Goal: Information Seeking & Learning: Learn about a topic

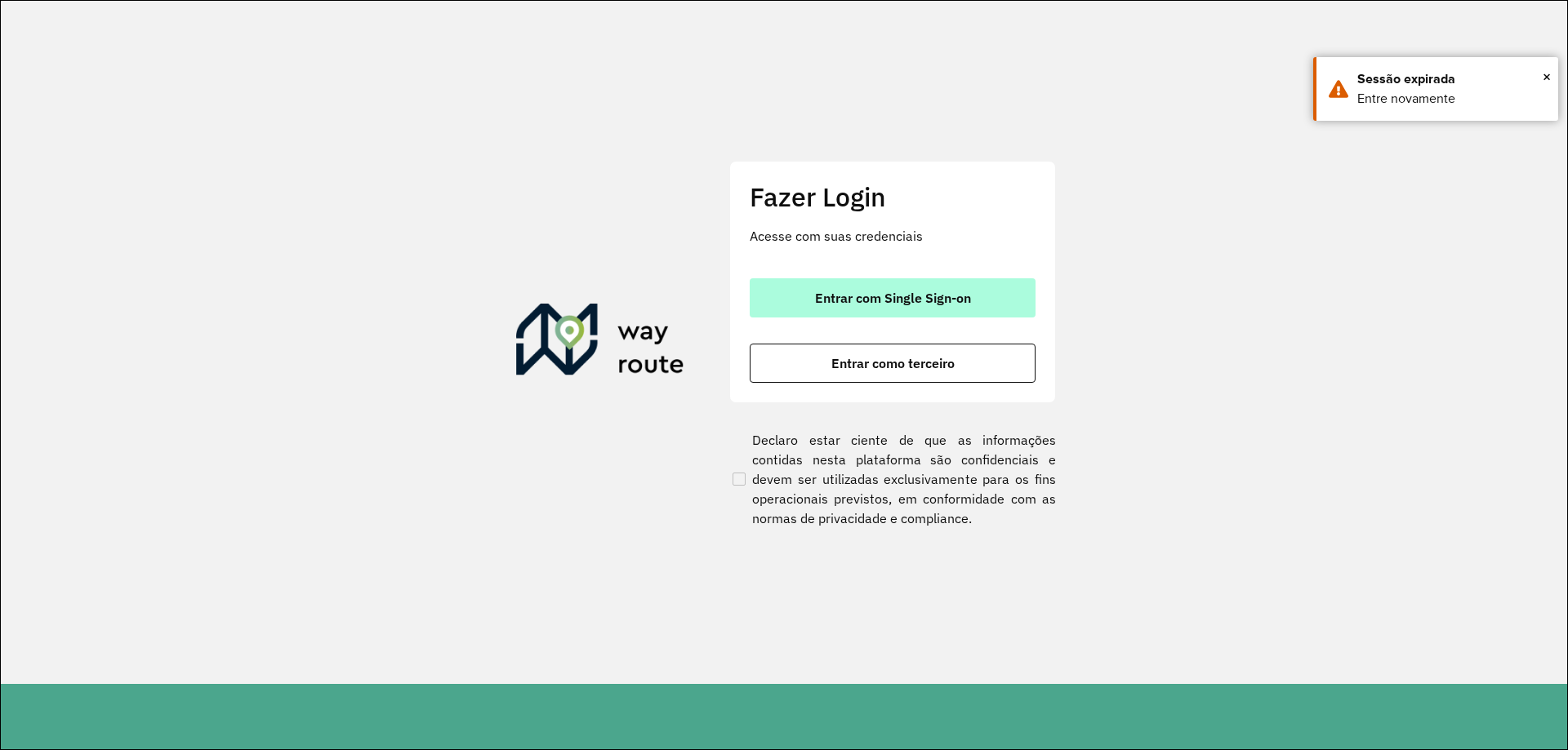
click at [965, 284] on button "Entrar com Single Sign-on" at bounding box center [892, 298] width 286 height 39
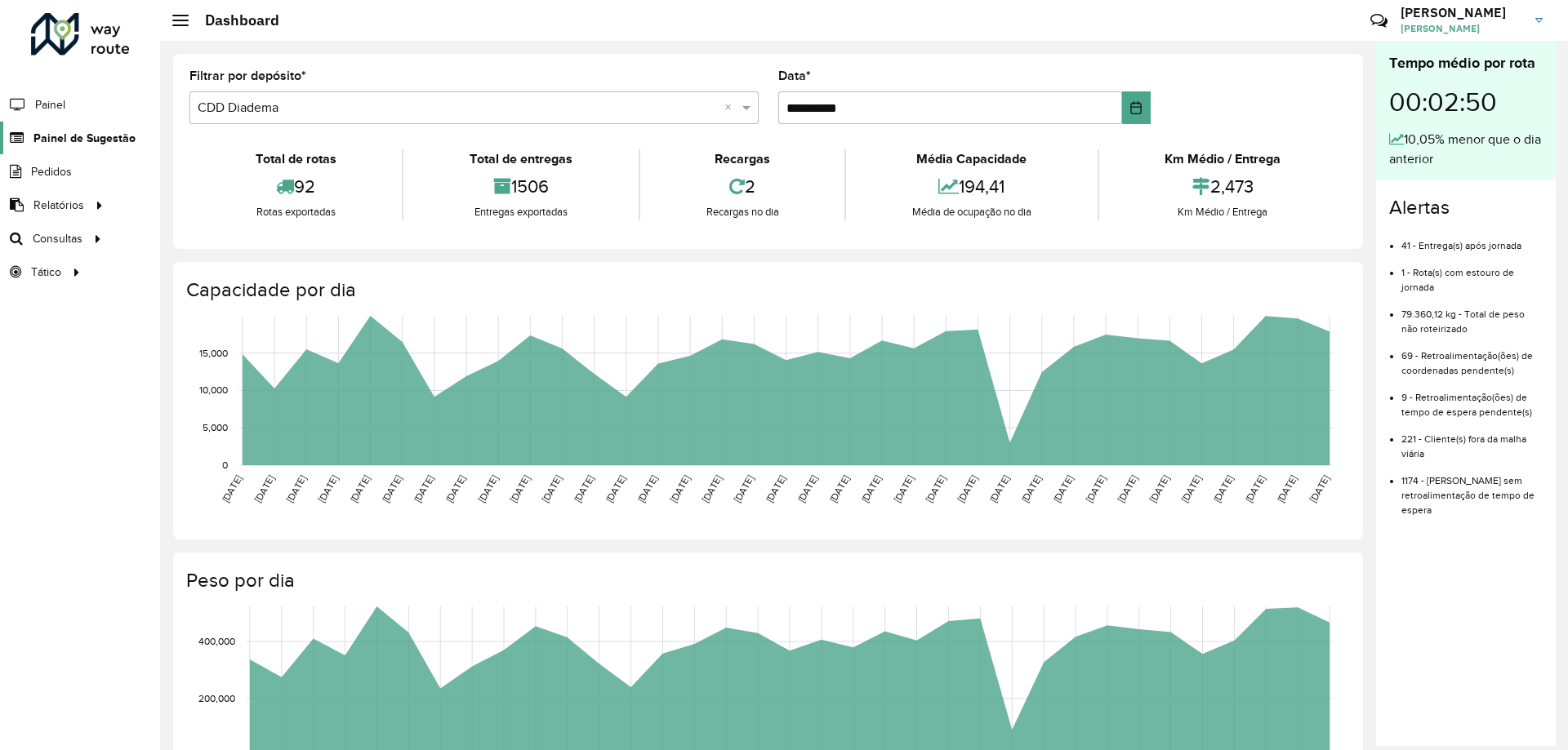
click at [58, 138] on span "Painel de Sugestão" at bounding box center [84, 138] width 102 height 17
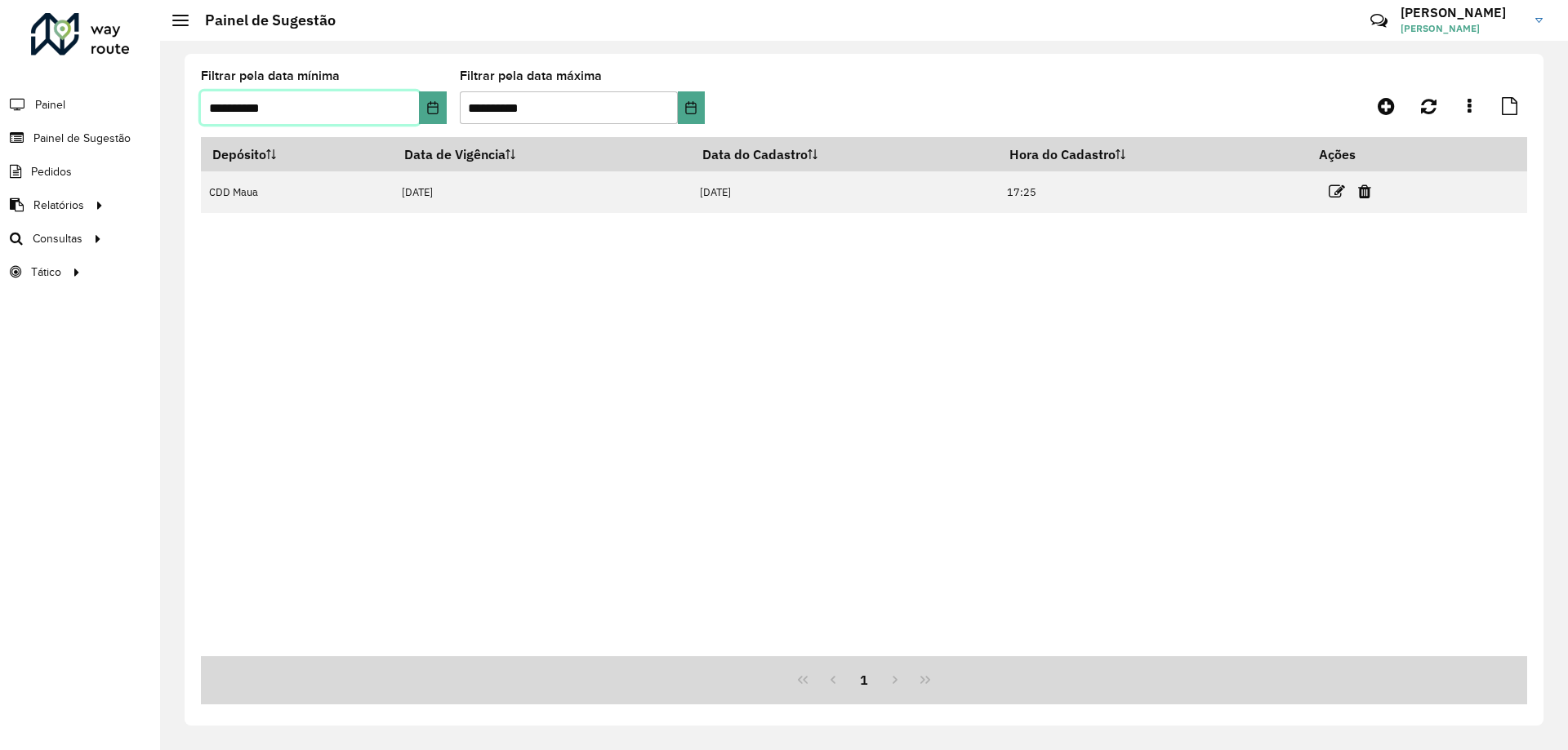
click at [340, 91] on input "**********" at bounding box center [309, 108] width 218 height 32
click at [432, 102] on icon "Choose Date" at bounding box center [432, 108] width 13 height 13
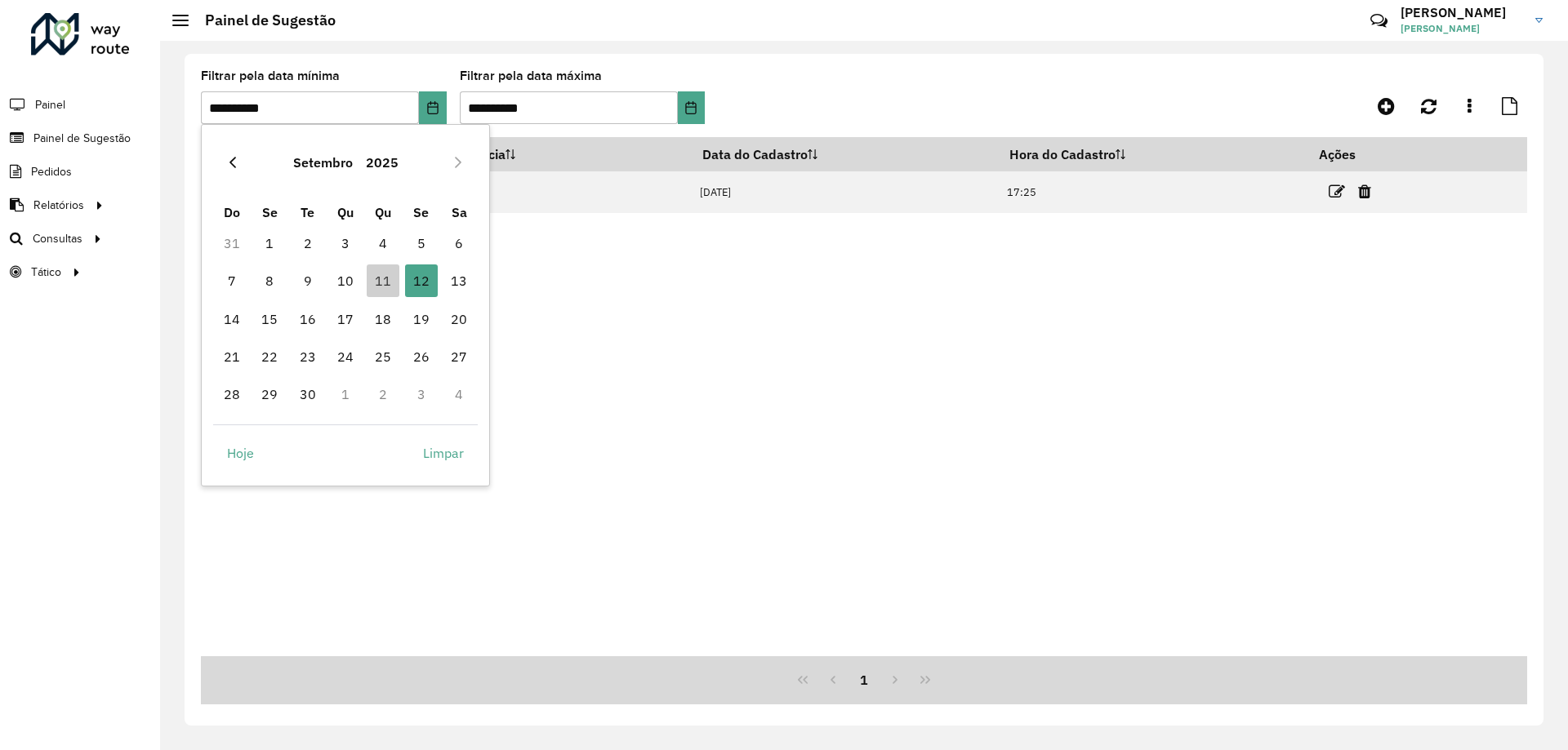
click at [237, 156] on icon "Previous Month" at bounding box center [232, 162] width 13 height 13
click at [461, 162] on icon "Next Month" at bounding box center [458, 162] width 7 height 11
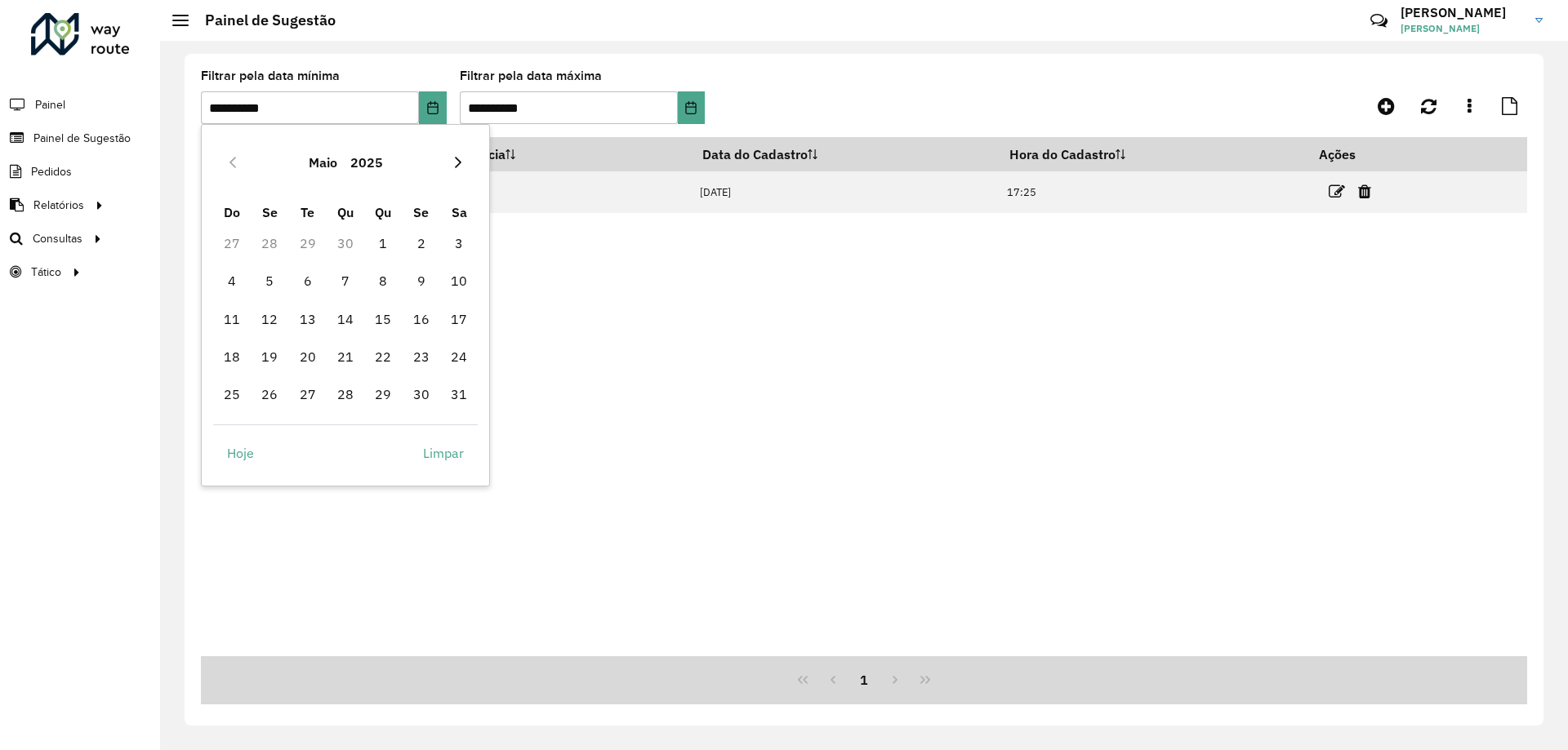
click at [461, 161] on icon "Next Month" at bounding box center [458, 162] width 13 height 13
click at [353, 237] on span "4" at bounding box center [345, 243] width 32 height 32
type input "**********"
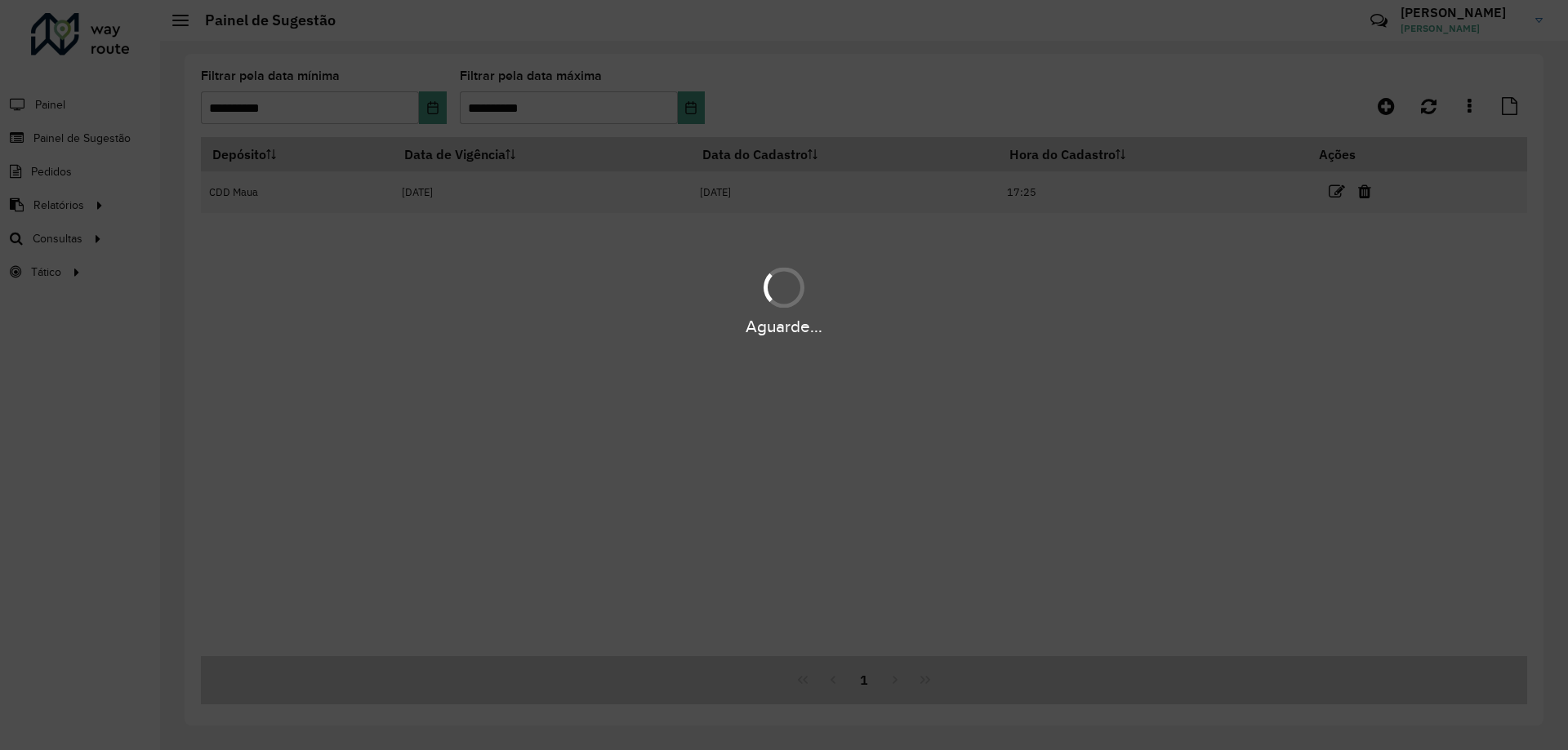
click at [543, 114] on div "Aguarde..." at bounding box center [784, 375] width 1568 height 750
click at [560, 112] on hb-app "**********" at bounding box center [784, 375] width 1568 height 750
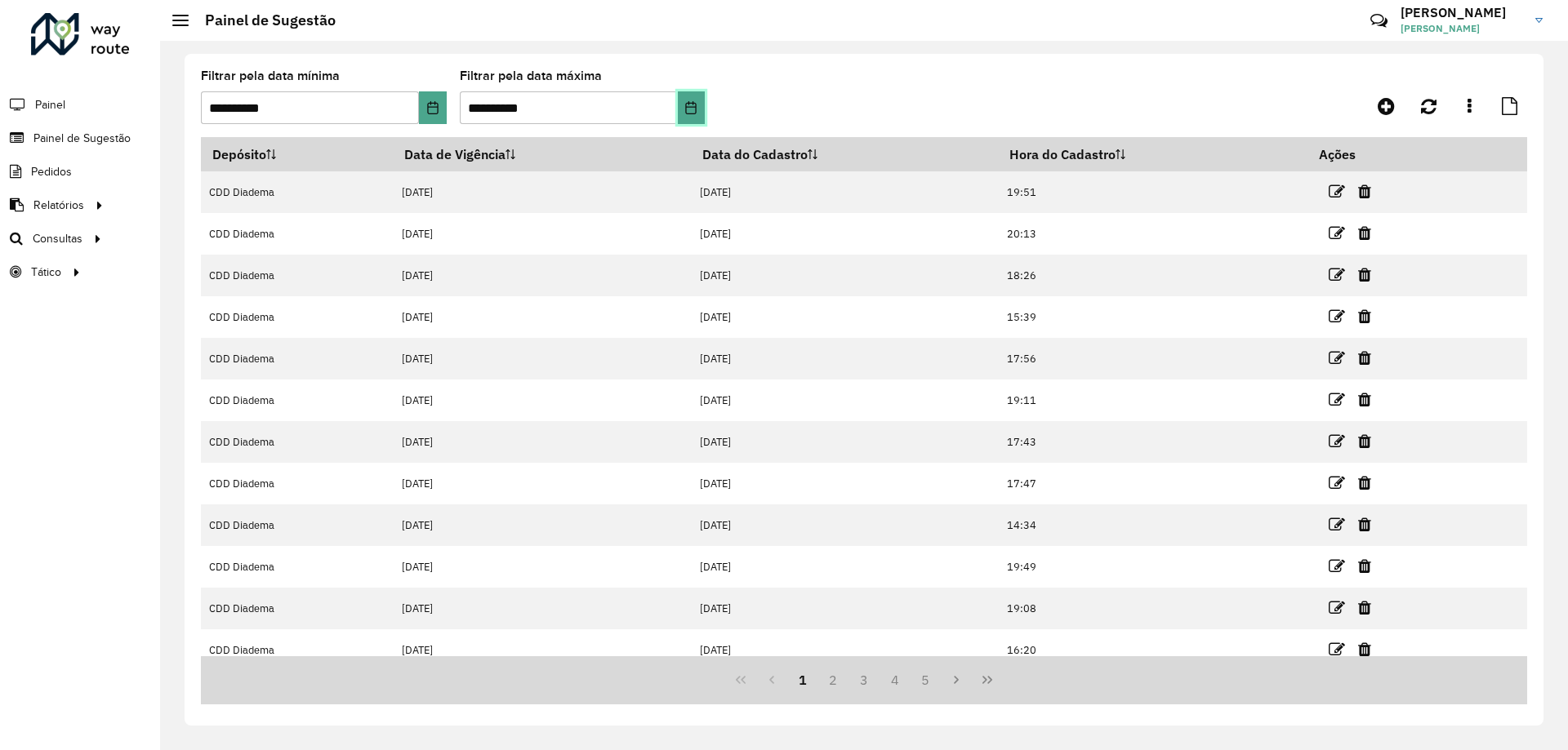
click at [689, 101] on button "Choose Date" at bounding box center [691, 108] width 27 height 32
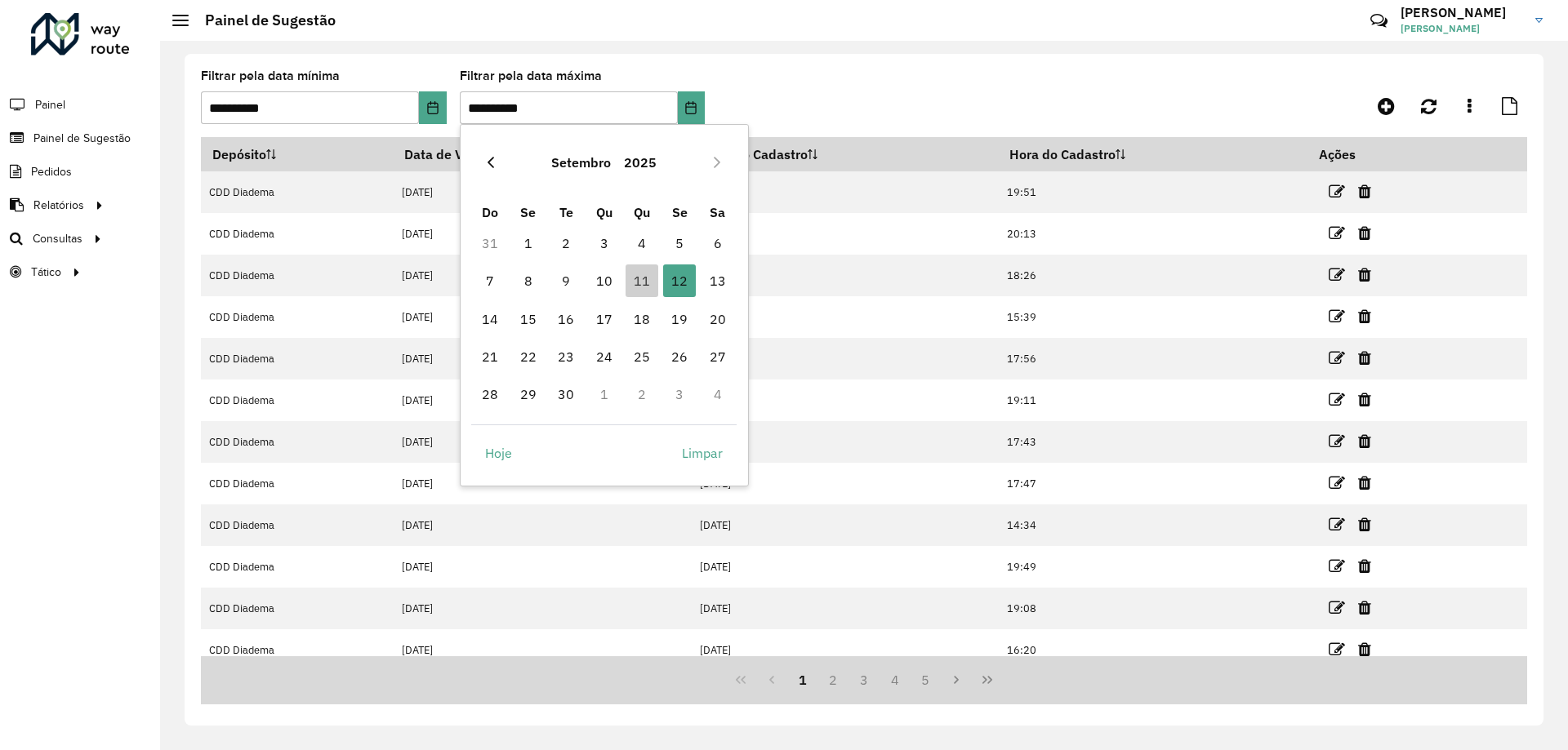
click at [498, 167] on button "Previous Month" at bounding box center [490, 162] width 26 height 26
click at [608, 237] on span "4" at bounding box center [604, 243] width 32 height 32
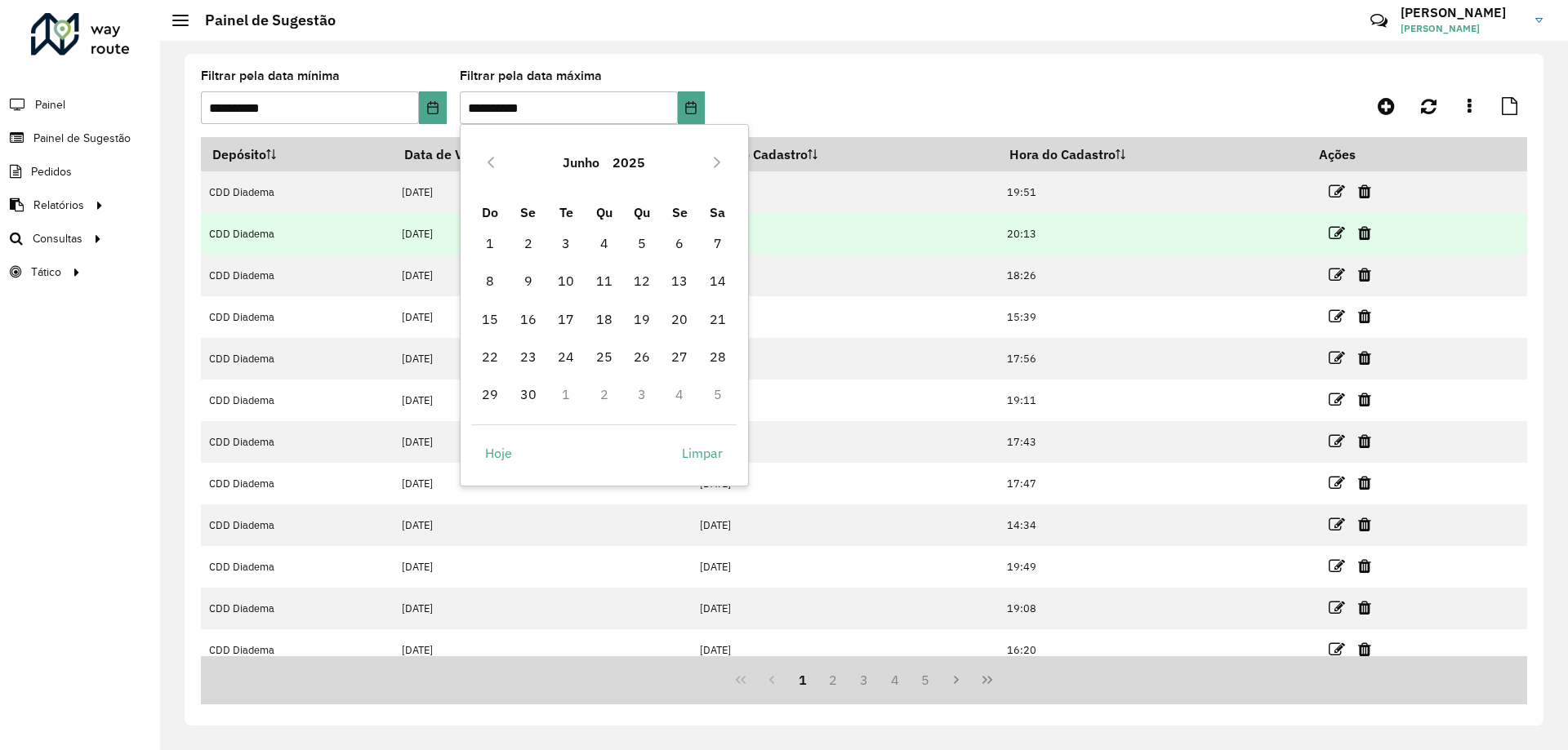
type input "**********"
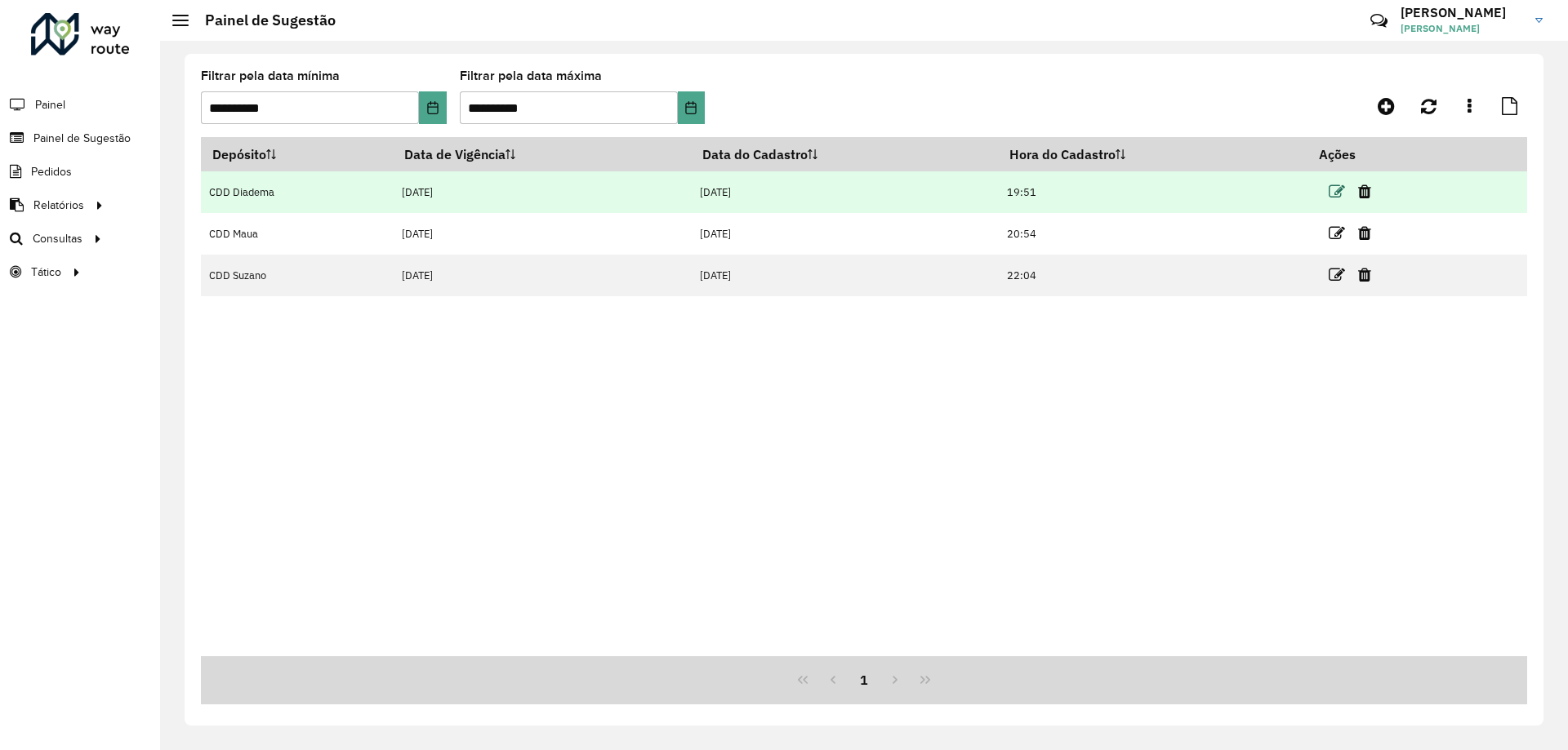
click at [1345, 193] on icon at bounding box center [1336, 191] width 16 height 16
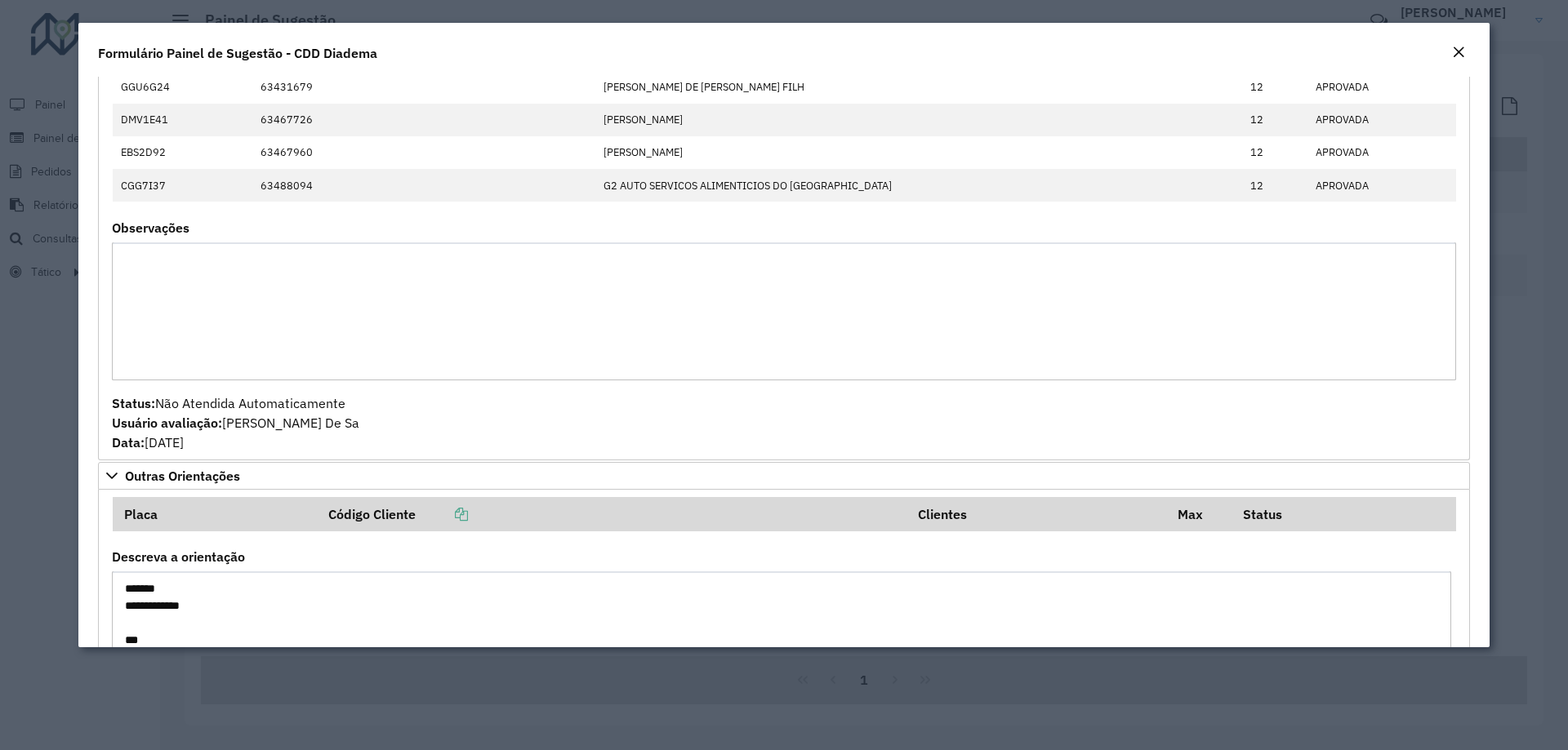
scroll to position [1841, 0]
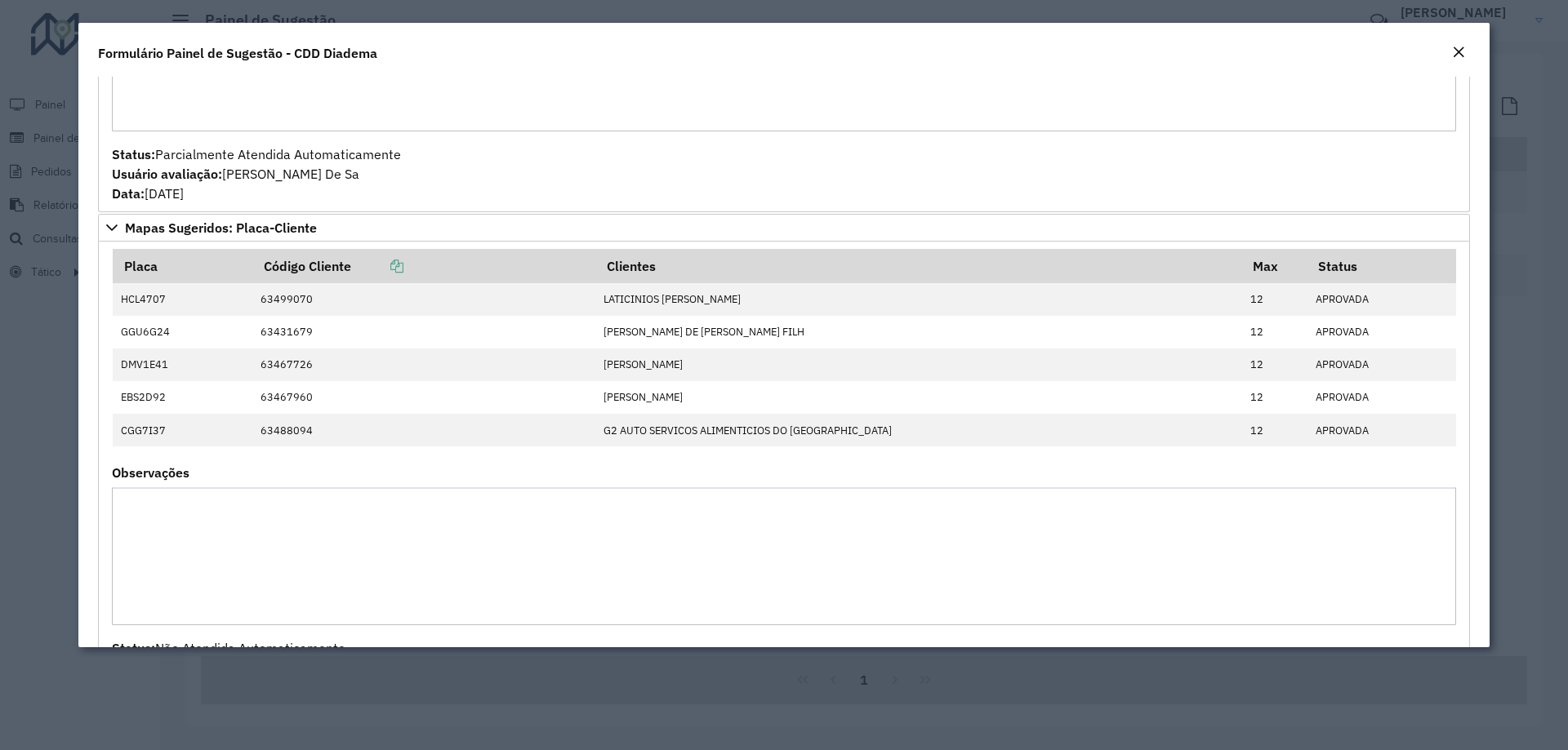
click at [1458, 53] on em "Close" at bounding box center [1459, 52] width 13 height 13
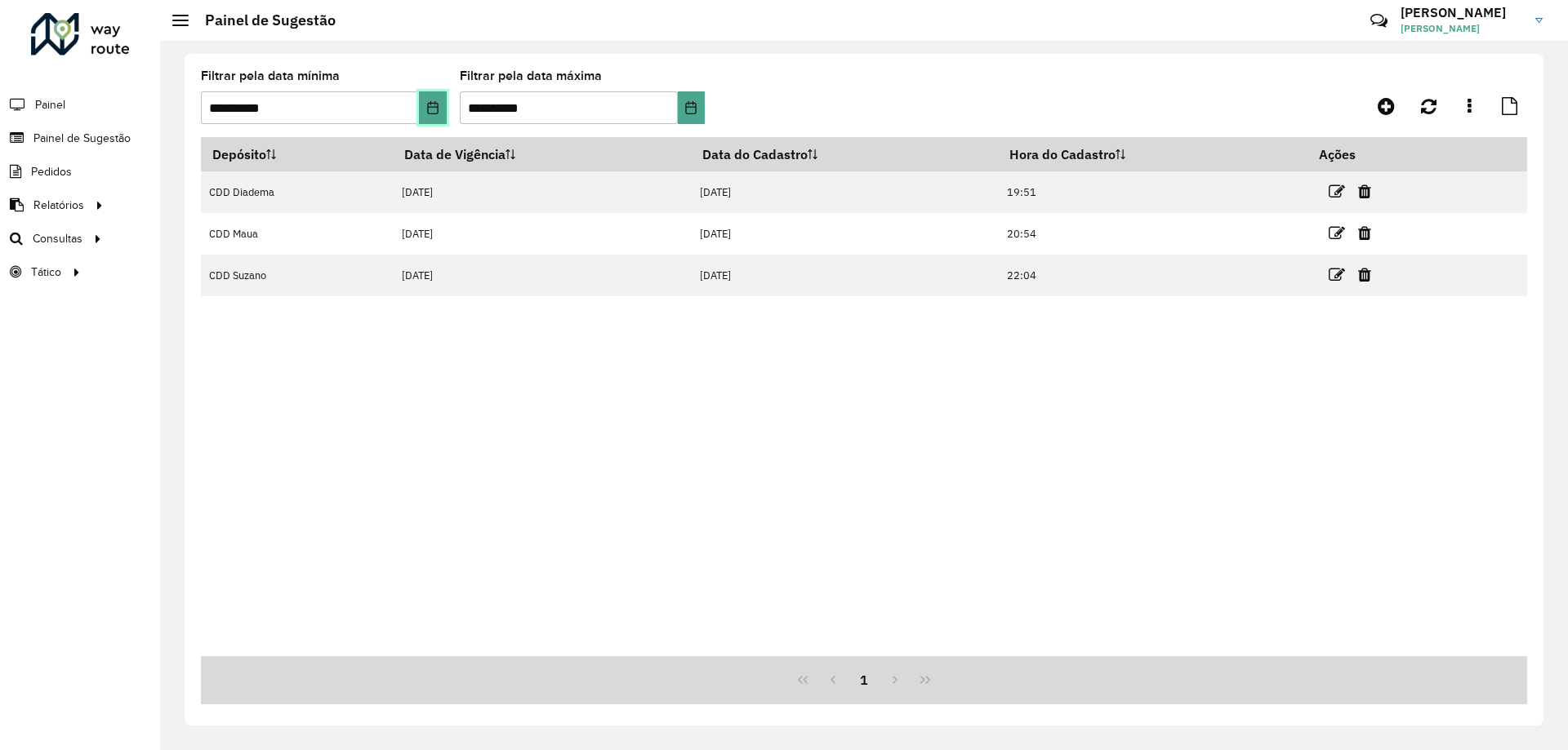
click at [430, 105] on icon "Choose Date" at bounding box center [432, 108] width 13 height 13
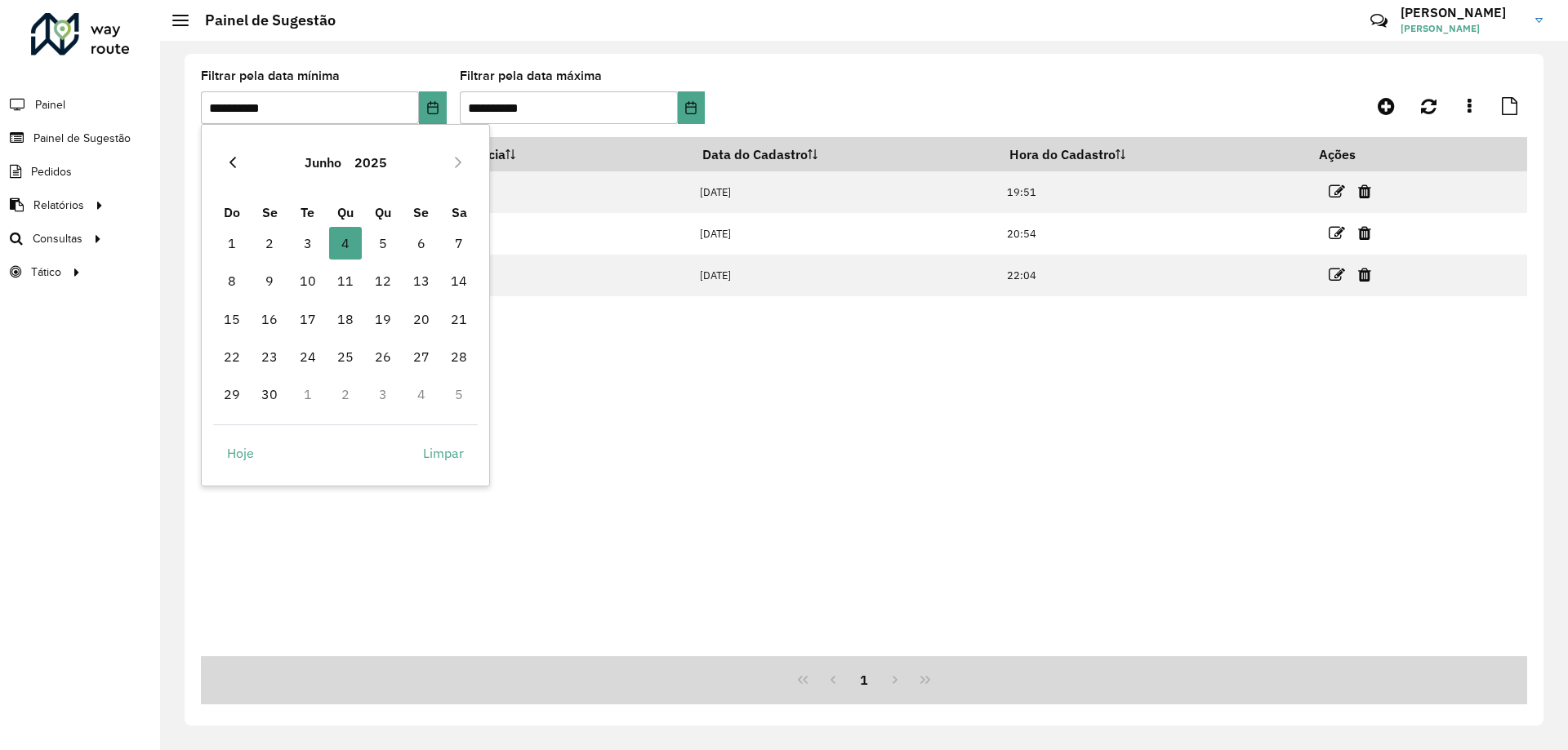
click at [232, 167] on icon "Previous Month" at bounding box center [232, 162] width 13 height 13
click at [309, 358] on span "20" at bounding box center [308, 357] width 32 height 32
type input "**********"
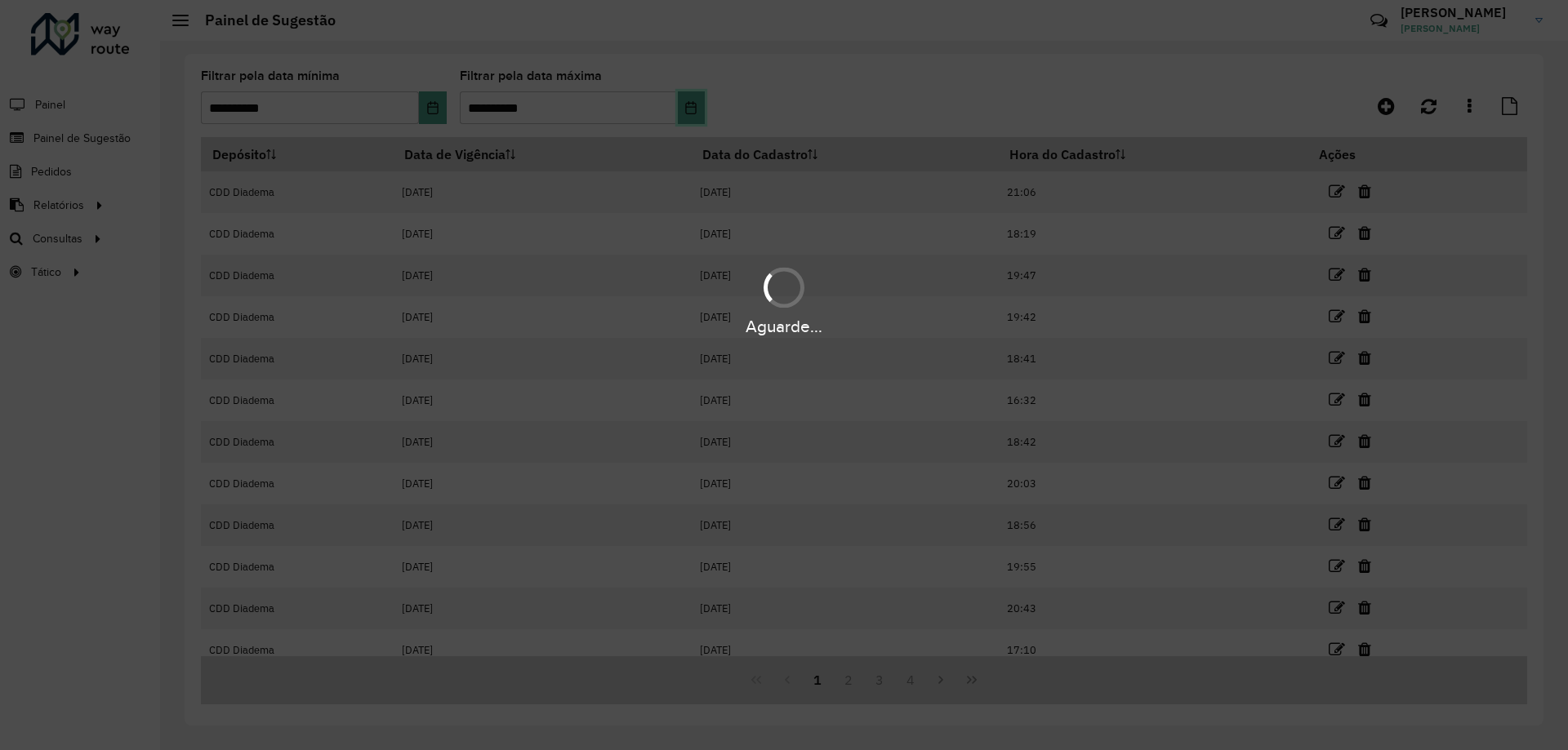
click at [694, 109] on icon "Choose Date" at bounding box center [690, 108] width 13 height 13
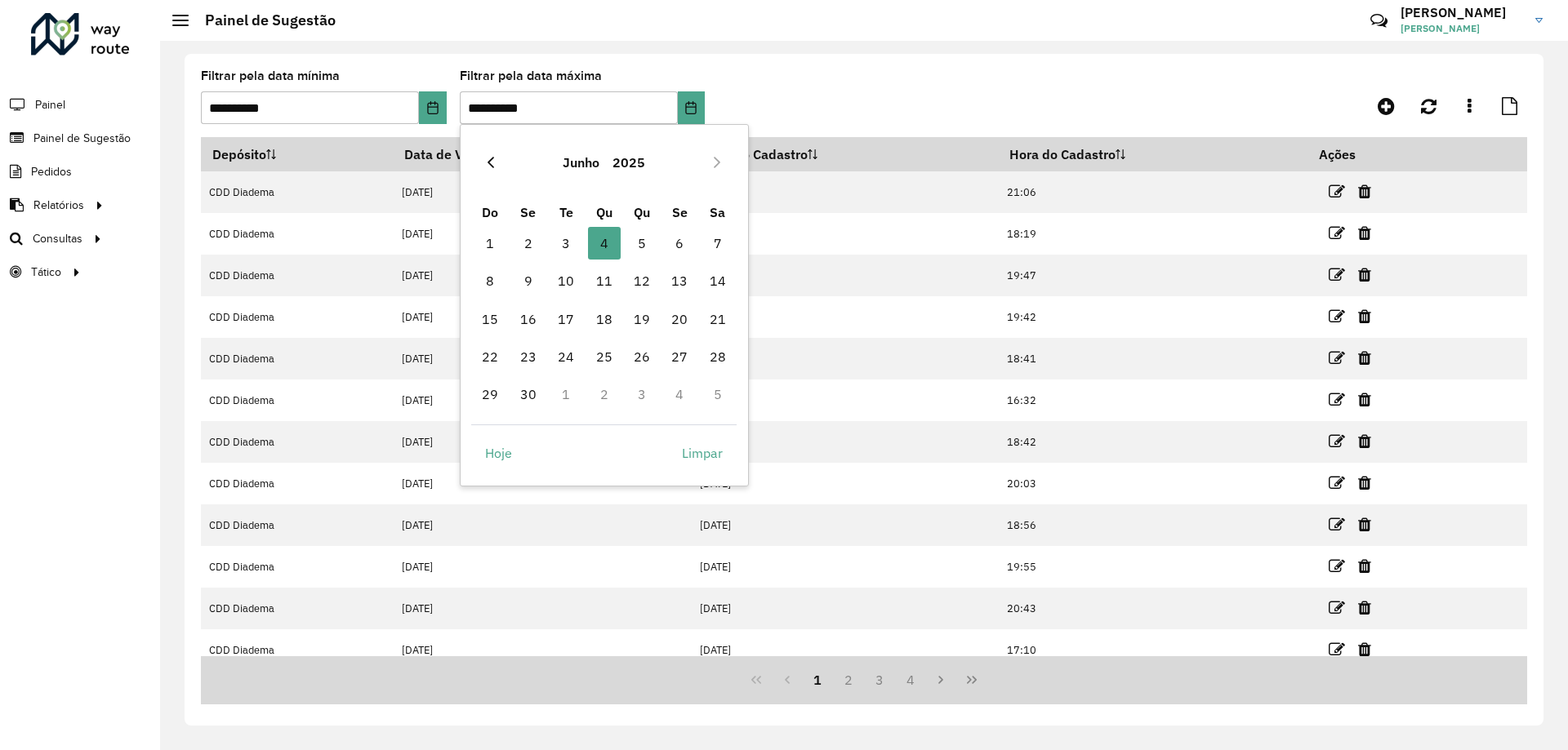
click at [482, 161] on button "Previous Month" at bounding box center [490, 162] width 26 height 26
click at [572, 361] on span "20" at bounding box center [566, 357] width 32 height 32
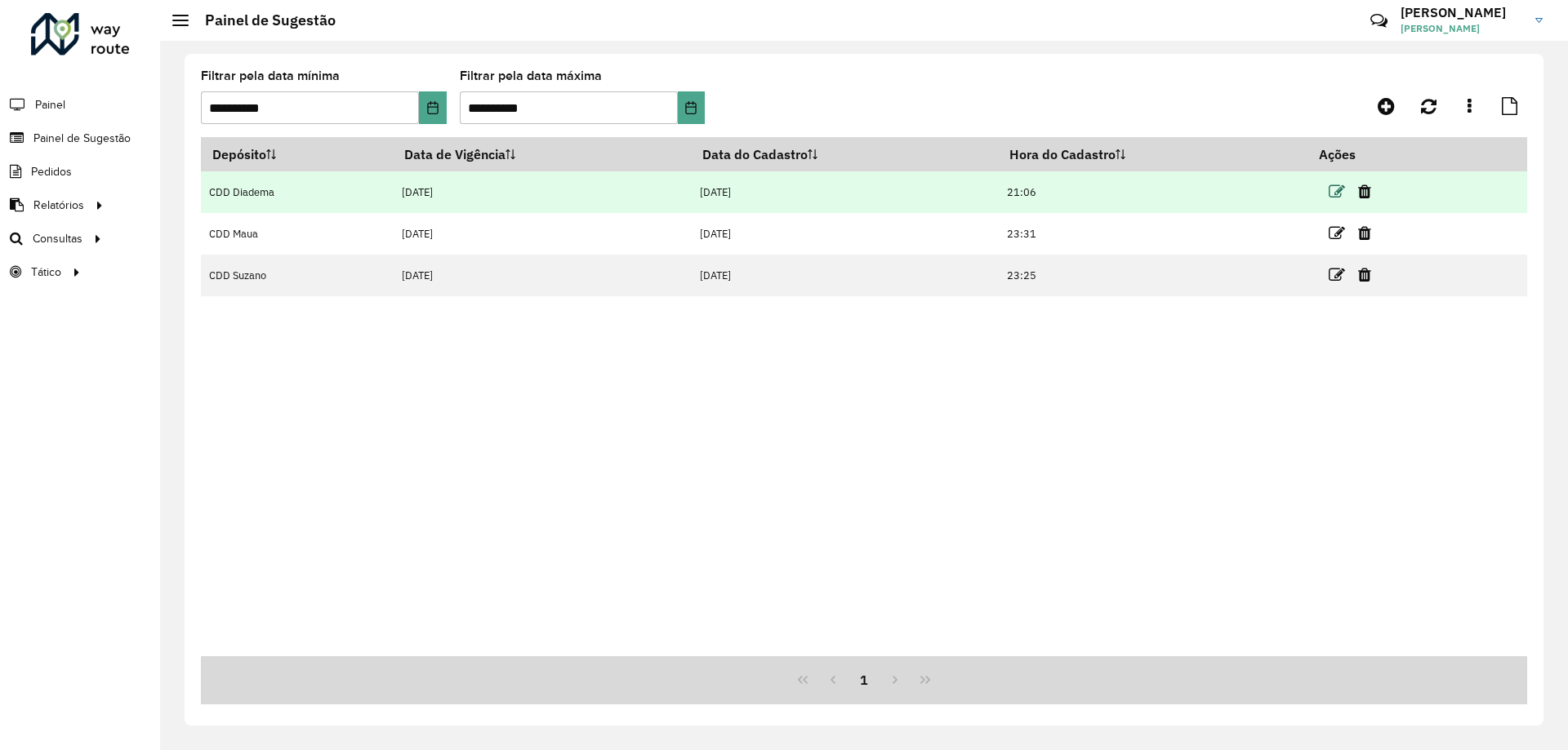
click at [1340, 190] on icon at bounding box center [1336, 191] width 16 height 16
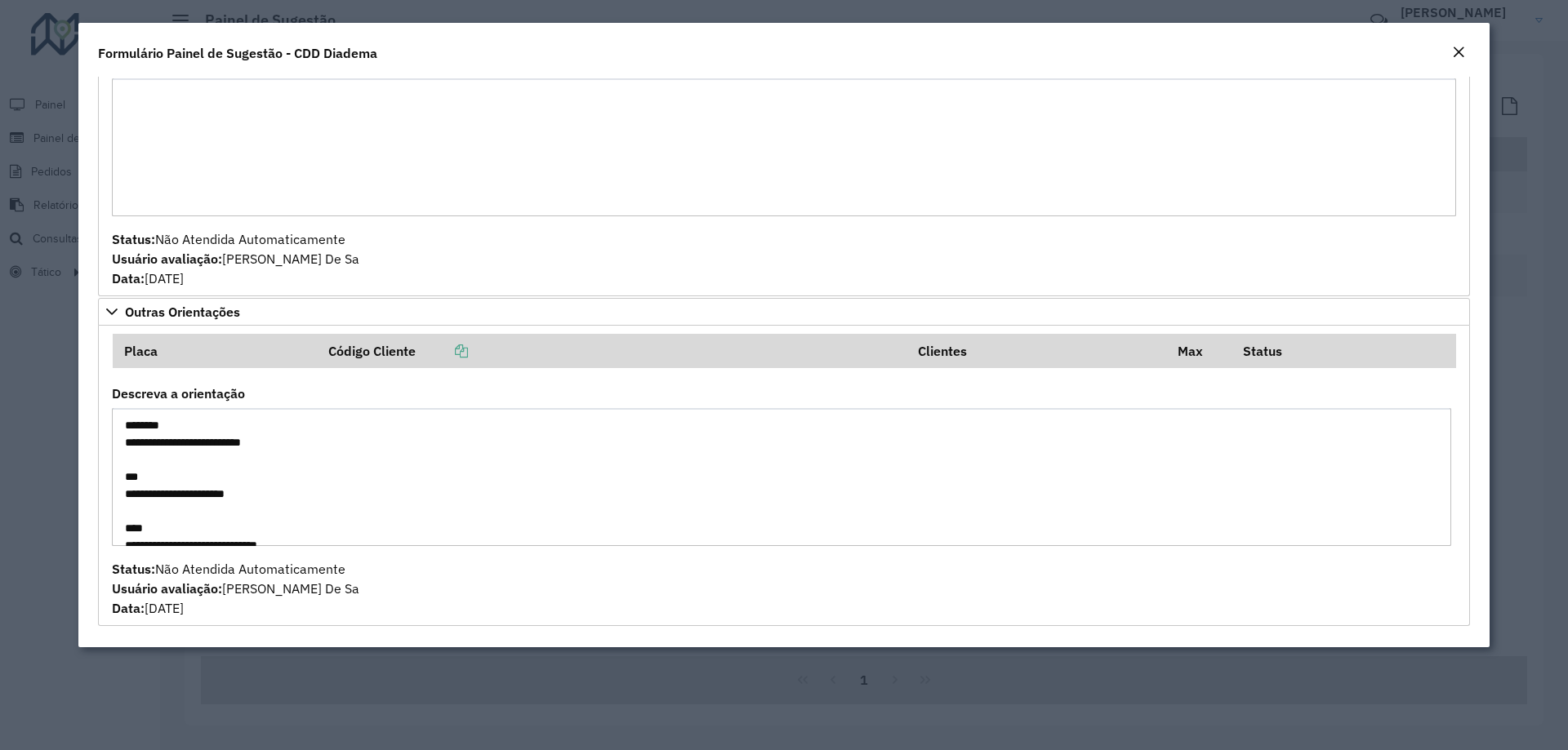
scroll to position [51, 0]
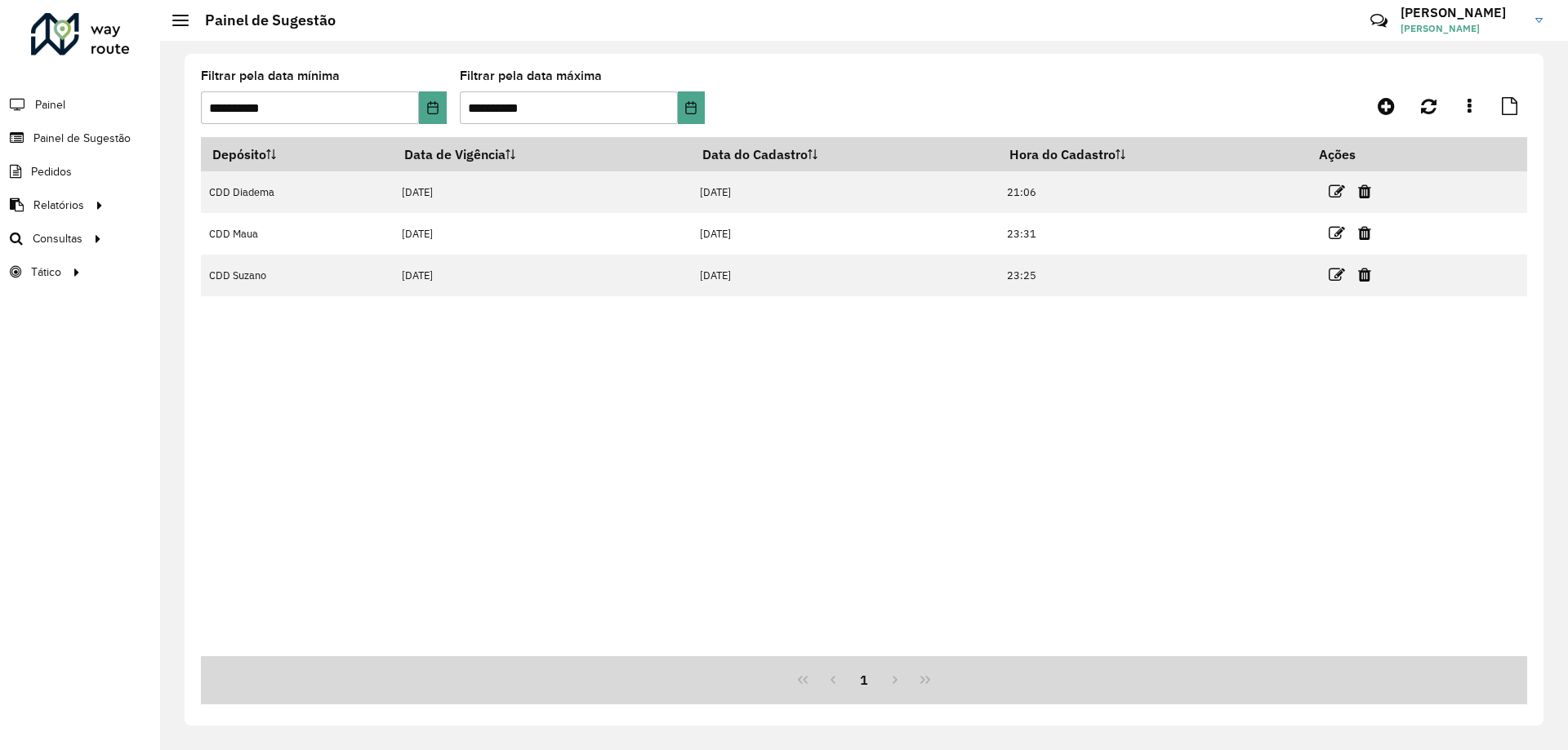
click at [561, 78] on label "Filtrar pela data máxima" at bounding box center [531, 75] width 142 height 20
click at [567, 102] on input "**********" at bounding box center [568, 108] width 218 height 32
click at [698, 105] on button "Choose Date" at bounding box center [691, 108] width 27 height 32
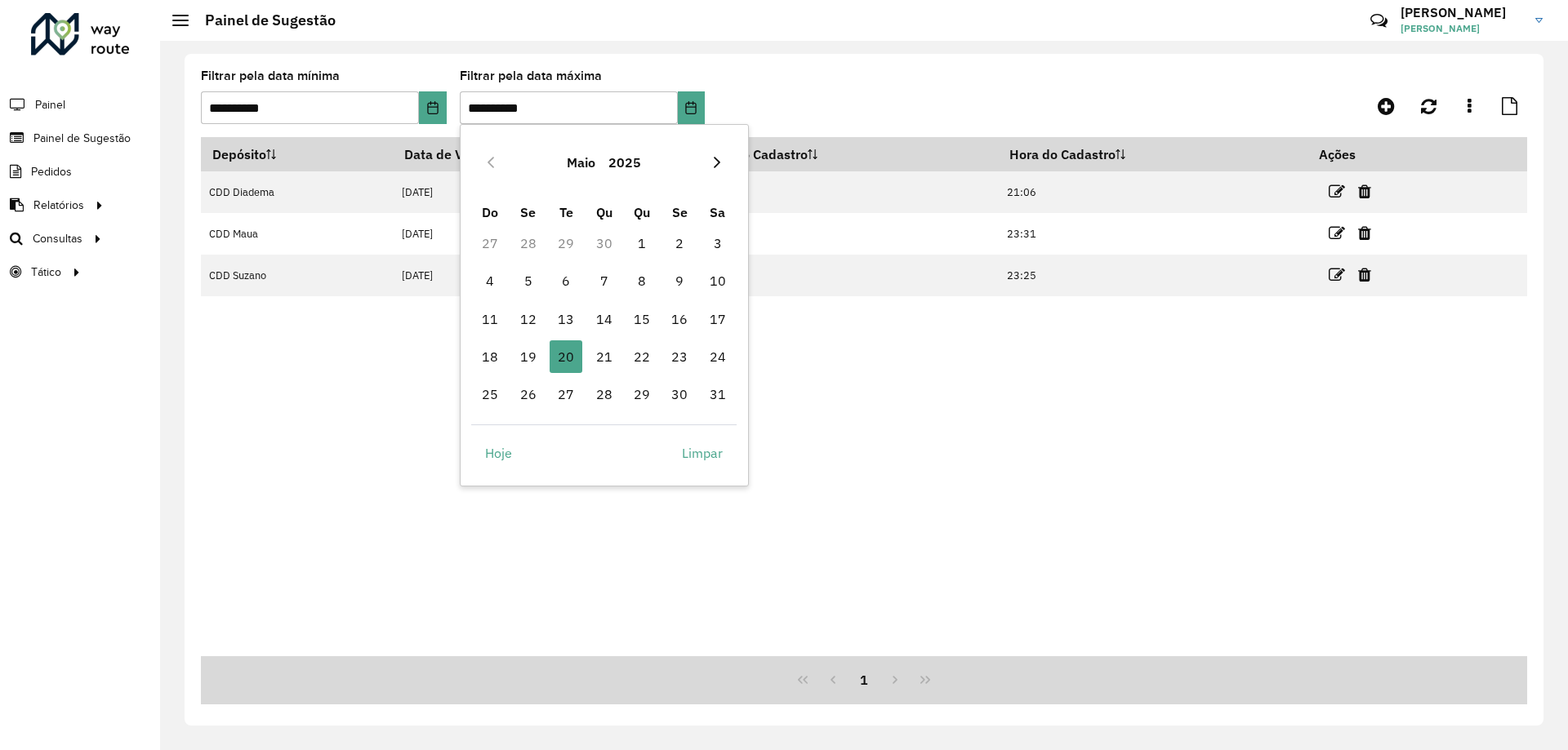
click at [716, 160] on icon "Next Month" at bounding box center [717, 162] width 7 height 11
click at [607, 244] on span "4" at bounding box center [604, 243] width 32 height 32
type input "**********"
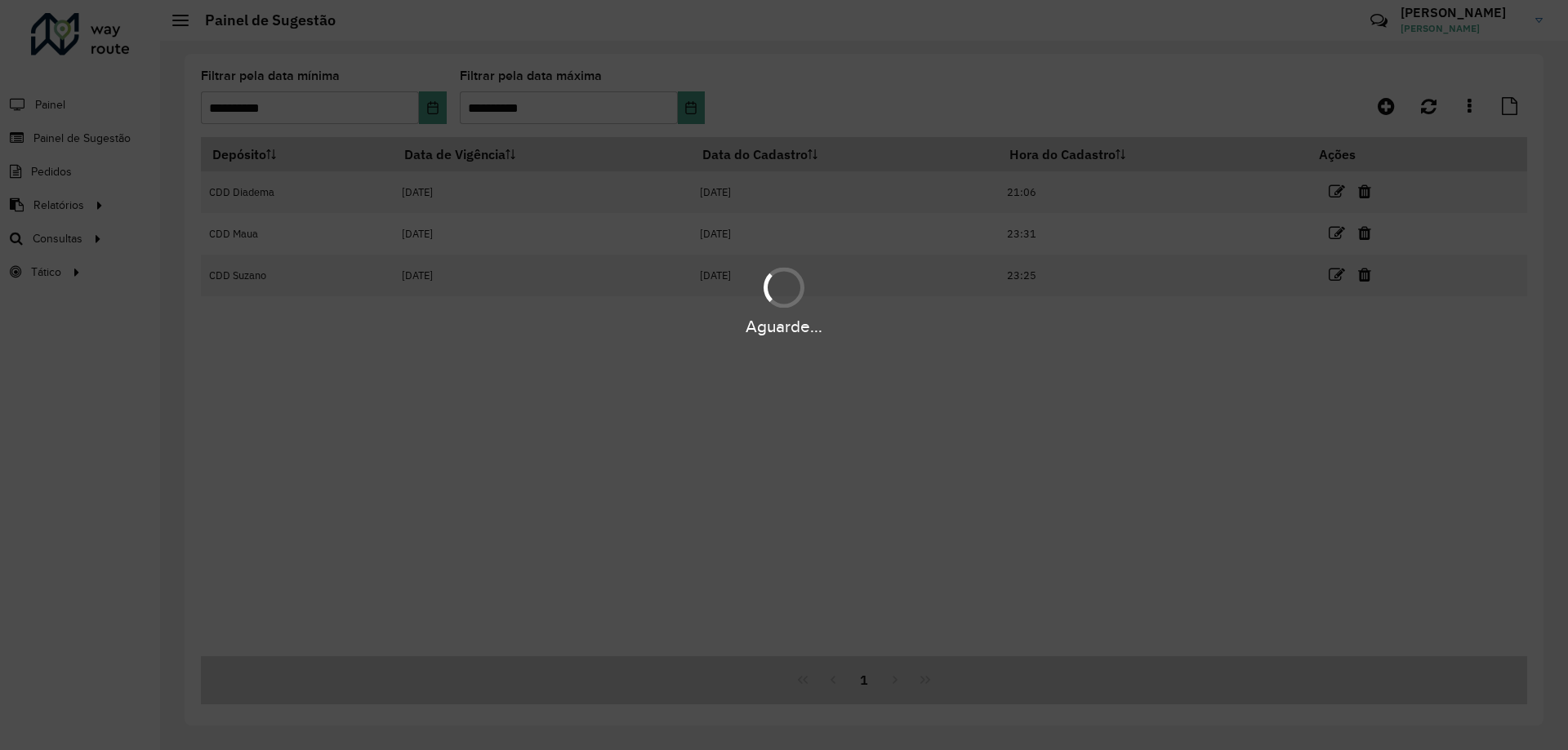
click at [426, 110] on div "Aguarde..." at bounding box center [784, 375] width 1568 height 750
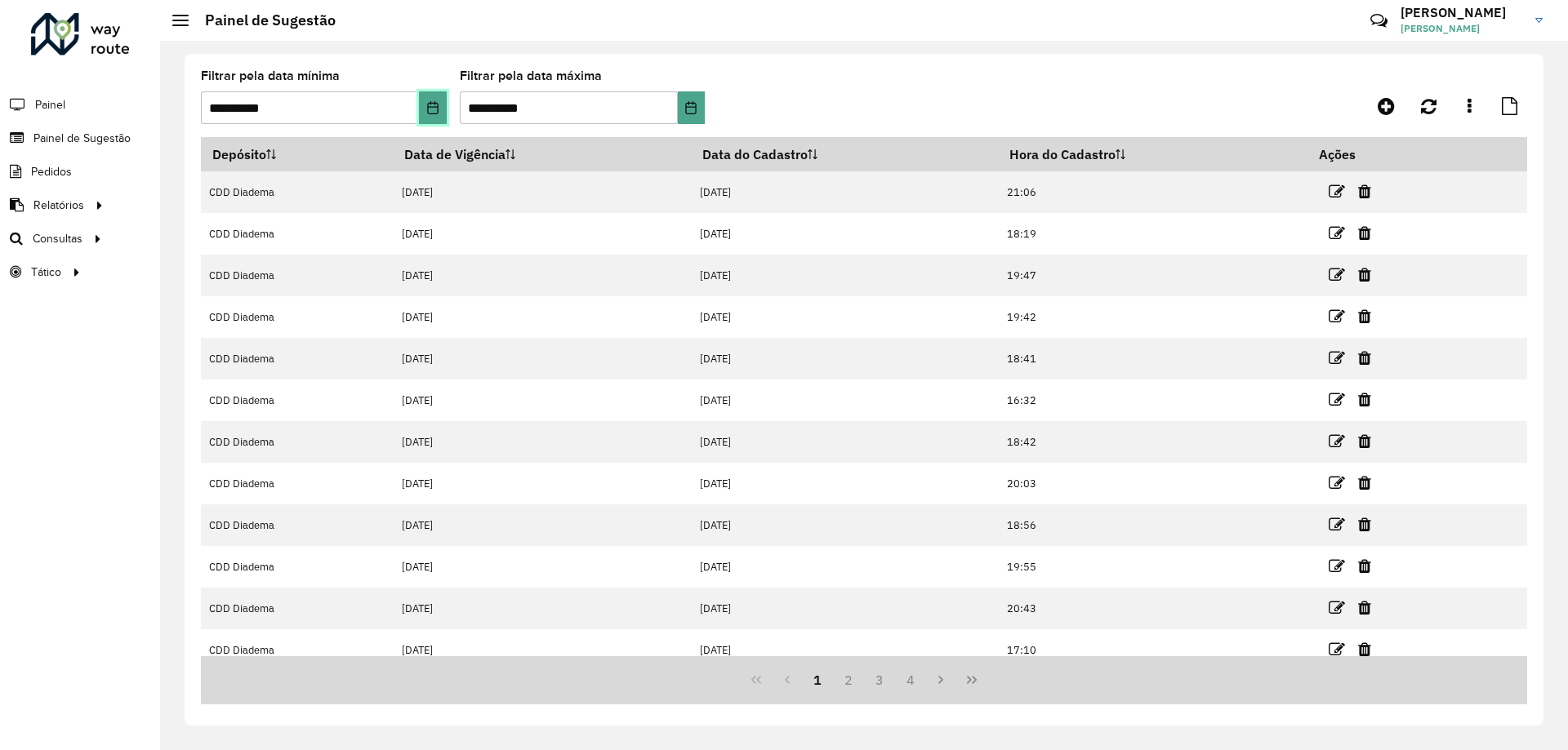
click at [439, 110] on button "Choose Date" at bounding box center [432, 108] width 27 height 32
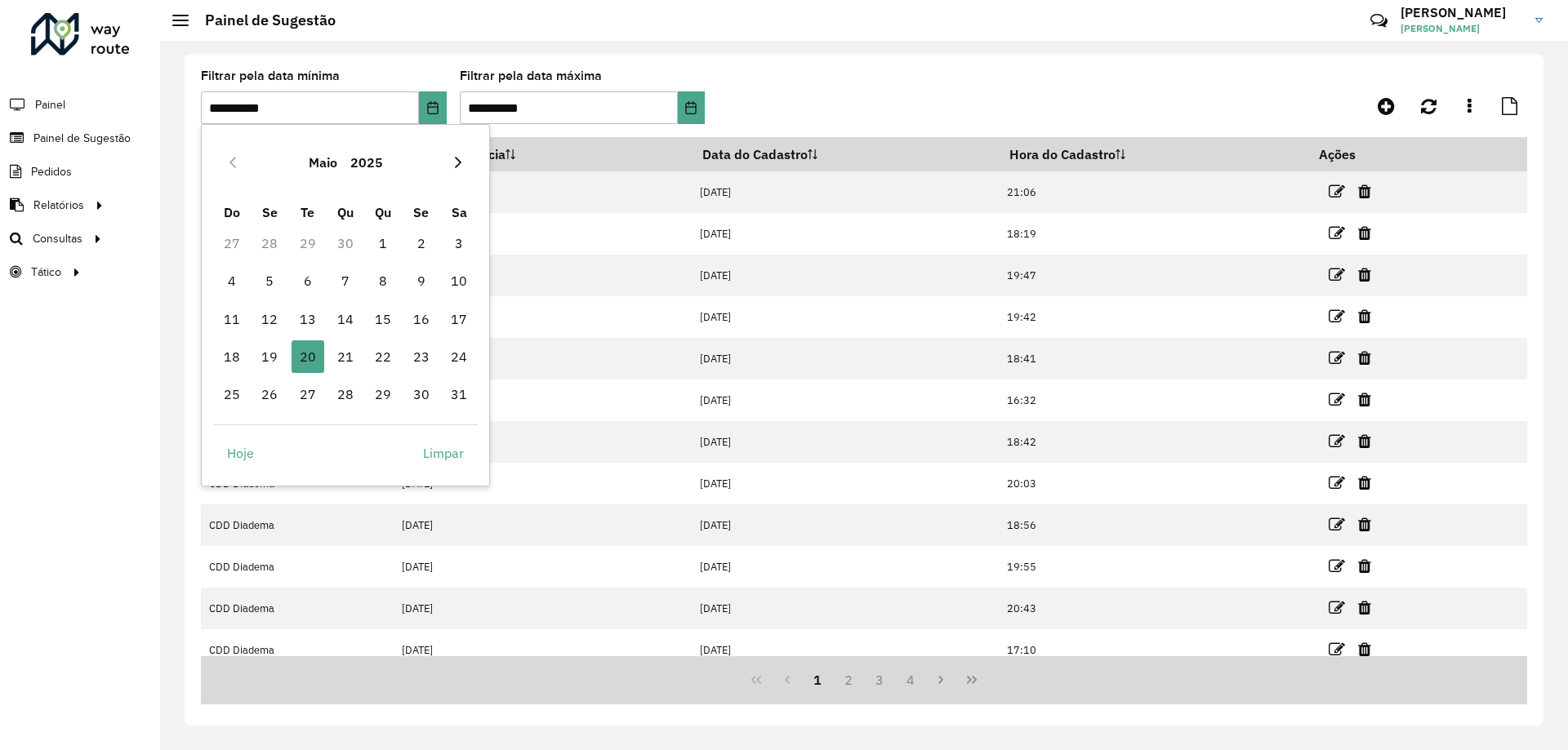
click at [455, 162] on icon "Next Month" at bounding box center [458, 162] width 13 height 13
click at [334, 249] on span "4" at bounding box center [345, 243] width 32 height 32
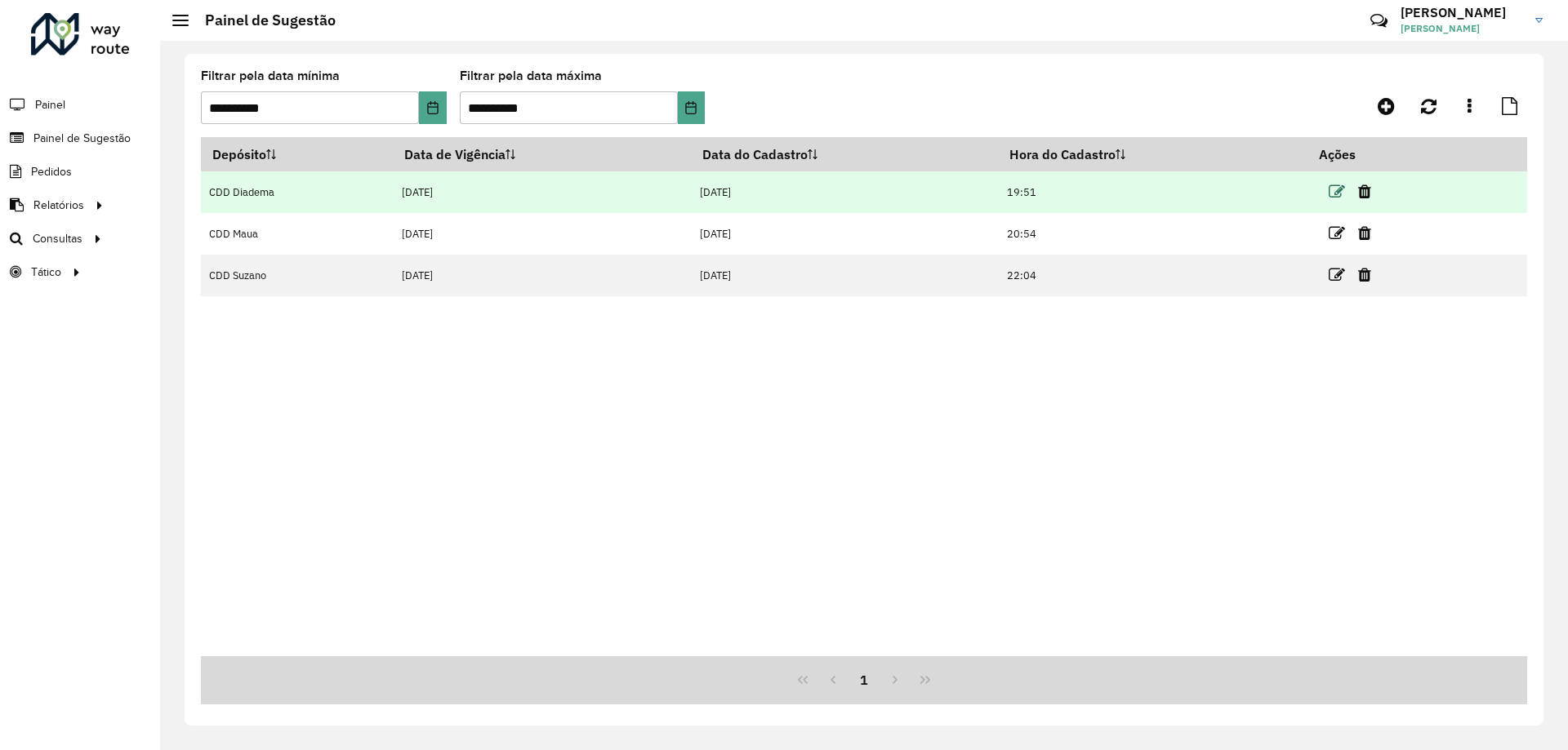
click at [1342, 186] on icon at bounding box center [1336, 191] width 16 height 16
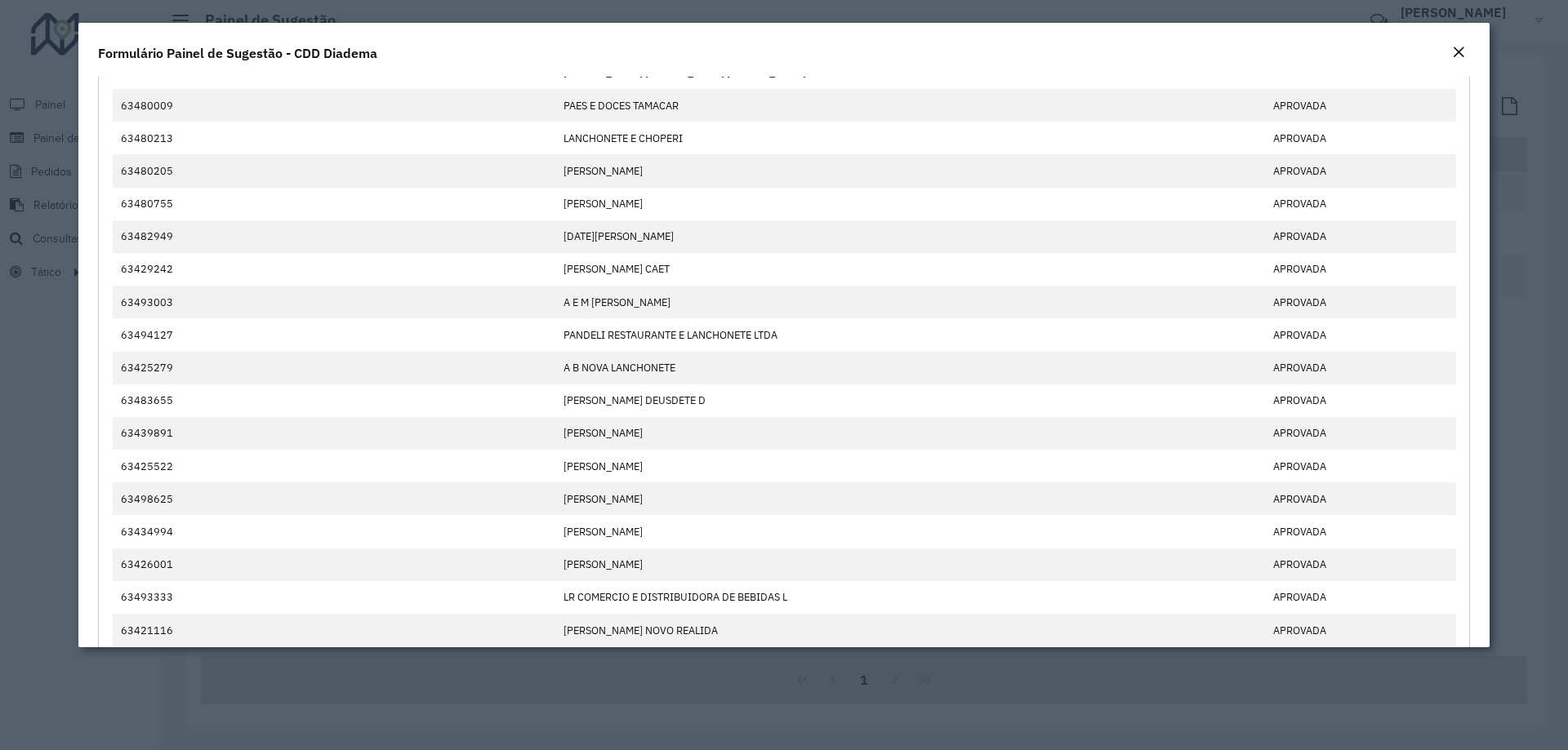
scroll to position [0, 0]
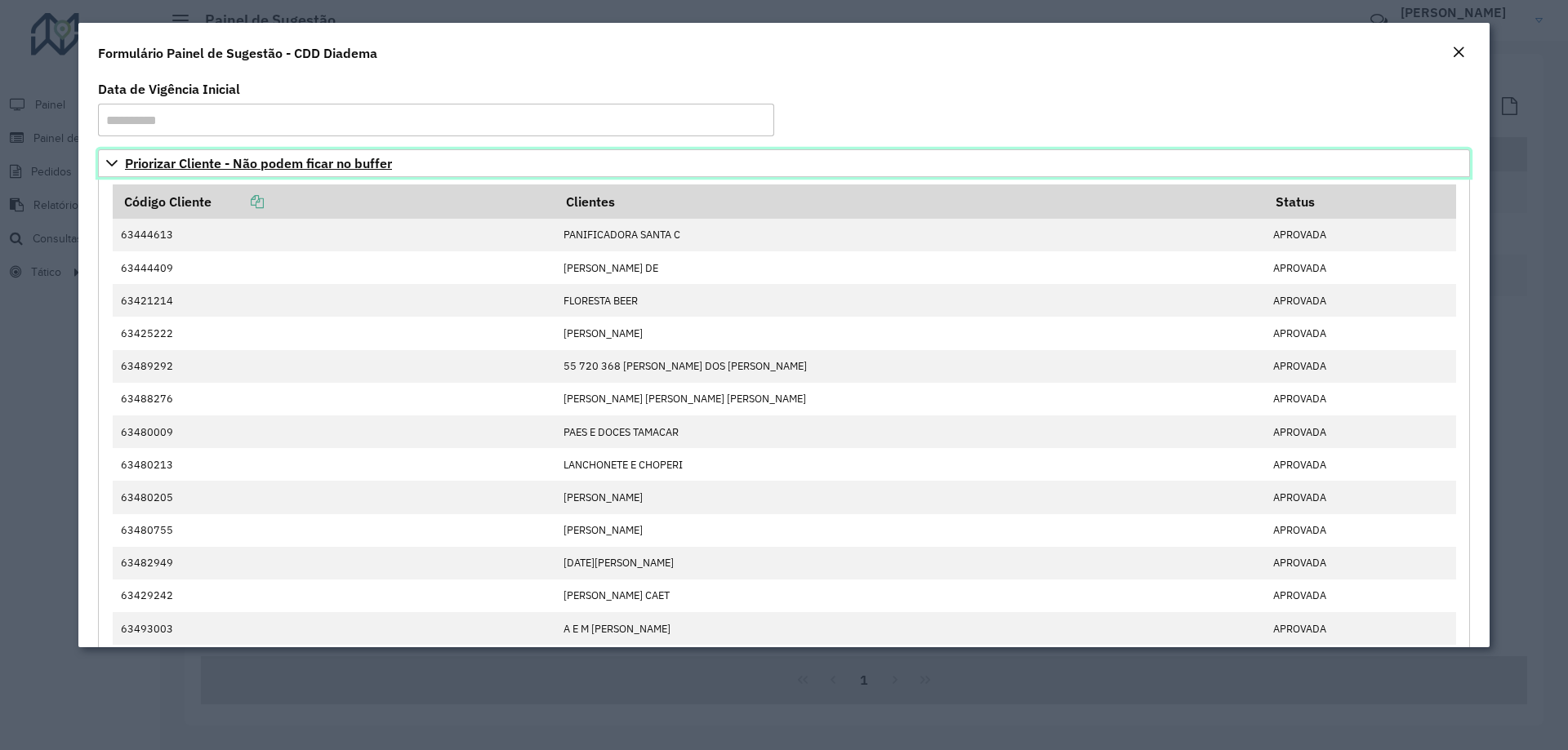
click at [256, 167] on span "Priorizar Cliente - Não podem ficar no buffer" at bounding box center [258, 163] width 267 height 13
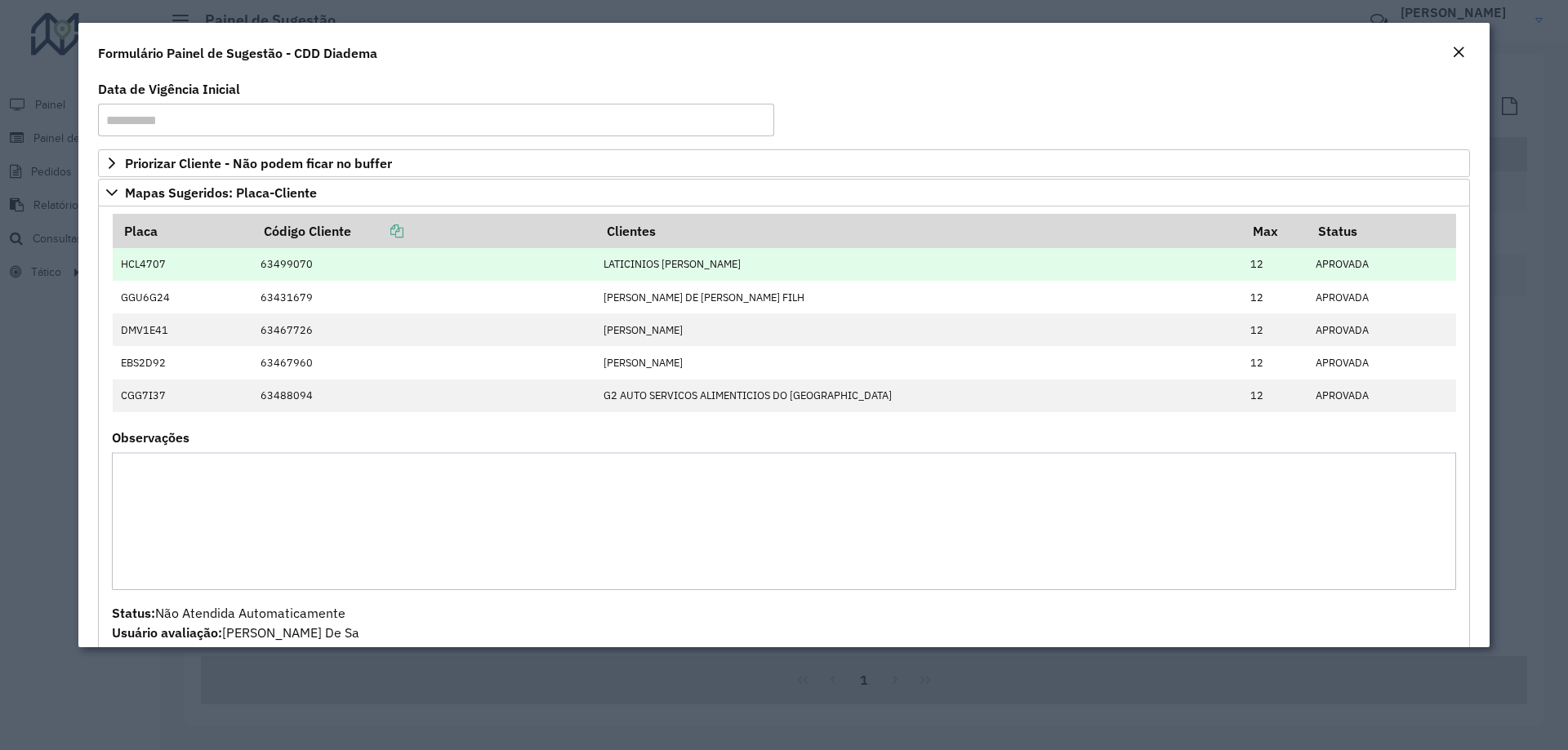
drag, startPoint x: 175, startPoint y: 271, endPoint x: 320, endPoint y: 267, distance: 145.1
click at [252, 267] on td "HCL4707" at bounding box center [182, 265] width 139 height 32
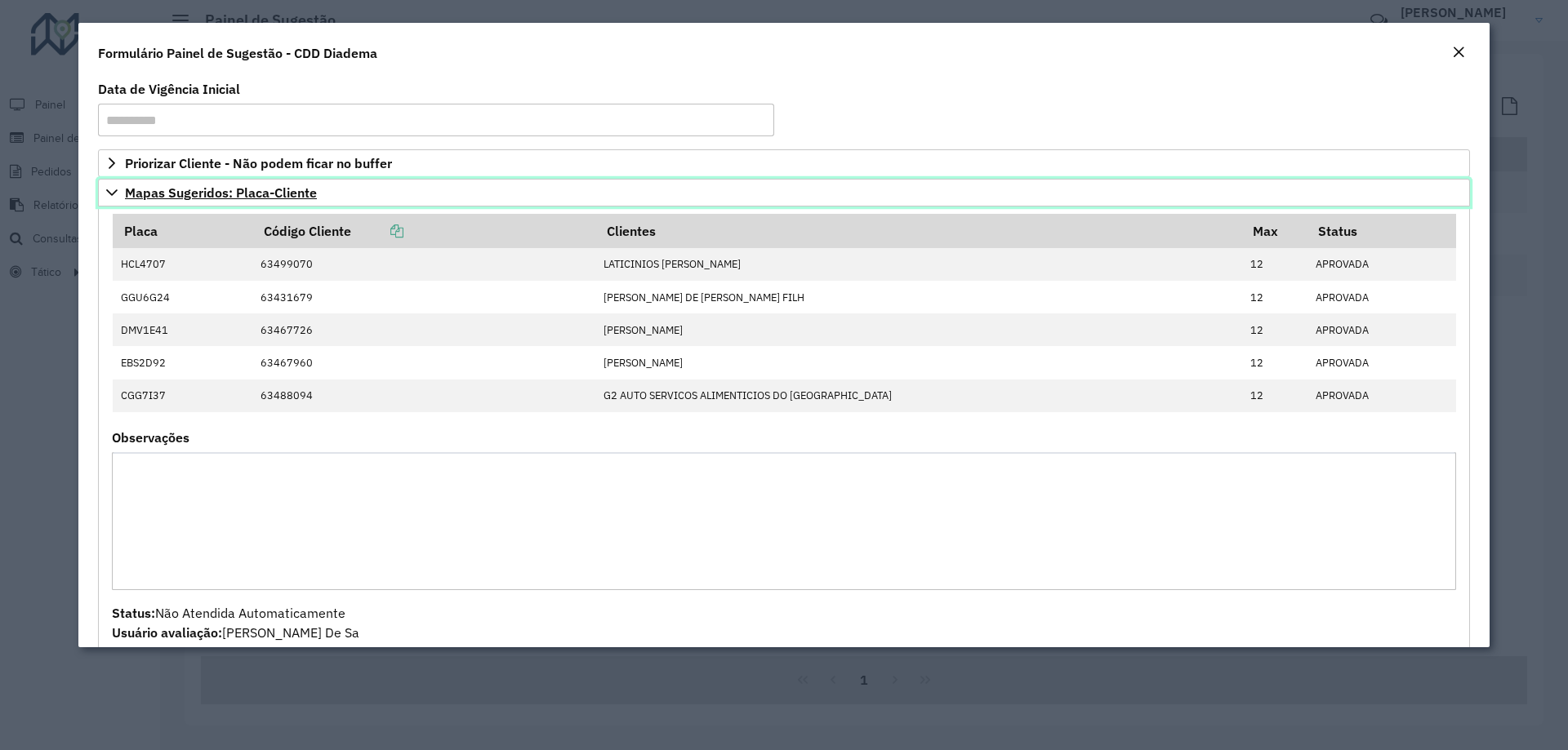
click at [117, 185] on link "Mapas Sugeridos: Placa-Cliente" at bounding box center [784, 192] width 1372 height 27
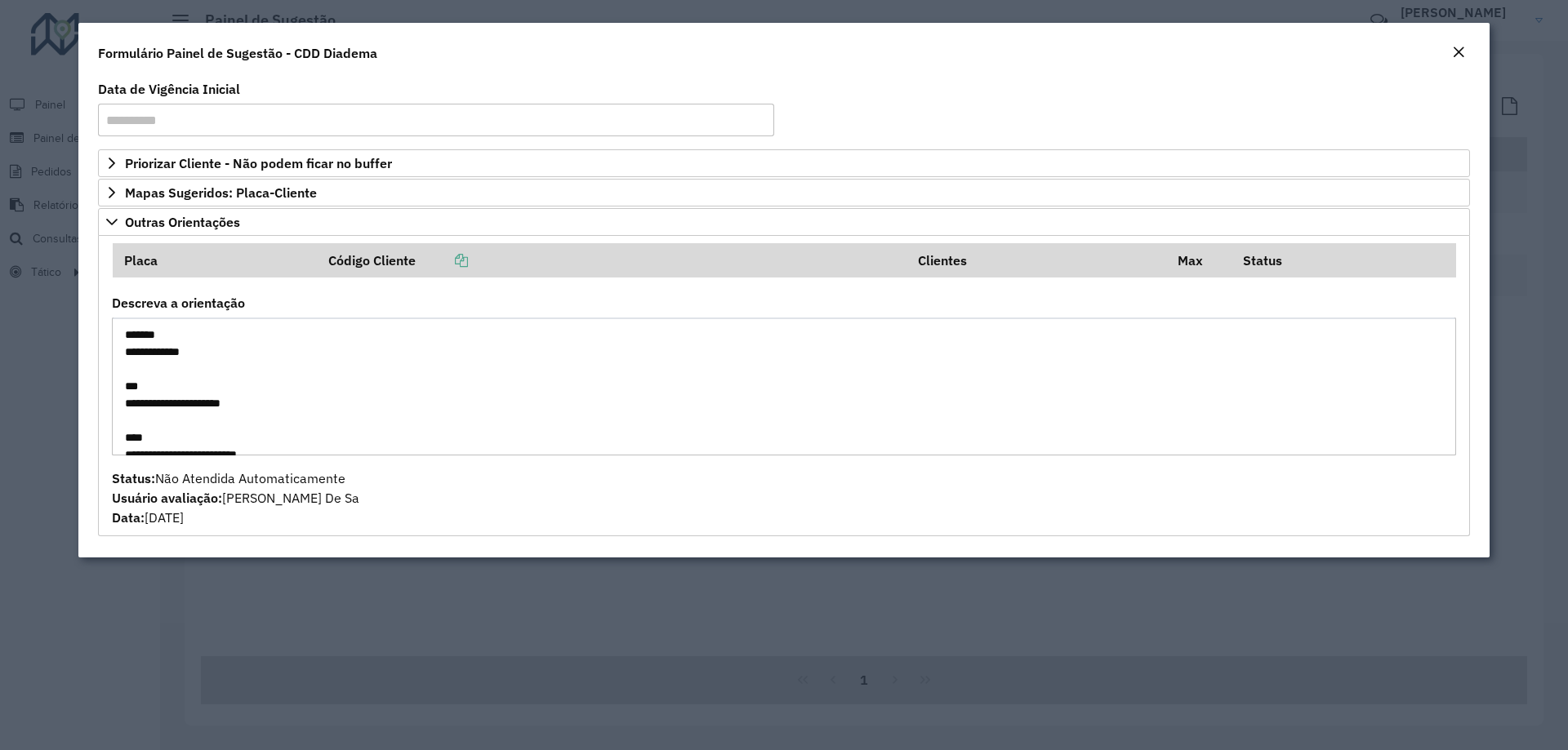
drag, startPoint x: 183, startPoint y: 351, endPoint x: 208, endPoint y: 351, distance: 25.0
click at [208, 351] on textarea "**********" at bounding box center [784, 387] width 1344 height 138
click at [287, 381] on textarea "**********" at bounding box center [784, 387] width 1344 height 138
drag, startPoint x: 303, startPoint y: 442, endPoint x: 108, endPoint y: 296, distance: 243.6
click at [108, 296] on formly-group "**********" at bounding box center [784, 385] width 1364 height 284
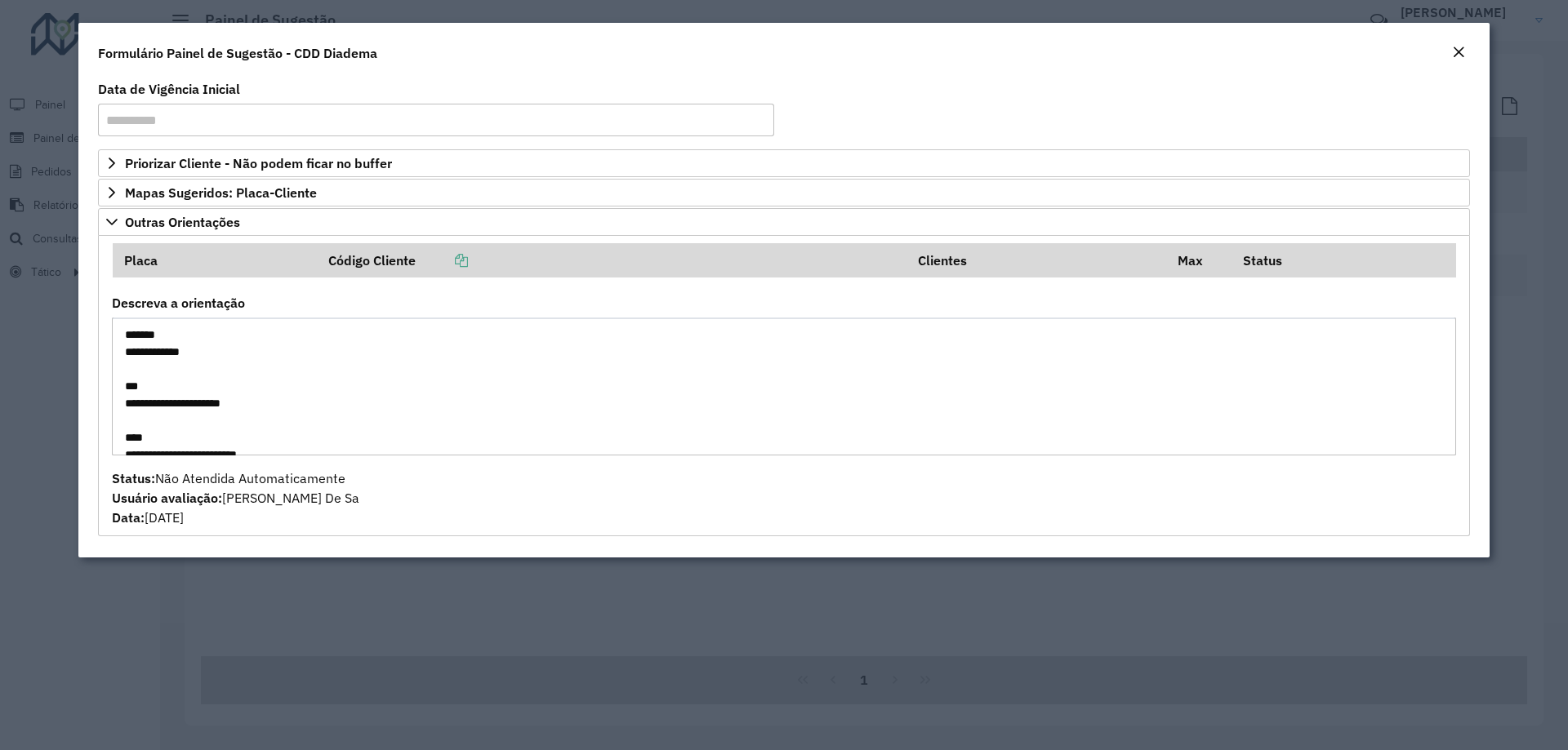
click at [373, 395] on textarea "**********" at bounding box center [784, 387] width 1344 height 138
drag, startPoint x: 240, startPoint y: 415, endPoint x: 254, endPoint y: 406, distance: 16.6
click at [254, 406] on textarea "**********" at bounding box center [784, 387] width 1344 height 138
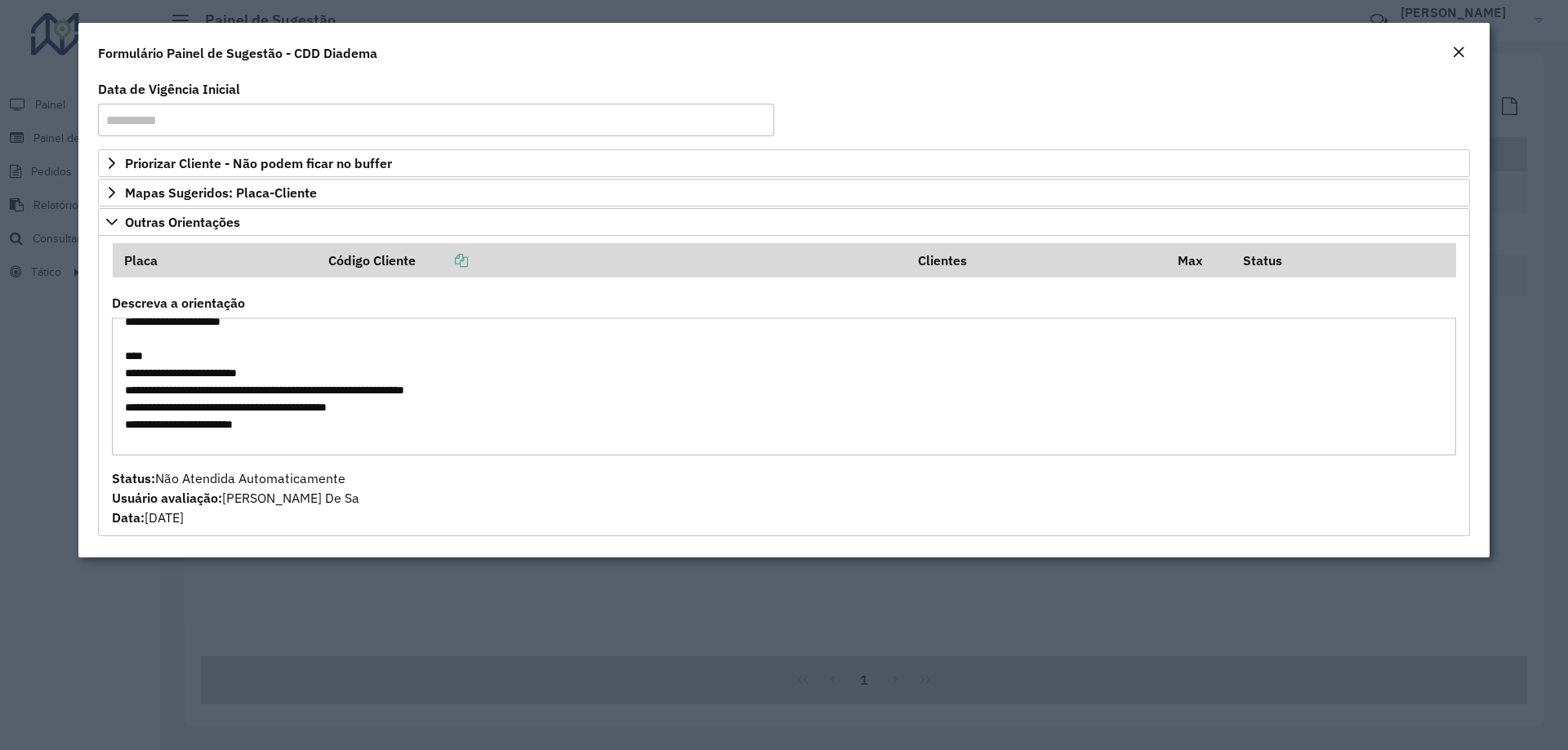
click at [142, 362] on textarea "**********" at bounding box center [784, 387] width 1344 height 138
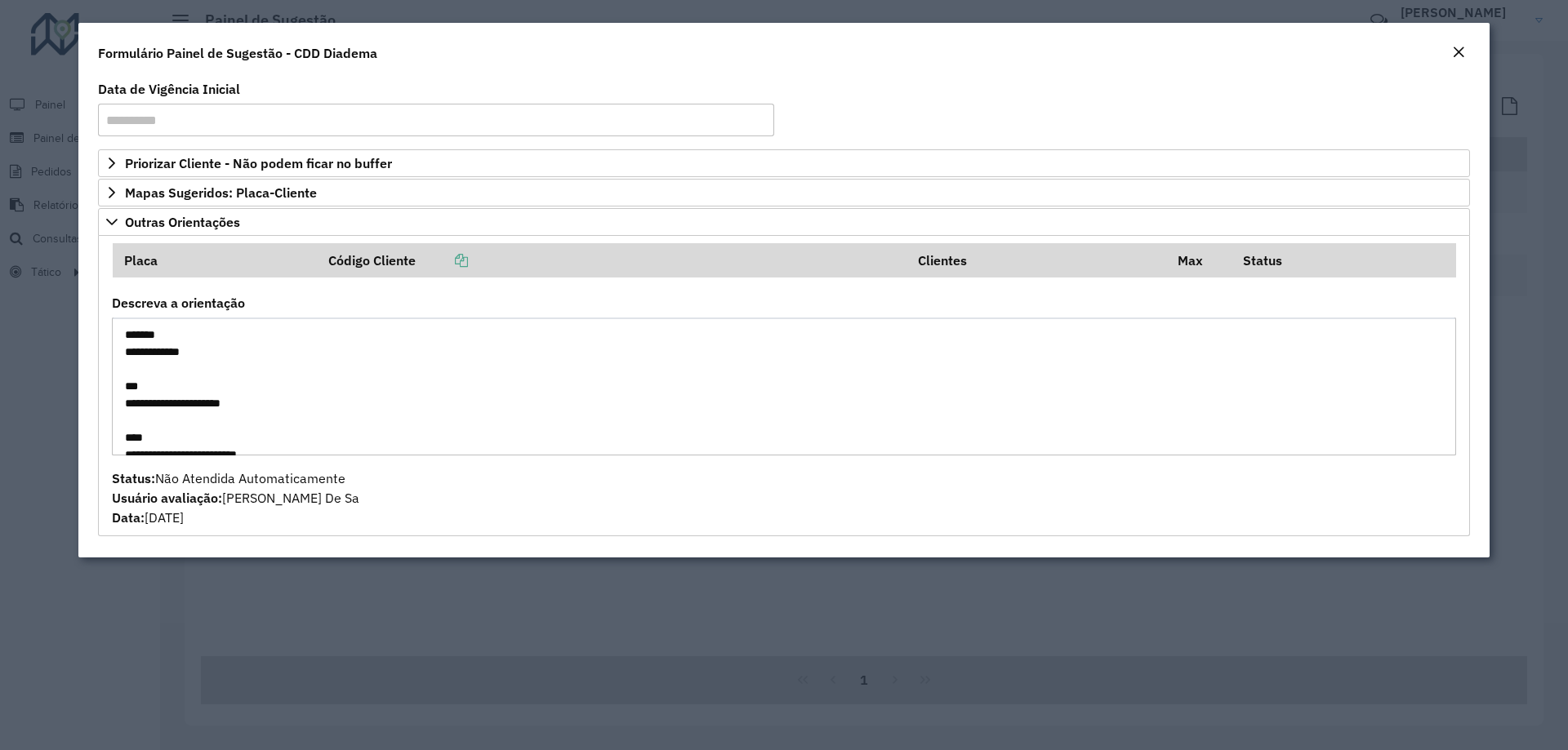
drag, startPoint x: 136, startPoint y: 343, endPoint x: 161, endPoint y: 345, distance: 25.1
click at [161, 345] on textarea "**********" at bounding box center [784, 387] width 1344 height 138
drag, startPoint x: 130, startPoint y: 381, endPoint x: 155, endPoint y: 382, distance: 25.0
click at [155, 382] on textarea "**********" at bounding box center [784, 387] width 1344 height 138
drag, startPoint x: 145, startPoint y: 435, endPoint x: 173, endPoint y: 435, distance: 28.0
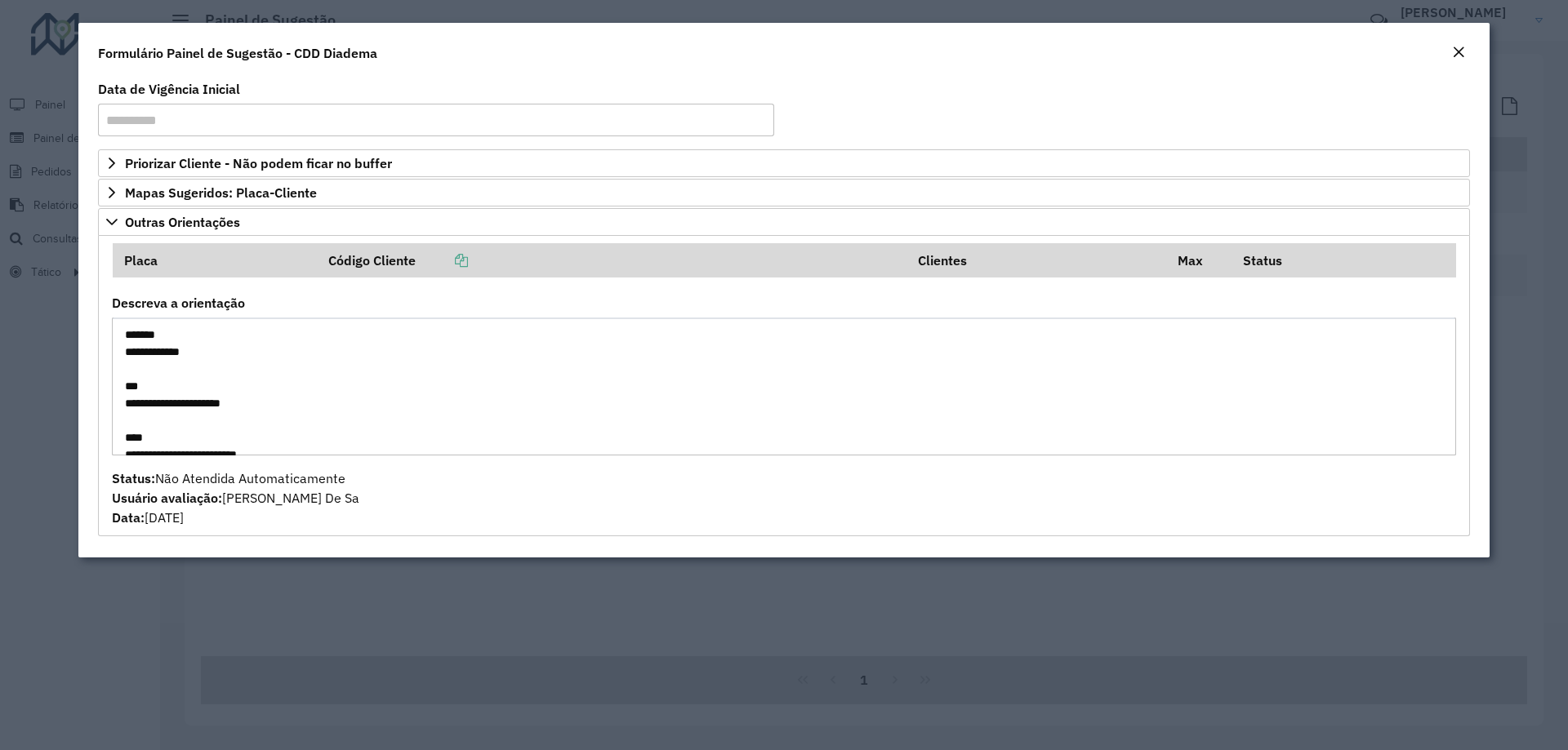
click at [173, 435] on textarea "**********" at bounding box center [784, 387] width 1344 height 138
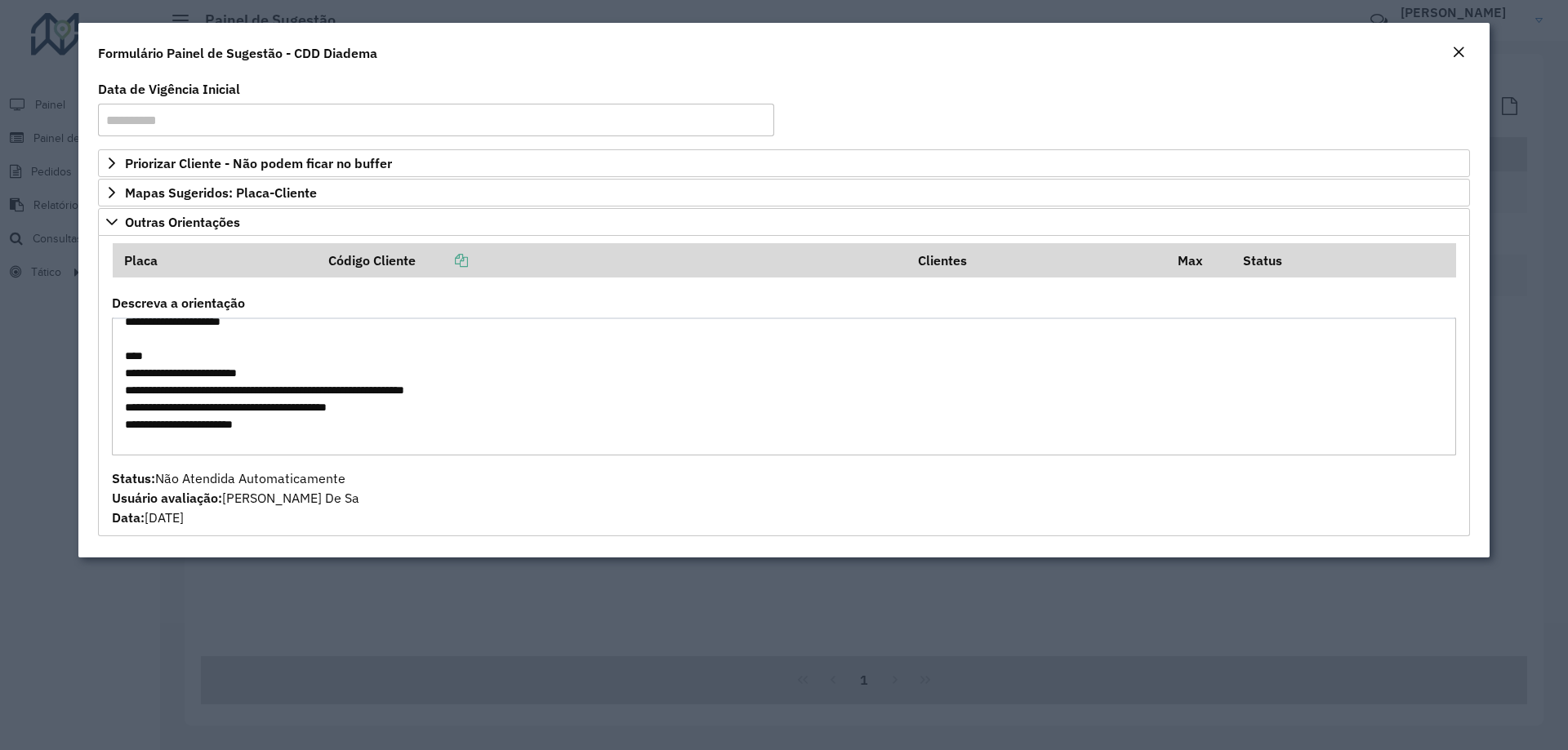
drag, startPoint x: 131, startPoint y: 366, endPoint x: 284, endPoint y: 385, distance: 154.2
click at [284, 385] on textarea "**********" at bounding box center [784, 387] width 1344 height 138
click at [596, 435] on textarea "**********" at bounding box center [784, 387] width 1344 height 138
drag, startPoint x: 261, startPoint y: 370, endPoint x: 281, endPoint y: 372, distance: 20.1
click at [281, 372] on textarea "**********" at bounding box center [784, 387] width 1344 height 138
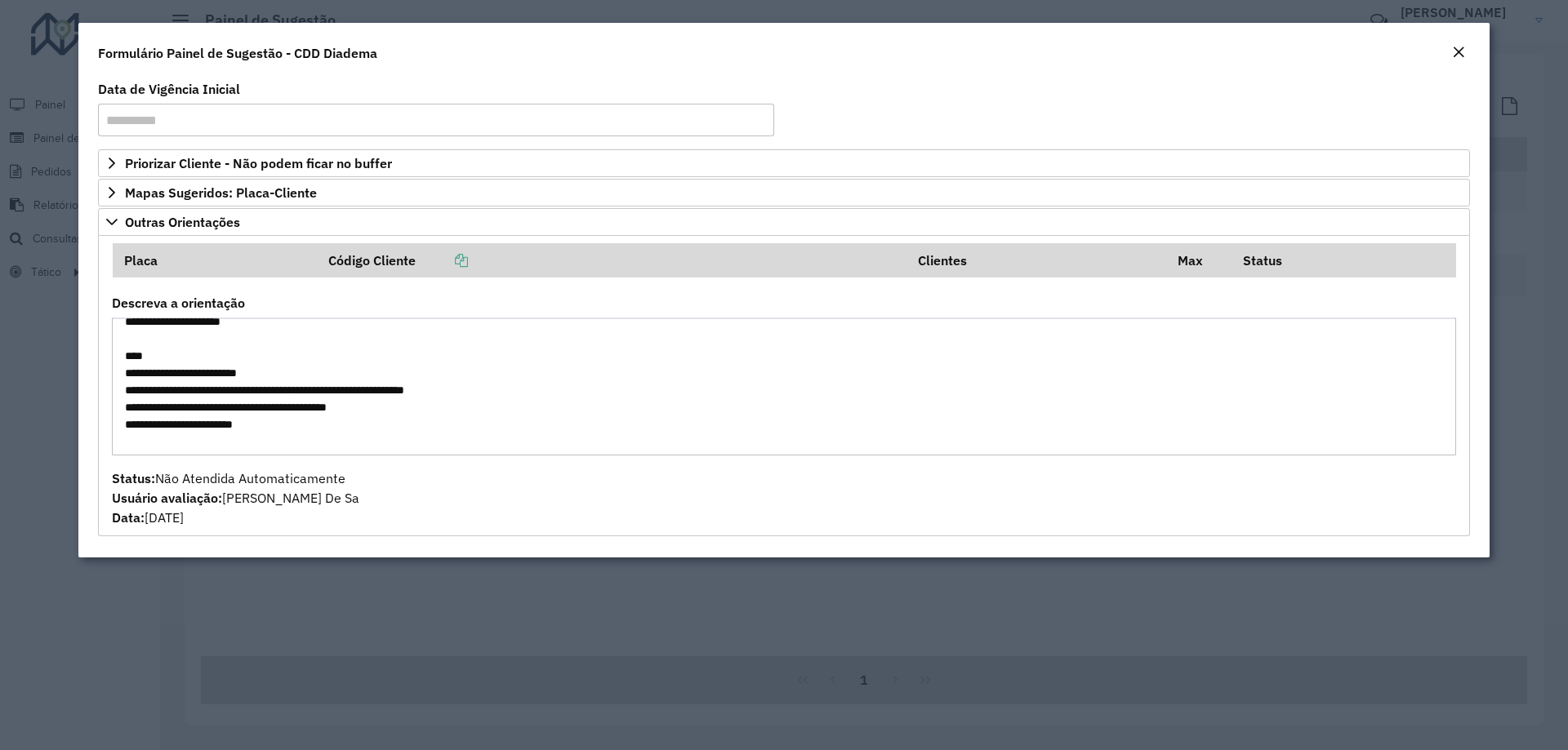
drag, startPoint x: 188, startPoint y: 385, endPoint x: 338, endPoint y: 398, distance: 150.6
click at [267, 398] on textarea "**********" at bounding box center [784, 387] width 1344 height 138
drag, startPoint x: 134, startPoint y: 430, endPoint x: 169, endPoint y: 430, distance: 35.0
click at [169, 430] on textarea "**********" at bounding box center [784, 387] width 1344 height 138
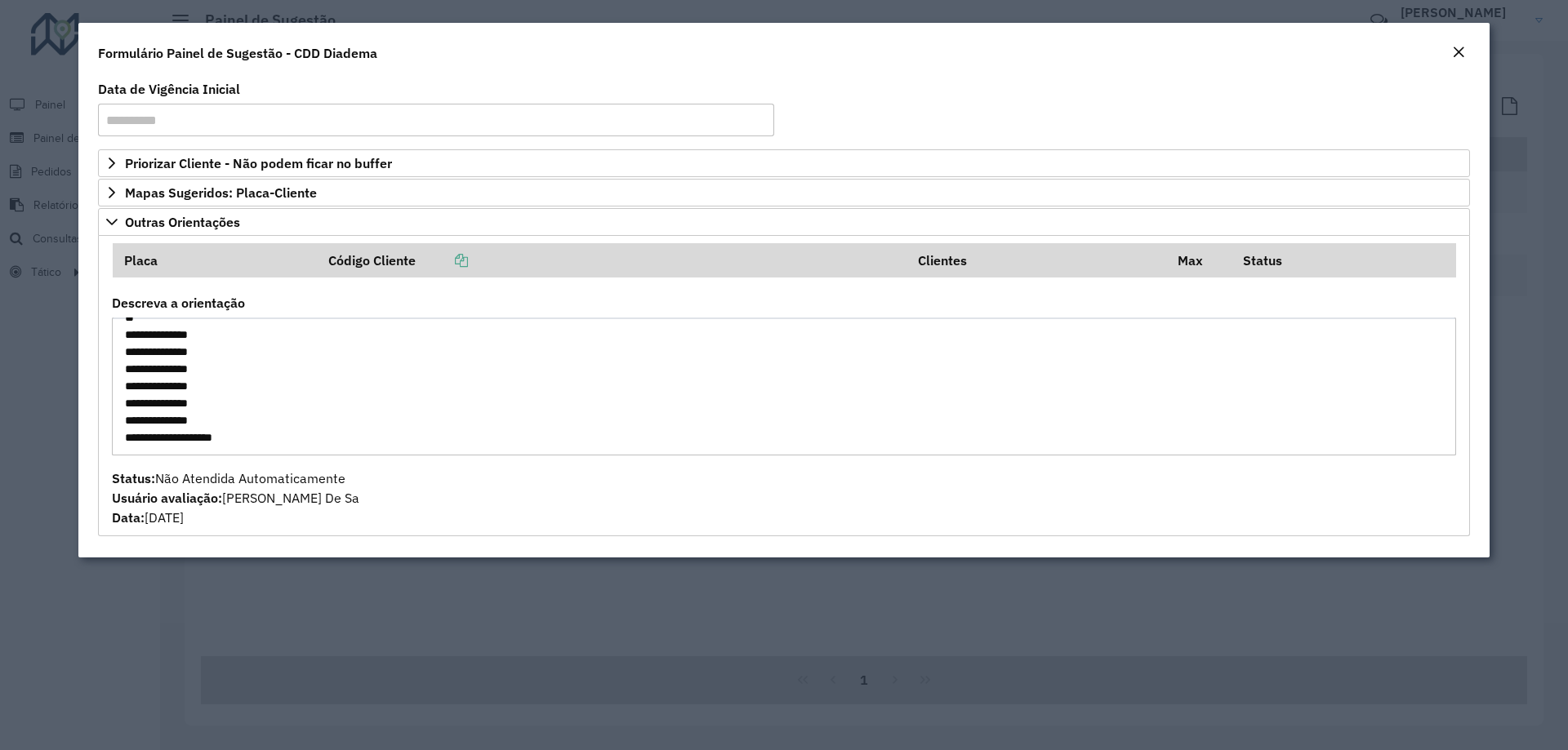
scroll to position [141, 0]
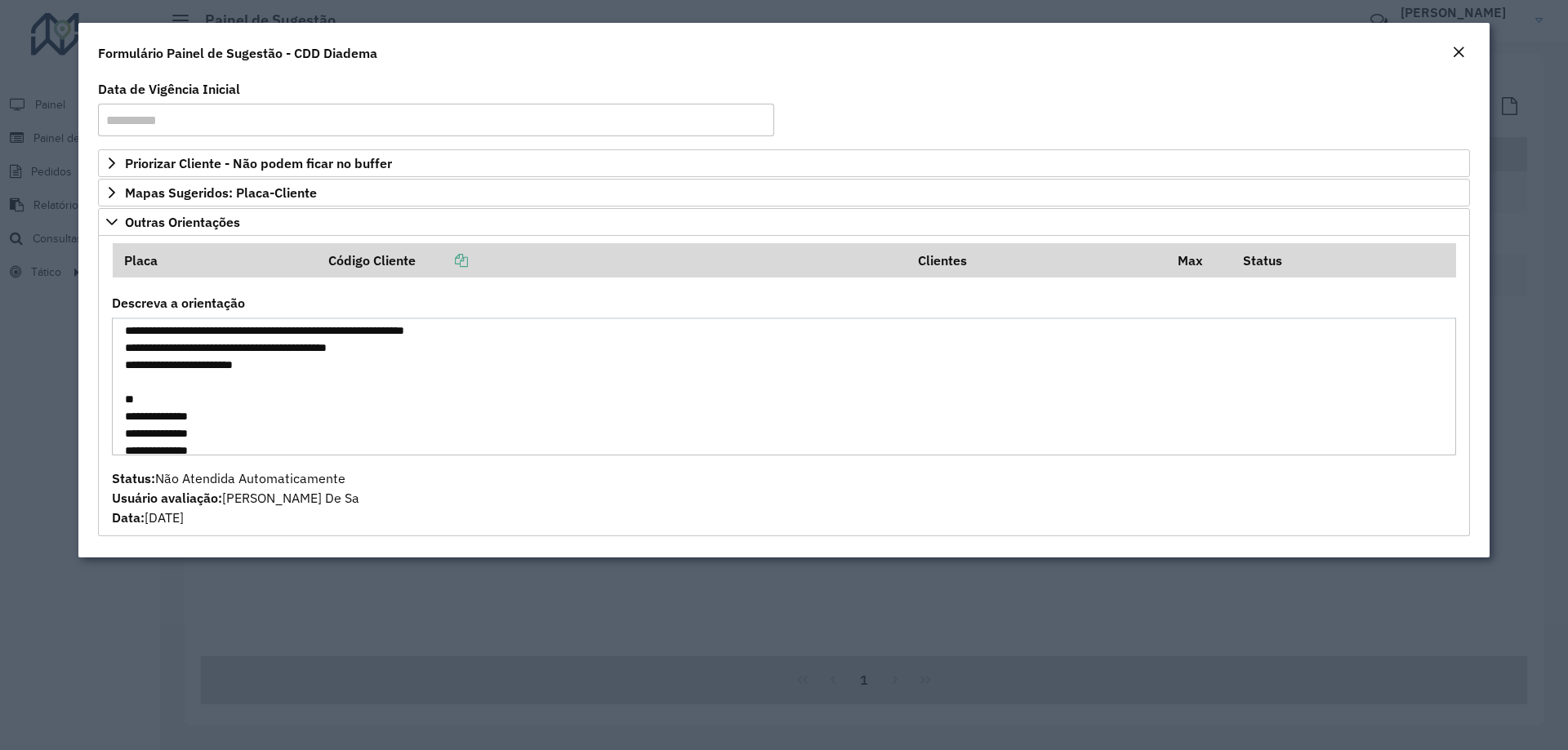
drag, startPoint x: 173, startPoint y: 349, endPoint x: 228, endPoint y: 349, distance: 55.0
click at [228, 349] on textarea "**********" at bounding box center [784, 387] width 1344 height 138
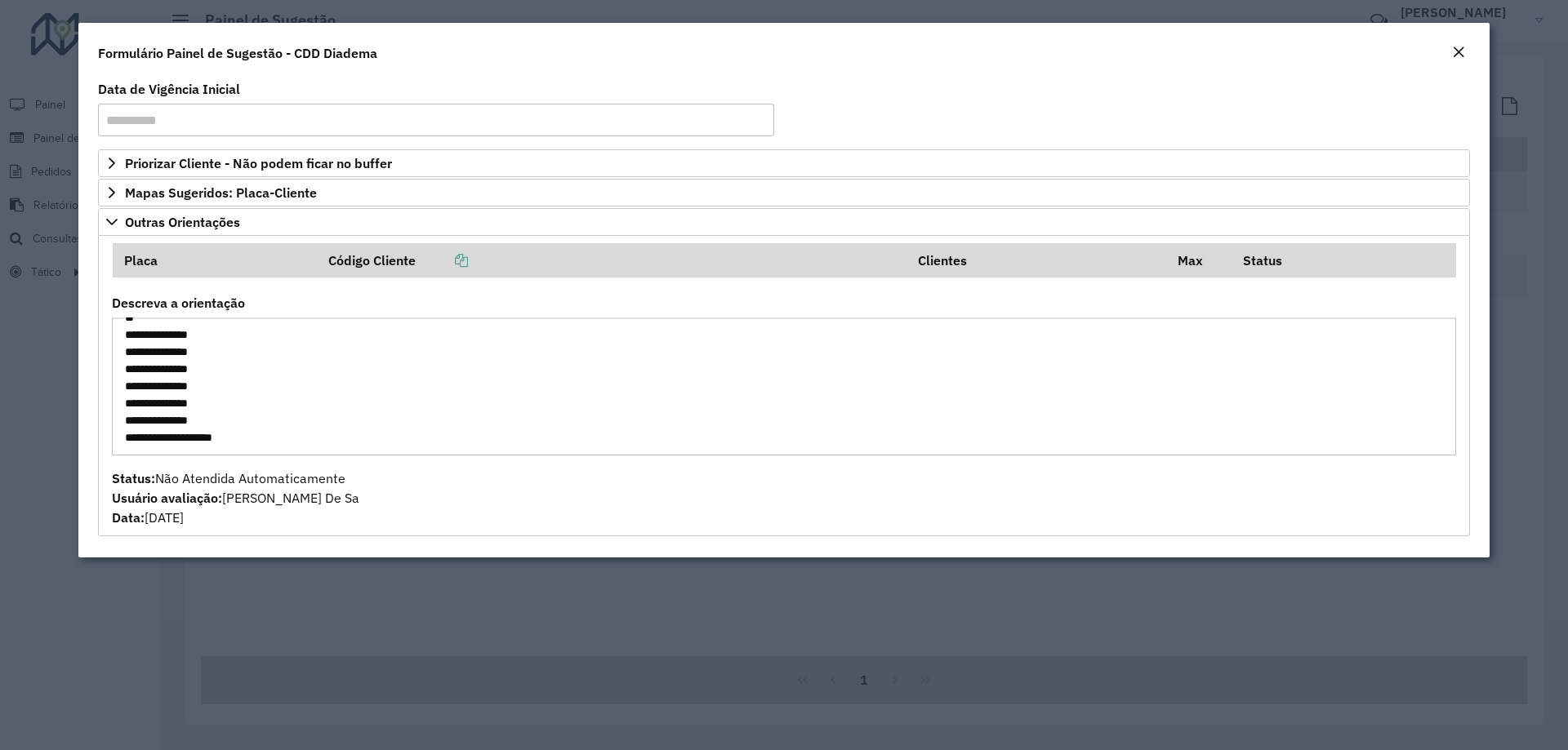
scroll to position [0, 0]
click at [1443, 50] on div "Formulário Painel de Sugestão - CDD Diadema" at bounding box center [784, 50] width 1412 height 54
click at [1456, 53] on em "Close" at bounding box center [1459, 52] width 13 height 13
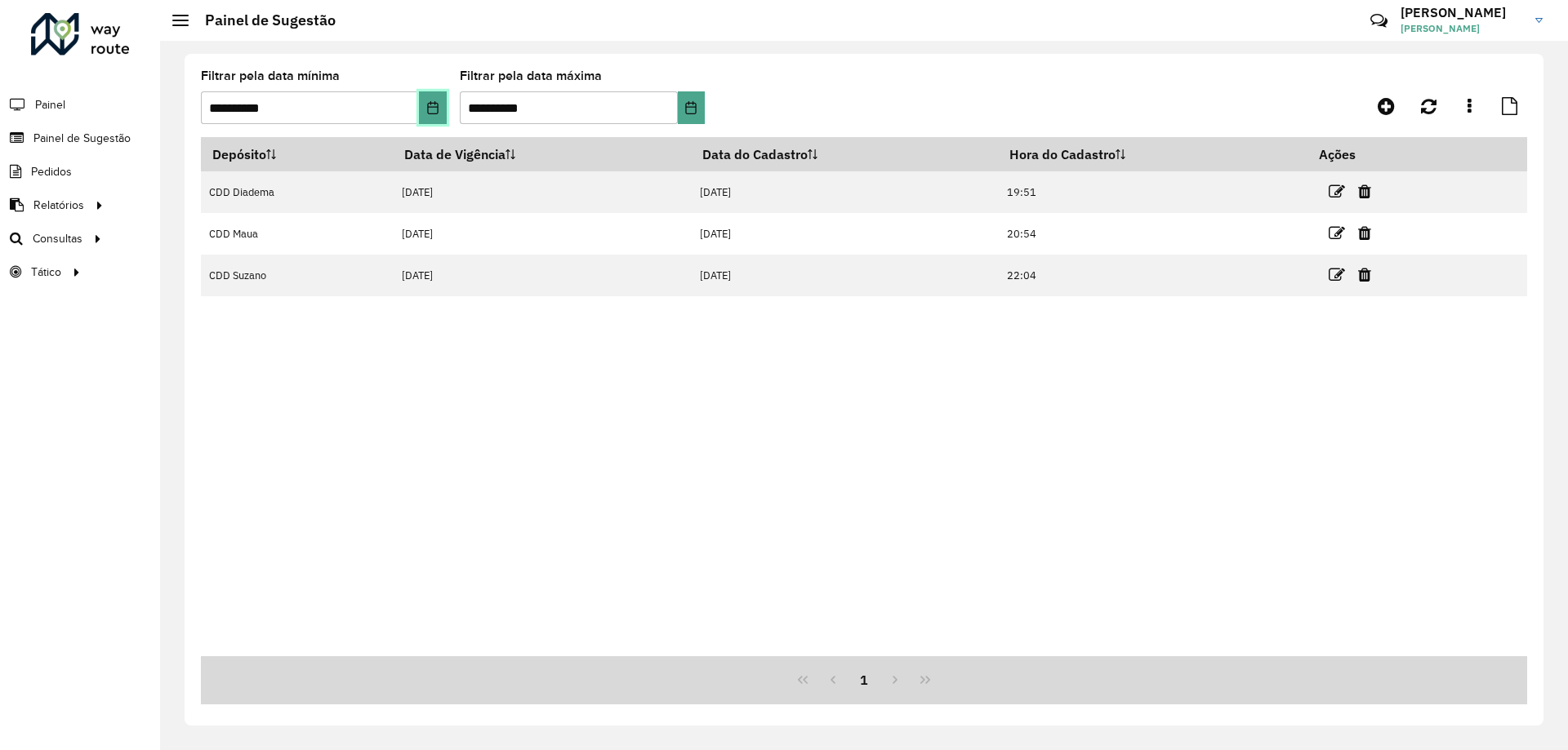
click at [429, 104] on icon "Choose Date" at bounding box center [432, 108] width 13 height 13
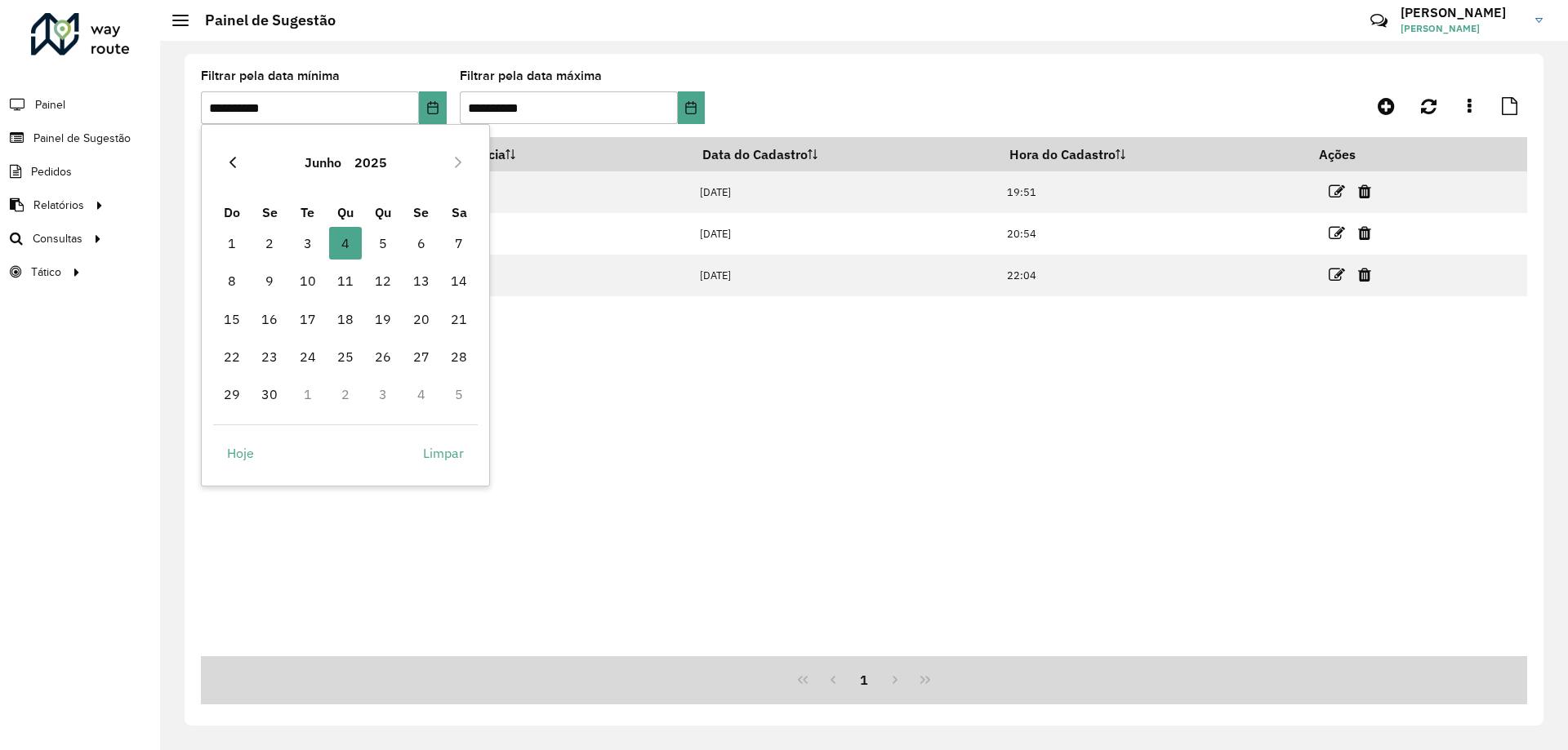
click at [243, 167] on button "Previous Month" at bounding box center [232, 162] width 26 height 26
click at [232, 166] on icon "Previous Month" at bounding box center [233, 162] width 7 height 11
click at [310, 332] on span "11" at bounding box center [308, 319] width 32 height 32
type input "**********"
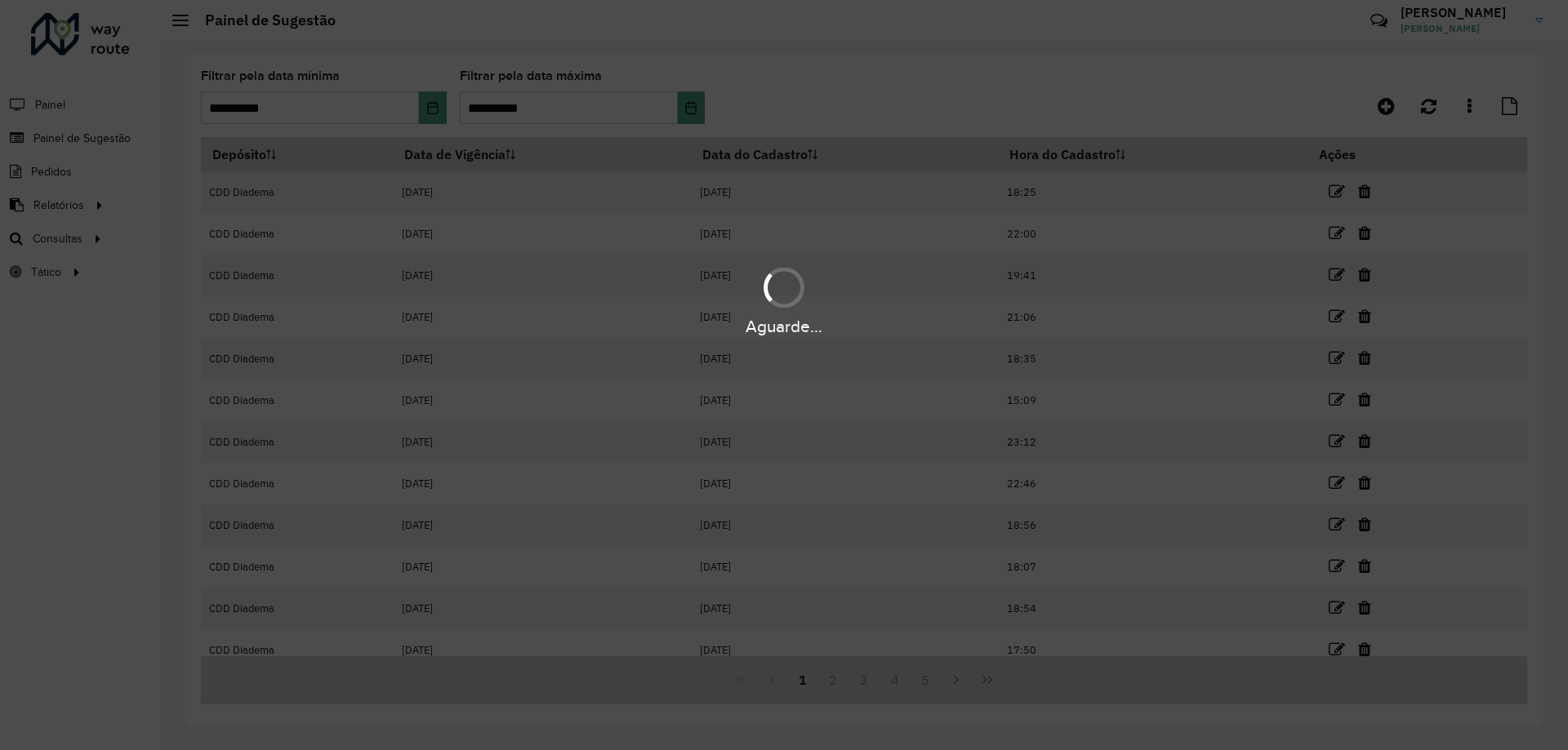
click at [696, 112] on div "Aguarde..." at bounding box center [784, 375] width 1568 height 750
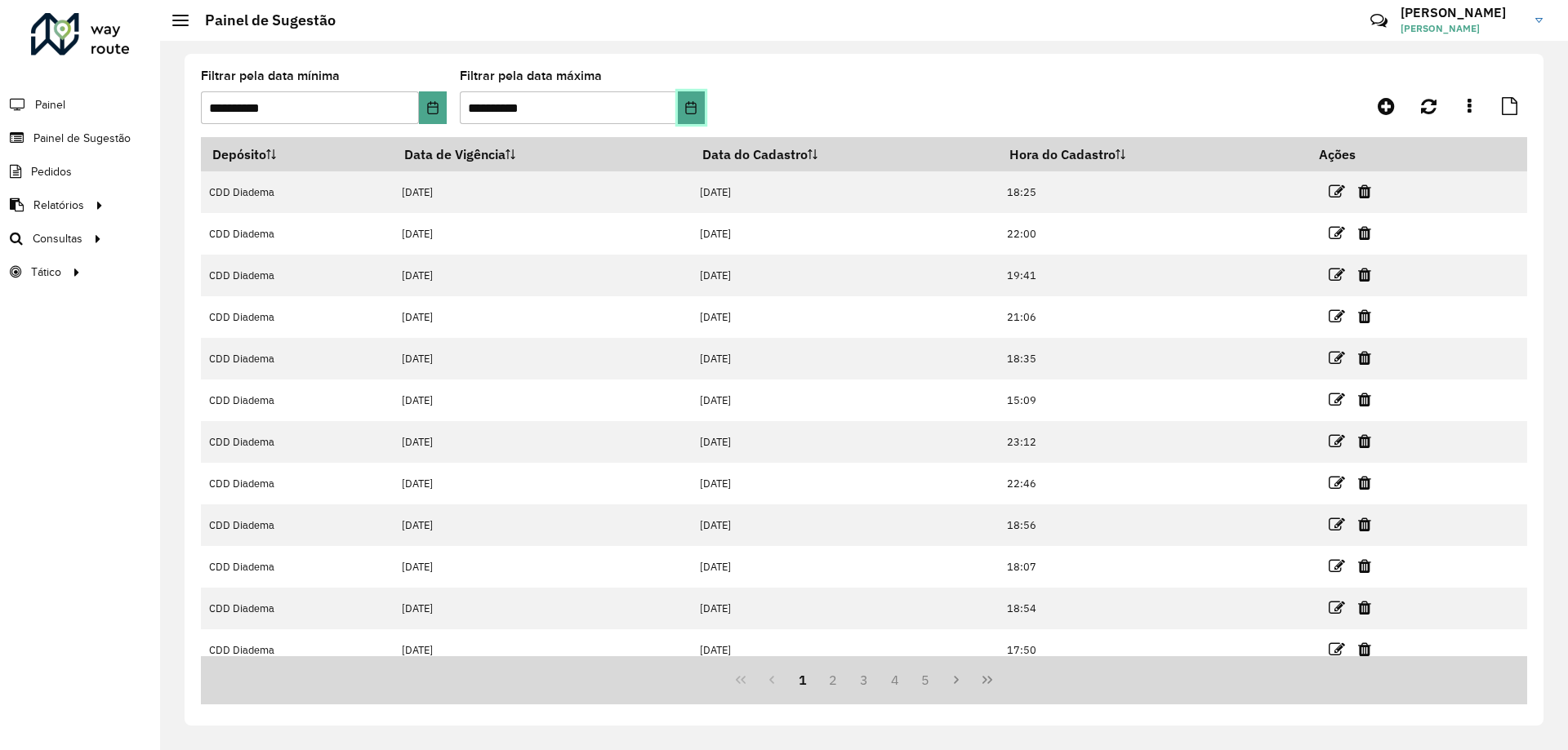
click at [696, 112] on icon "Choose Date" at bounding box center [691, 108] width 10 height 13
click at [901, 93] on formly-group "**********" at bounding box center [691, 103] width 982 height 67
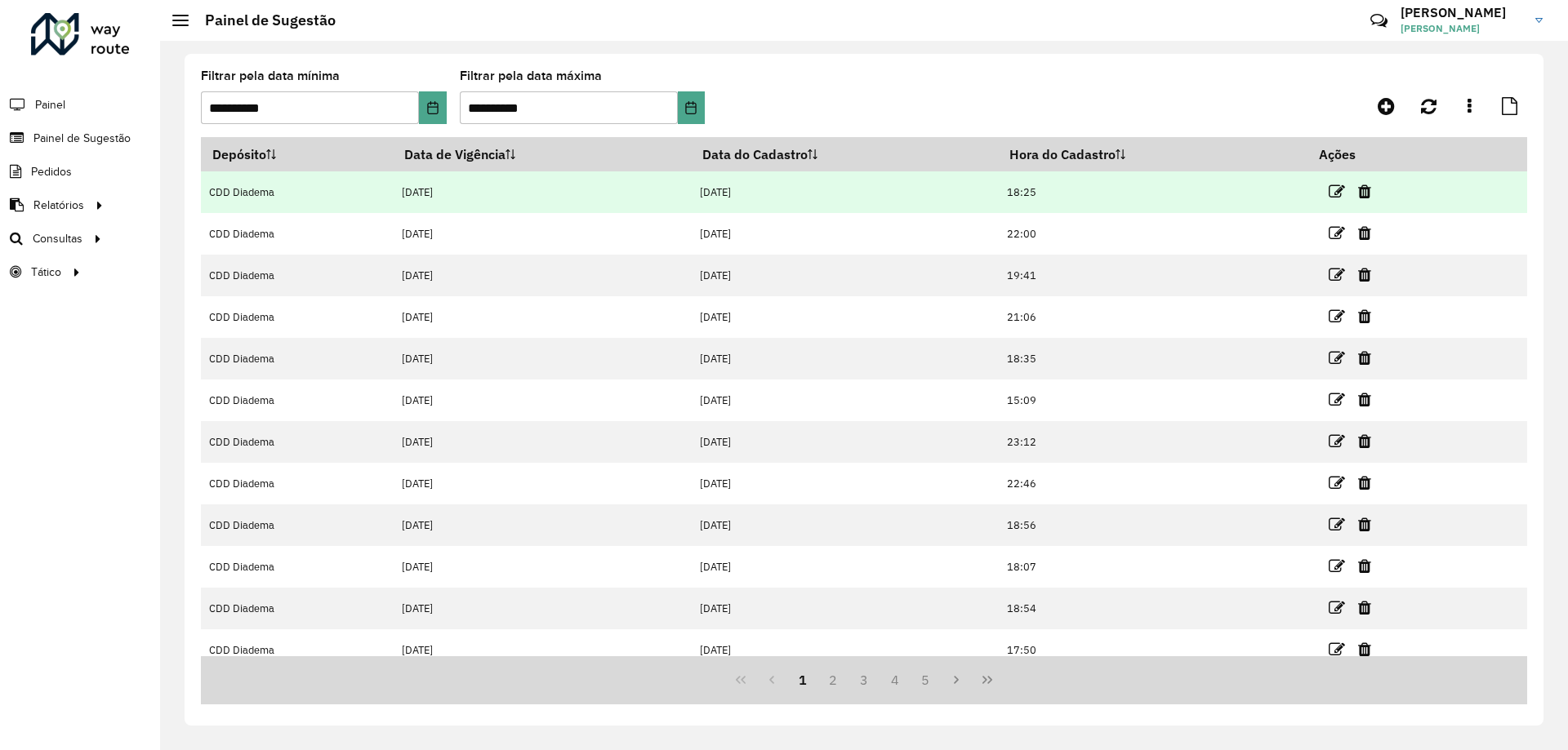
click at [1326, 194] on td at bounding box center [1356, 192] width 98 height 41
click at [1342, 194] on icon at bounding box center [1336, 191] width 16 height 16
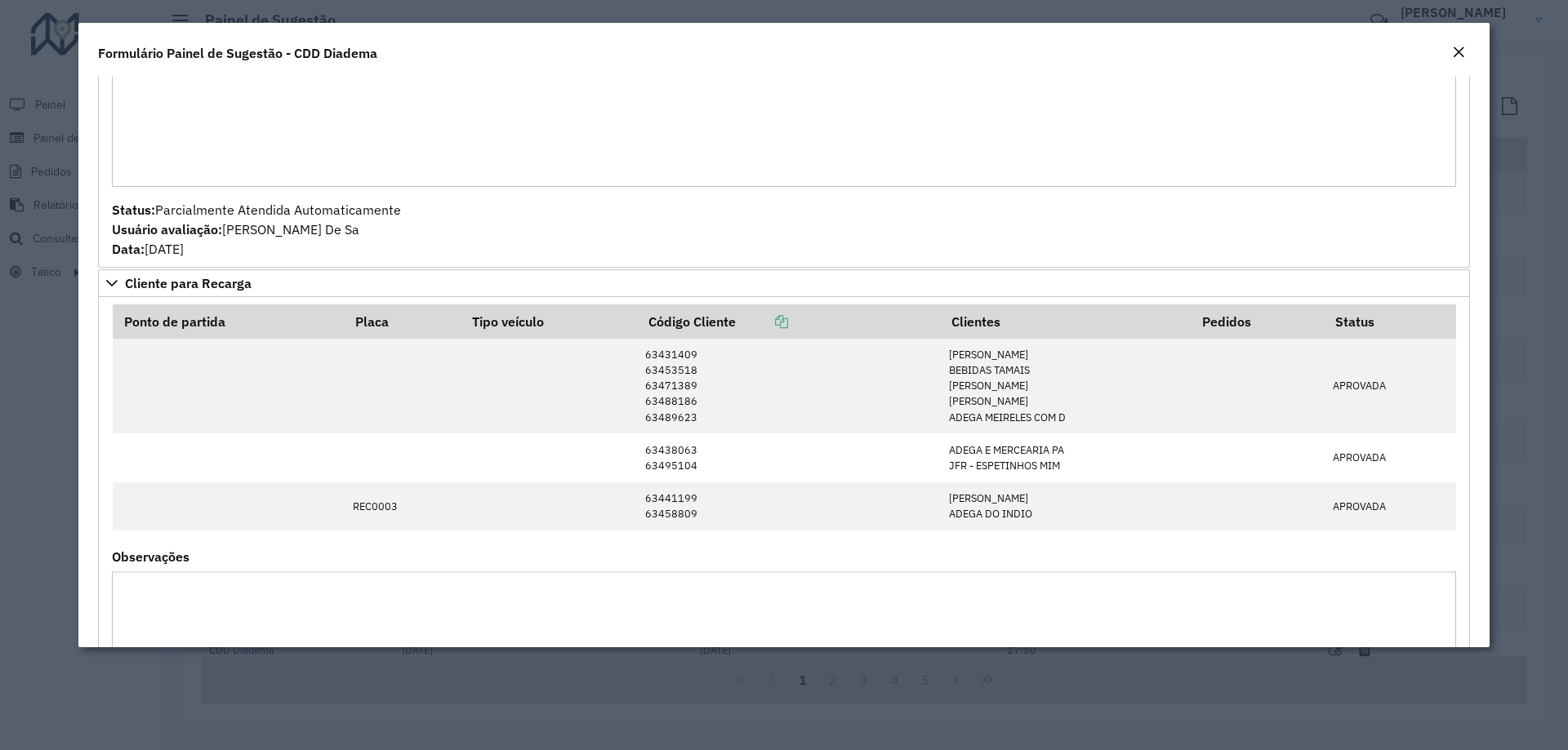
scroll to position [898, 0]
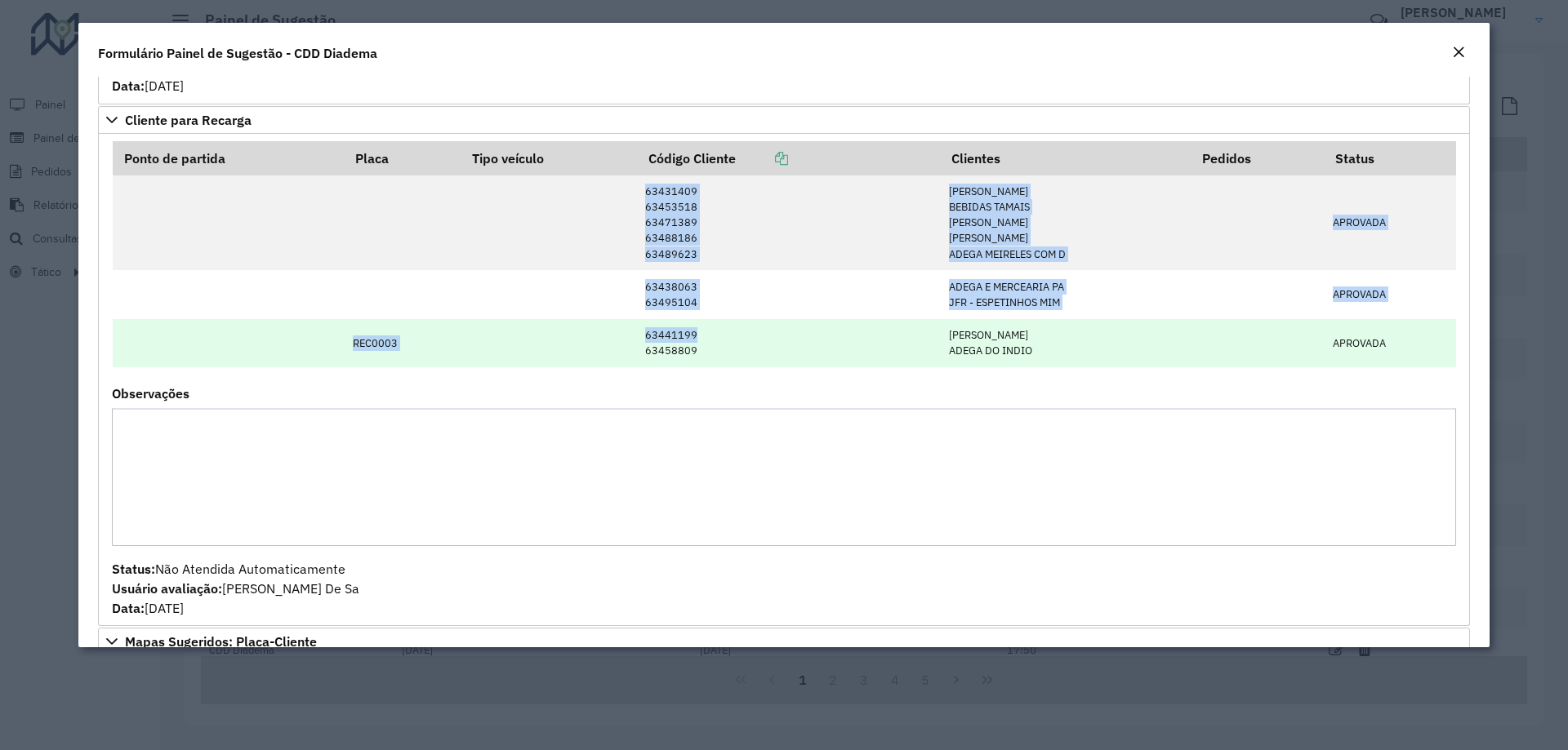
drag, startPoint x: 708, startPoint y: 192, endPoint x: 719, endPoint y: 342, distance: 150.4
click at [719, 342] on tbody "63431409 63453518 63471389 63488186 63489623 [PERSON_NAME] PEREIR BEBIDAS TAMAI…" at bounding box center [784, 272] width 1343 height 192
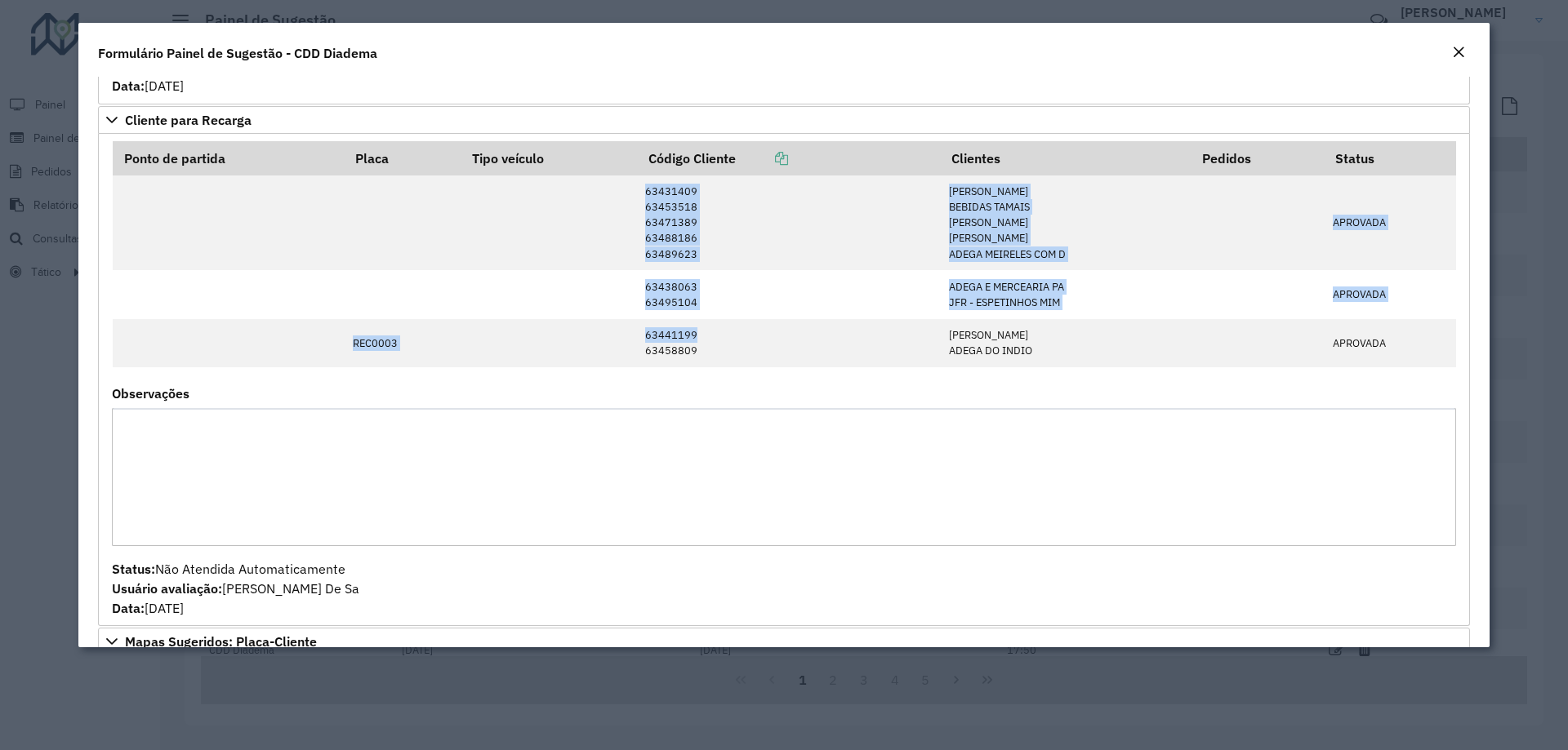
scroll to position [980, 0]
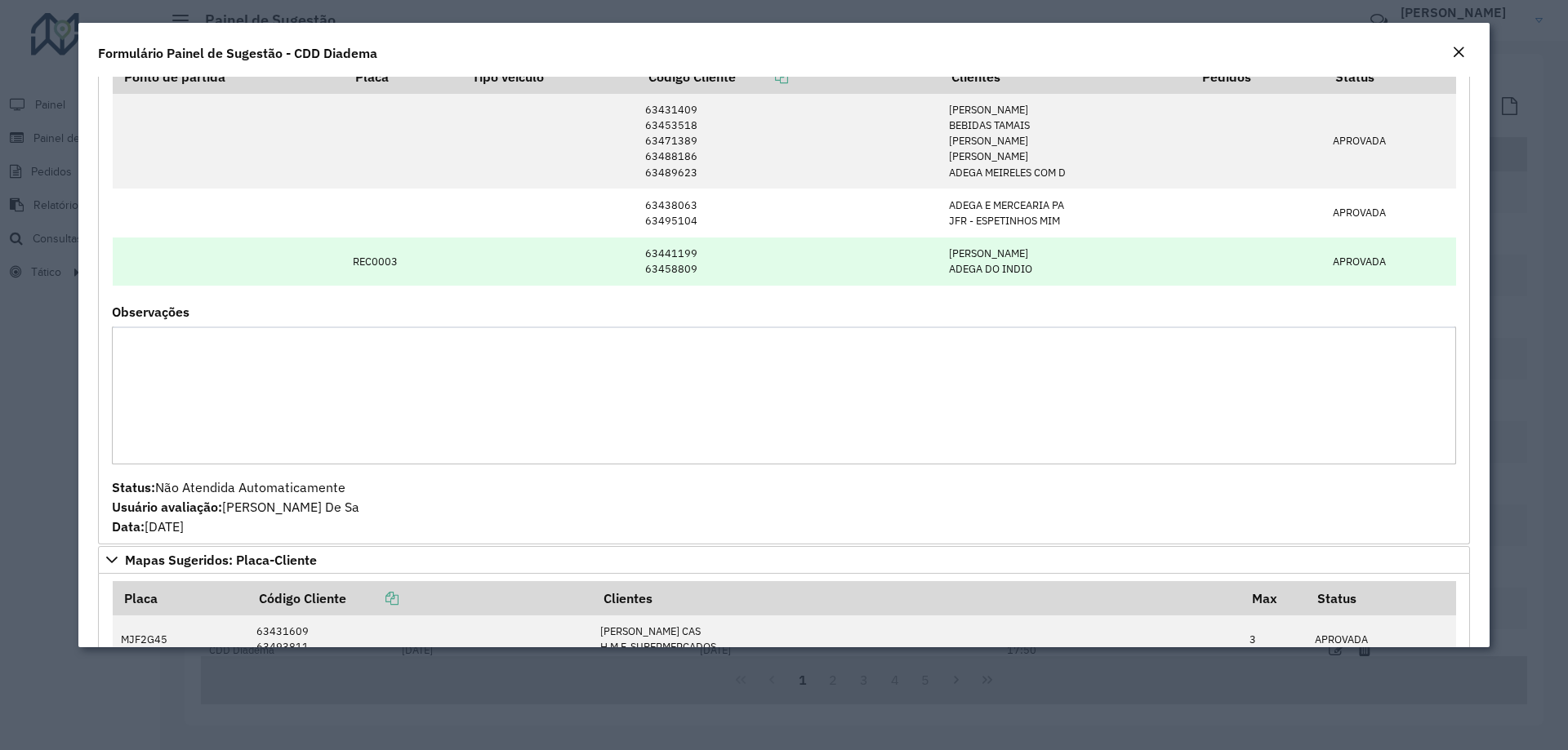
click at [761, 262] on td "63441199 63458809" at bounding box center [789, 261] width 303 height 48
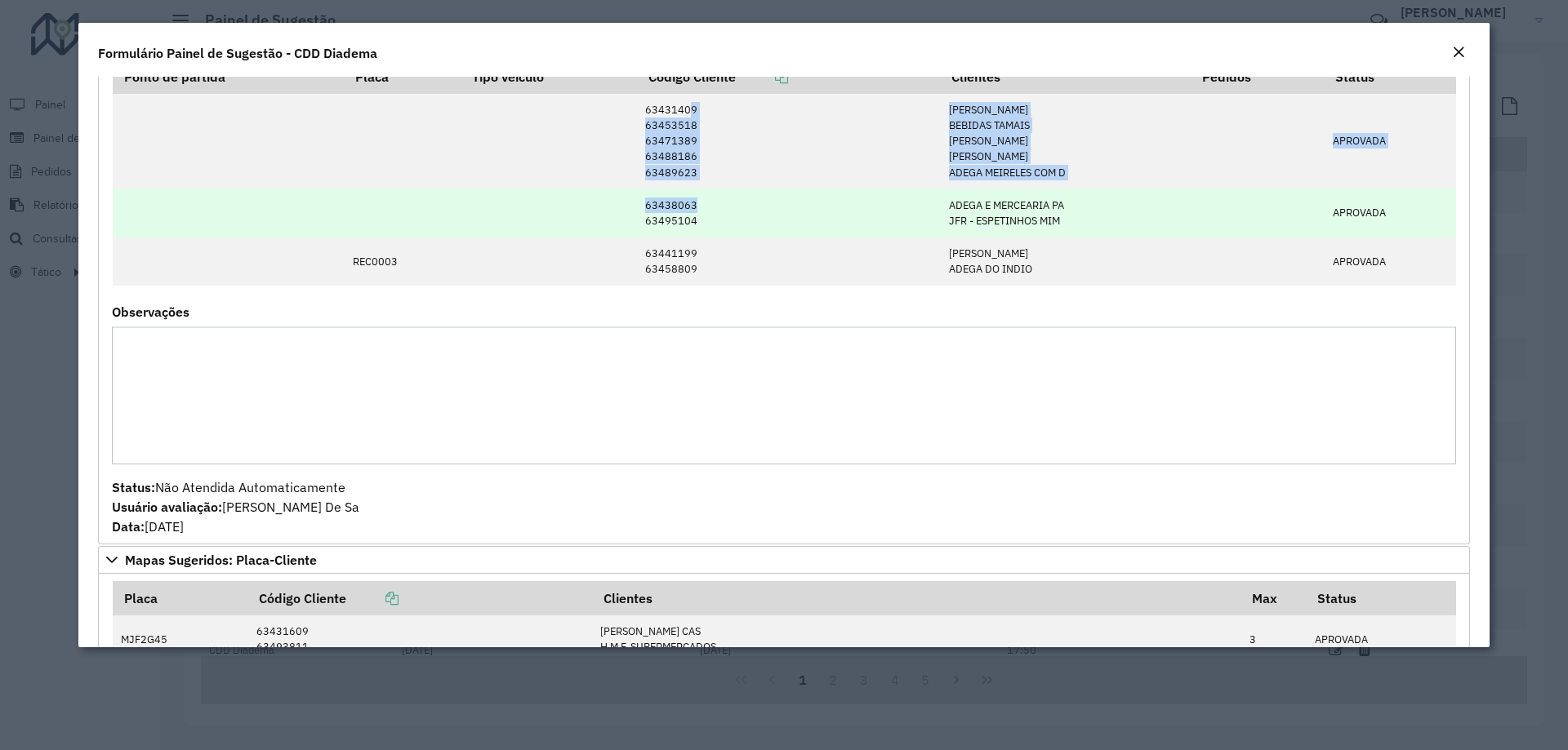
drag, startPoint x: 682, startPoint y: 104, endPoint x: 690, endPoint y: 199, distance: 95.3
click at [690, 199] on tbody "63431409 63453518 63471389 63488186 63489623 [PERSON_NAME] PEREIR BEBIDAS TAMAI…" at bounding box center [784, 190] width 1343 height 192
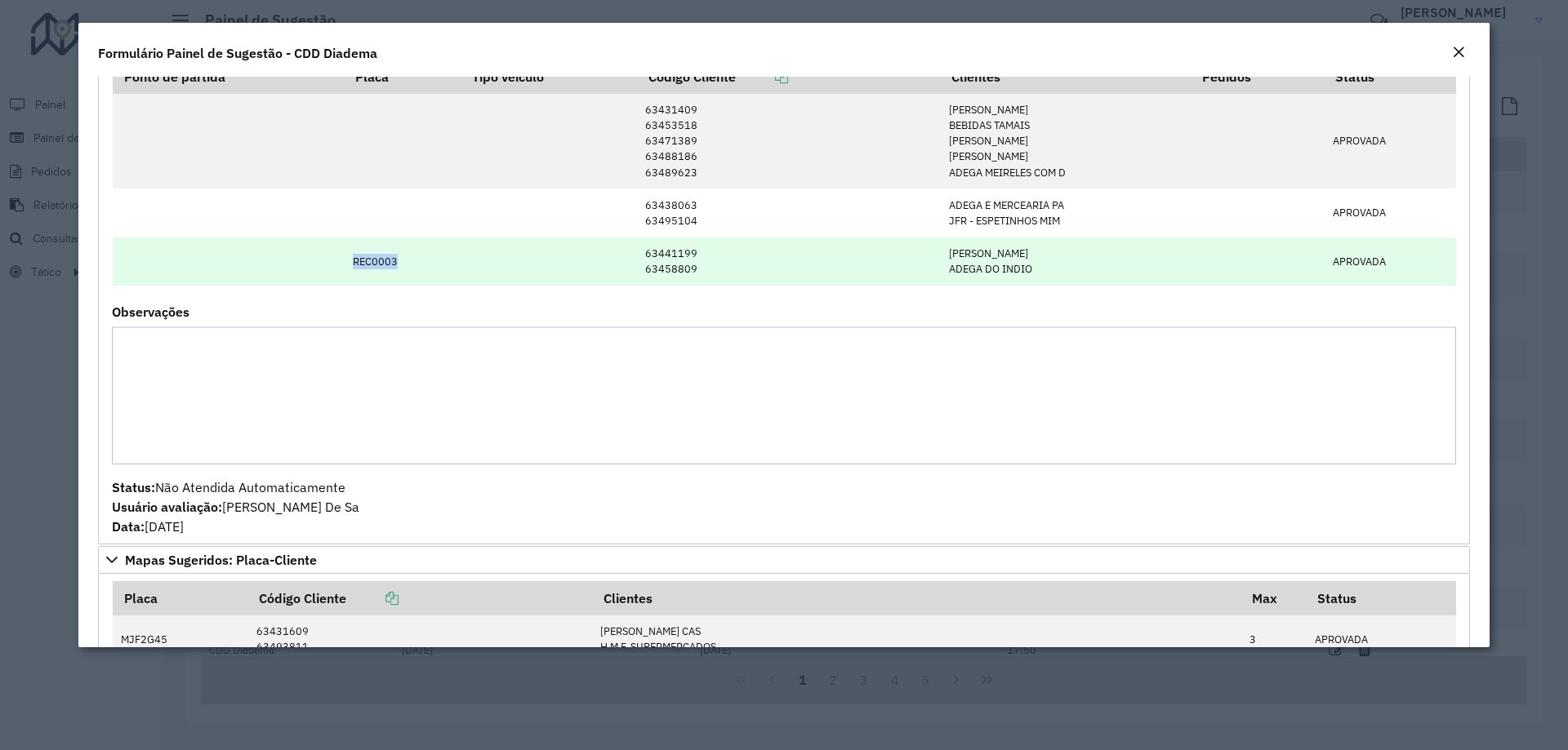
drag, startPoint x: 405, startPoint y: 258, endPoint x: 326, endPoint y: 268, distance: 79.6
click at [326, 268] on tr "REC0003 63441199 63458809 [PERSON_NAME] ADEGA DO INDIO APROVADA" at bounding box center [784, 261] width 1343 height 48
drag, startPoint x: 955, startPoint y: 264, endPoint x: 989, endPoint y: 264, distance: 34.0
click at [987, 264] on td "[PERSON_NAME] ADEGA DO INDIO" at bounding box center [1065, 261] width 250 height 48
click at [1051, 278] on td "[PERSON_NAME] ADEGA DO INDIO" at bounding box center [1065, 261] width 250 height 48
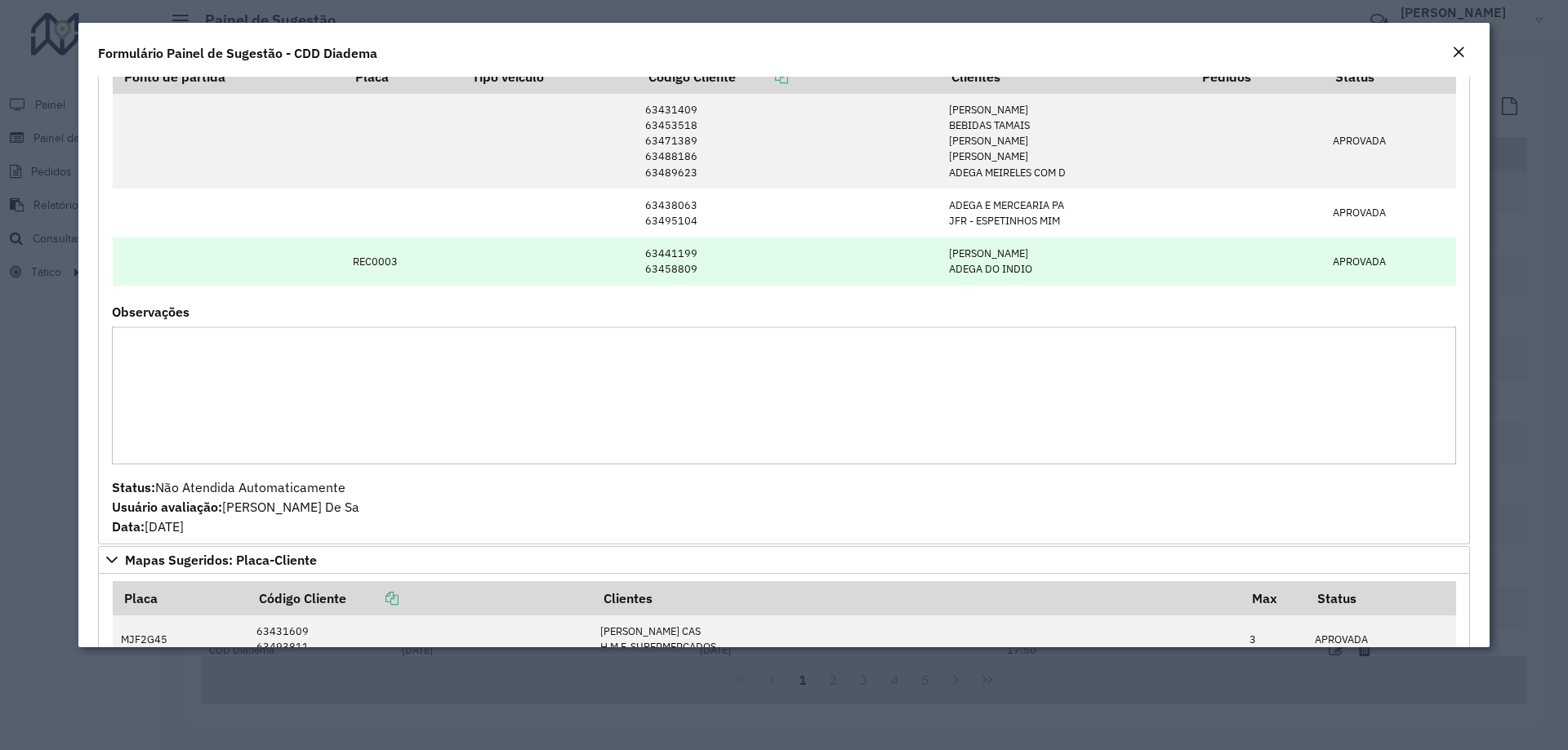
drag, startPoint x: 1030, startPoint y: 272, endPoint x: 932, endPoint y: 252, distance: 100.0
click at [940, 252] on td "[PERSON_NAME] ADEGA DO INDIO" at bounding box center [1065, 261] width 250 height 48
click at [1037, 279] on td "[PERSON_NAME] ADEGA DO INDIO" at bounding box center [1065, 261] width 250 height 48
drag, startPoint x: 1024, startPoint y: 272, endPoint x: 914, endPoint y: 248, distance: 112.6
click at [914, 248] on tr "REC0003 63441199 63458809 [PERSON_NAME] ADEGA DO INDIO APROVADA" at bounding box center [784, 261] width 1343 height 48
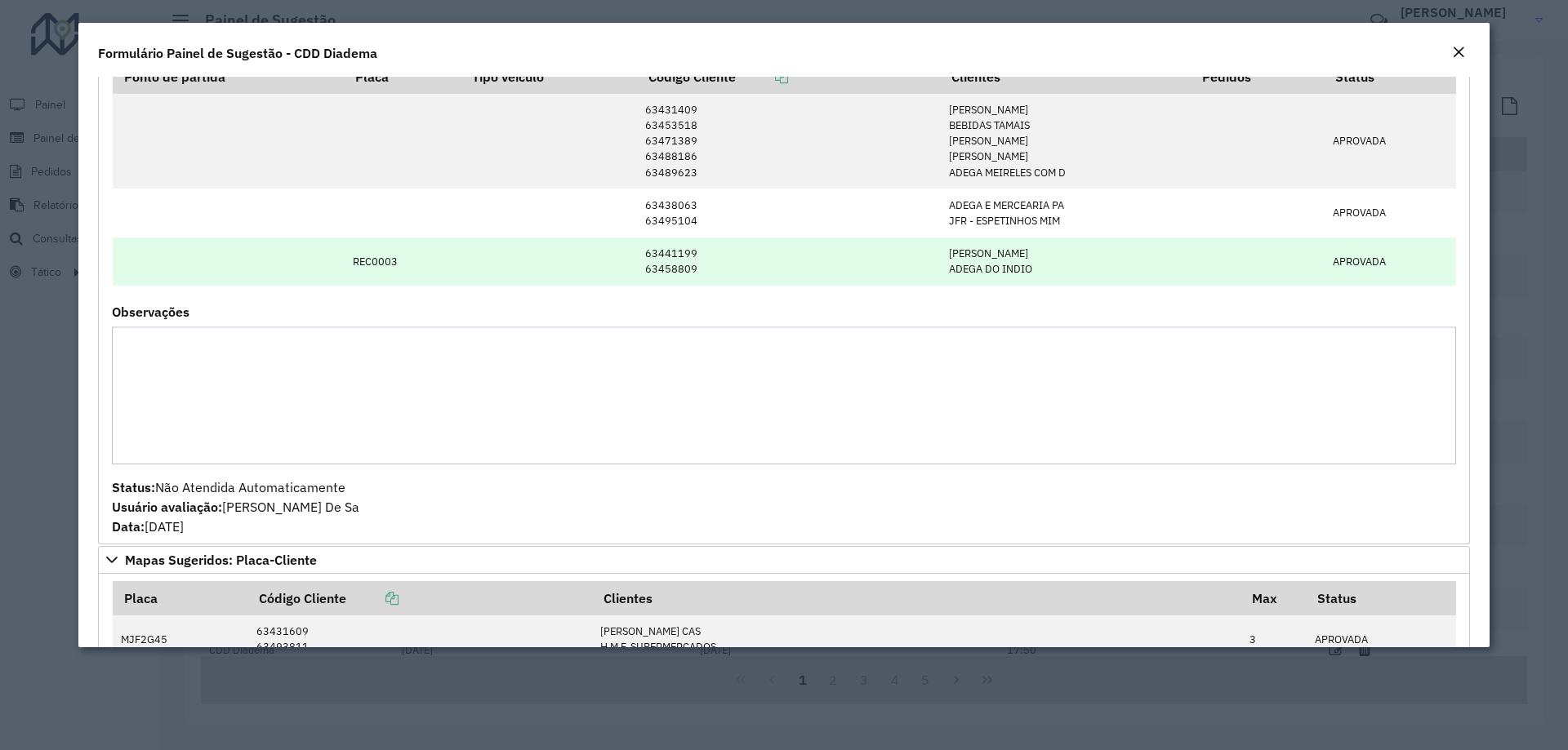
click at [1105, 276] on td "[PERSON_NAME] ADEGA DO INDIO" at bounding box center [1065, 261] width 250 height 48
drag, startPoint x: 324, startPoint y: 258, endPoint x: 413, endPoint y: 262, distance: 89.1
click at [413, 262] on tr "REC0003 63441199 63458809 [PERSON_NAME] ADEGA DO INDIO APROVADA" at bounding box center [784, 261] width 1343 height 48
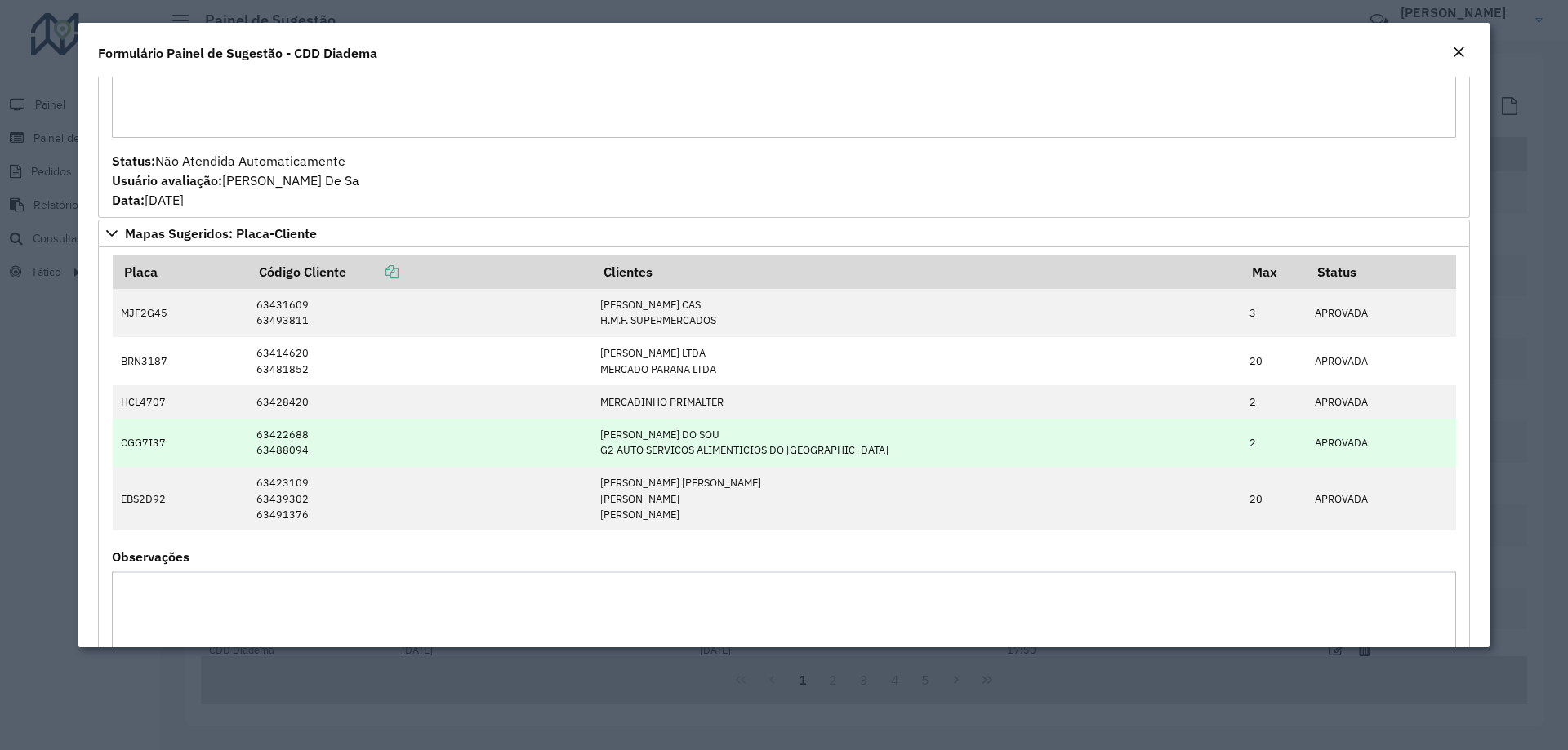
scroll to position [1388, 0]
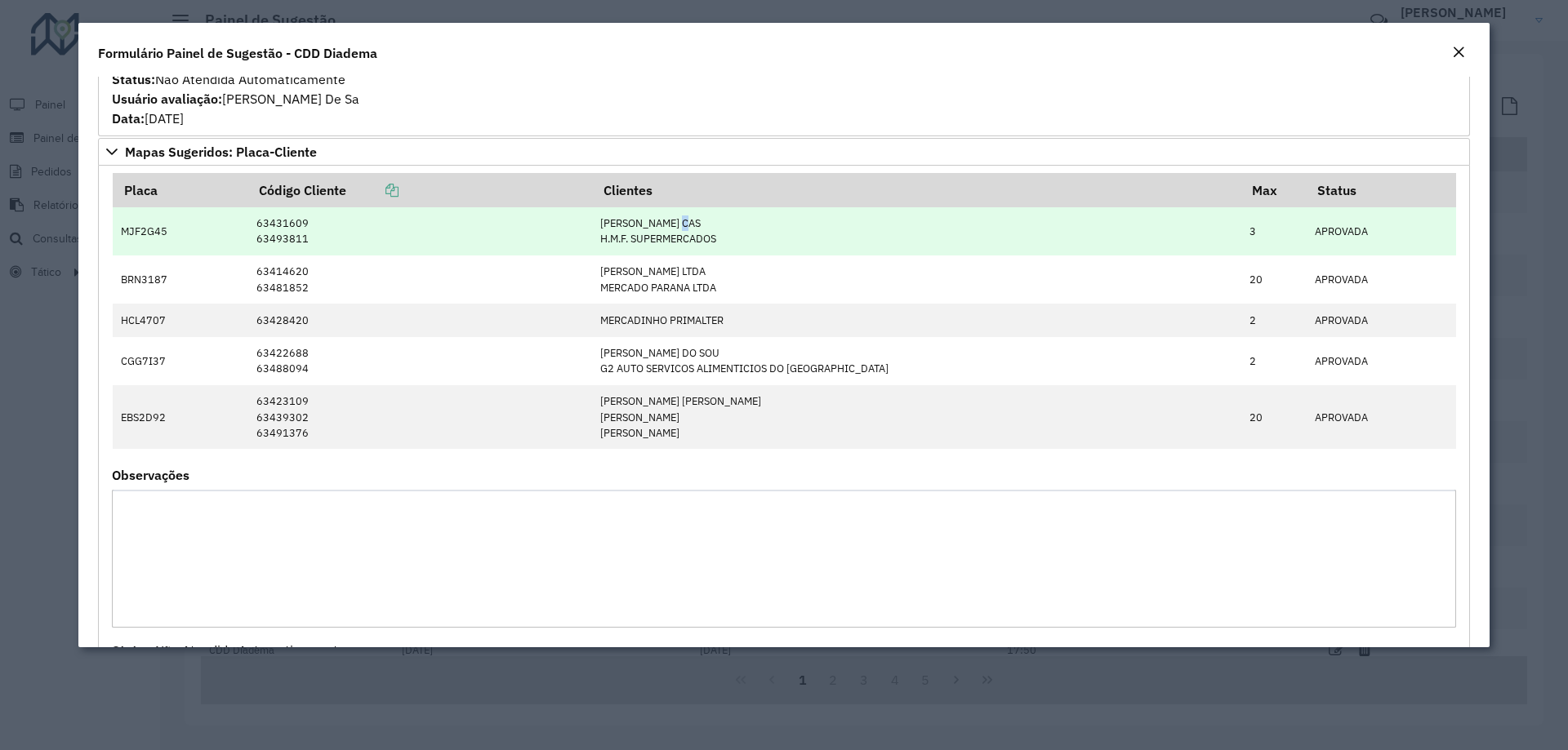
click at [738, 220] on td "[PERSON_NAME] CAS H.M.F. SUPERMERCADOS" at bounding box center [917, 231] width 649 height 48
drag, startPoint x: 723, startPoint y: 231, endPoint x: 754, endPoint y: 236, distance: 31.4
click at [754, 236] on td "[PERSON_NAME] CAS H.M.F. SUPERMERCADOS" at bounding box center [917, 231] width 649 height 48
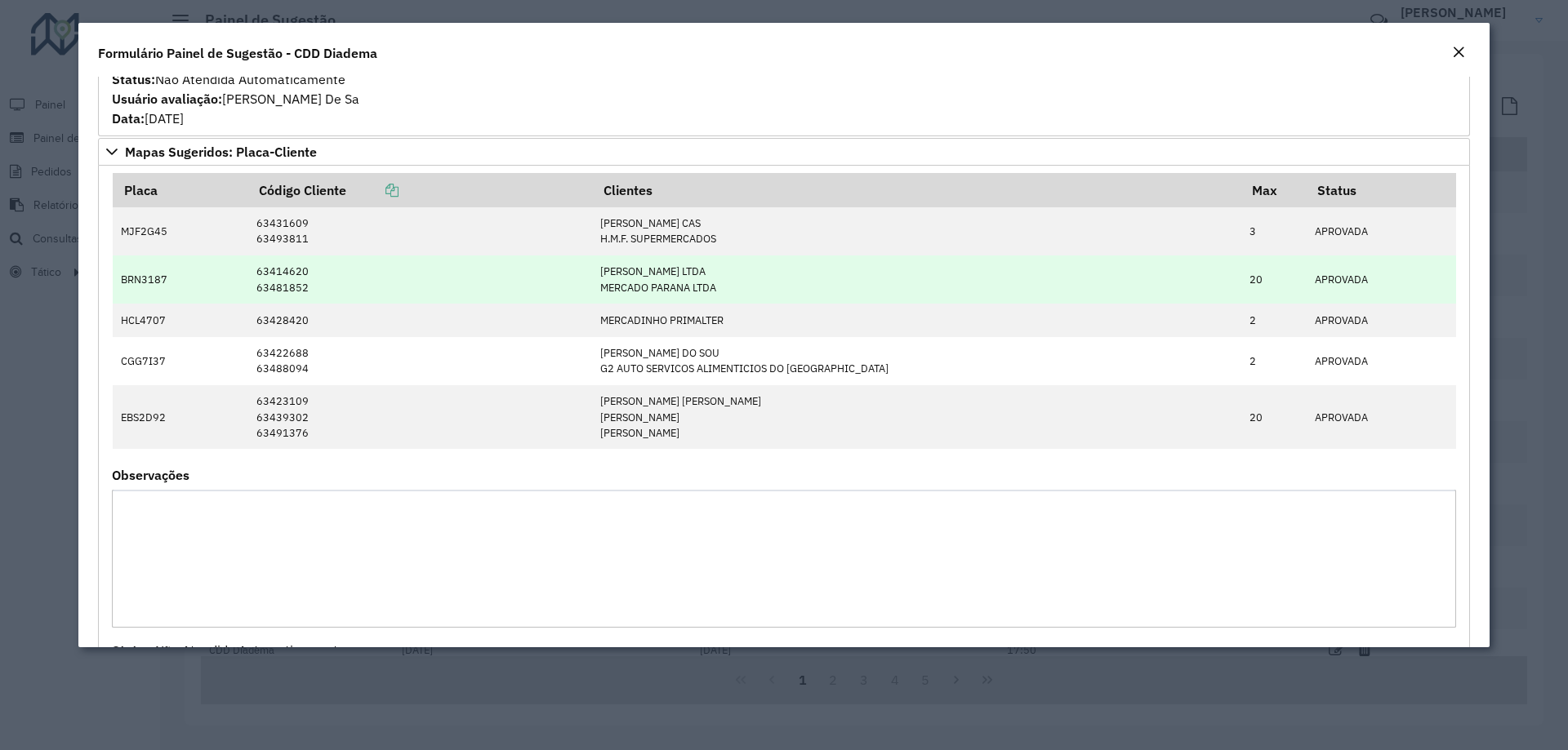
click at [782, 268] on td "[PERSON_NAME] LTDA [PERSON_NAME] PARANA LTDA" at bounding box center [917, 279] width 649 height 48
drag, startPoint x: 740, startPoint y: 270, endPoint x: 741, endPoint y: 289, distance: 19.0
click at [741, 289] on td "[PERSON_NAME] LTDA [PERSON_NAME] PARANA LTDA" at bounding box center [917, 279] width 649 height 48
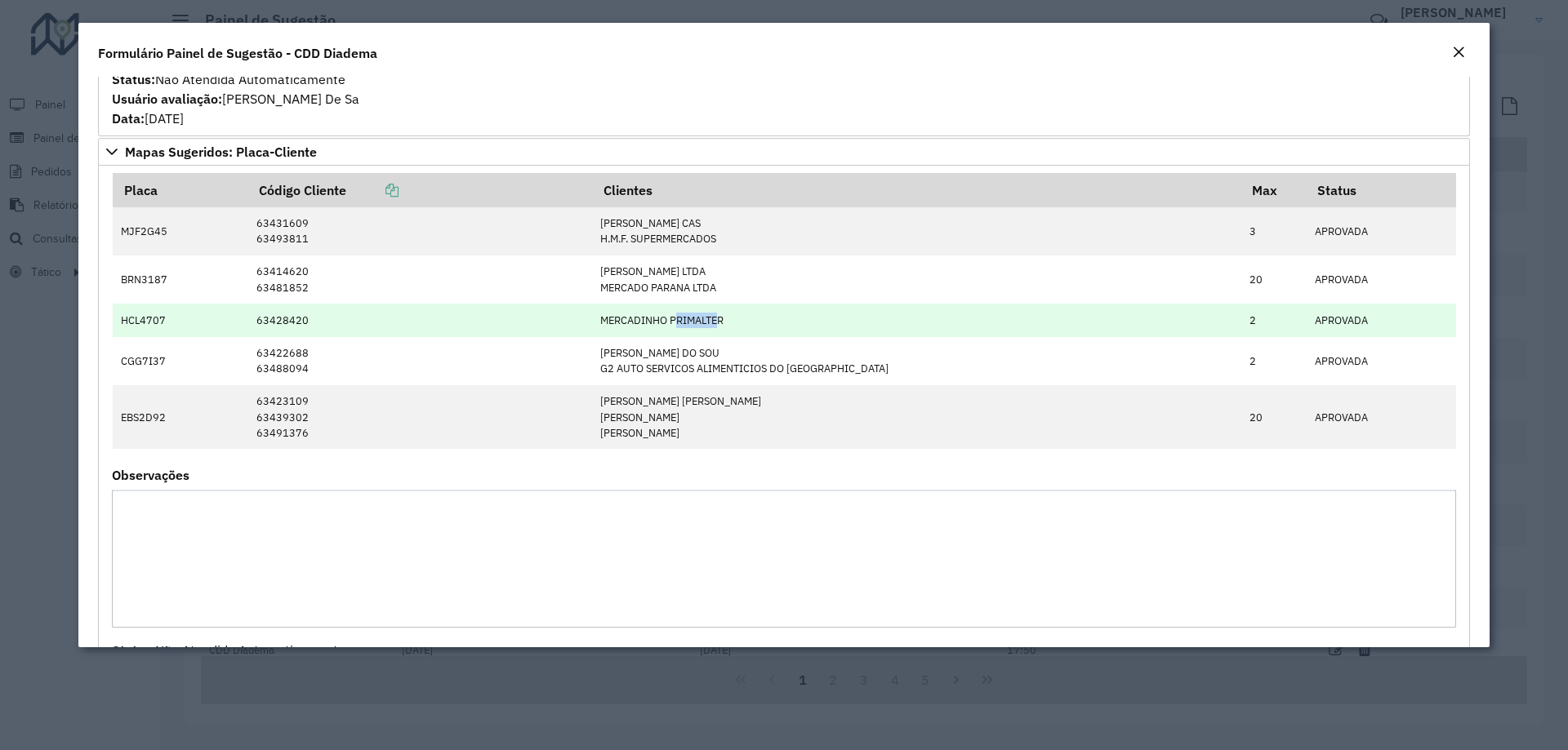
drag, startPoint x: 737, startPoint y: 323, endPoint x: 771, endPoint y: 324, distance: 34.0
click at [771, 324] on td "MERCADINHO PRIMALTER" at bounding box center [917, 320] width 649 height 32
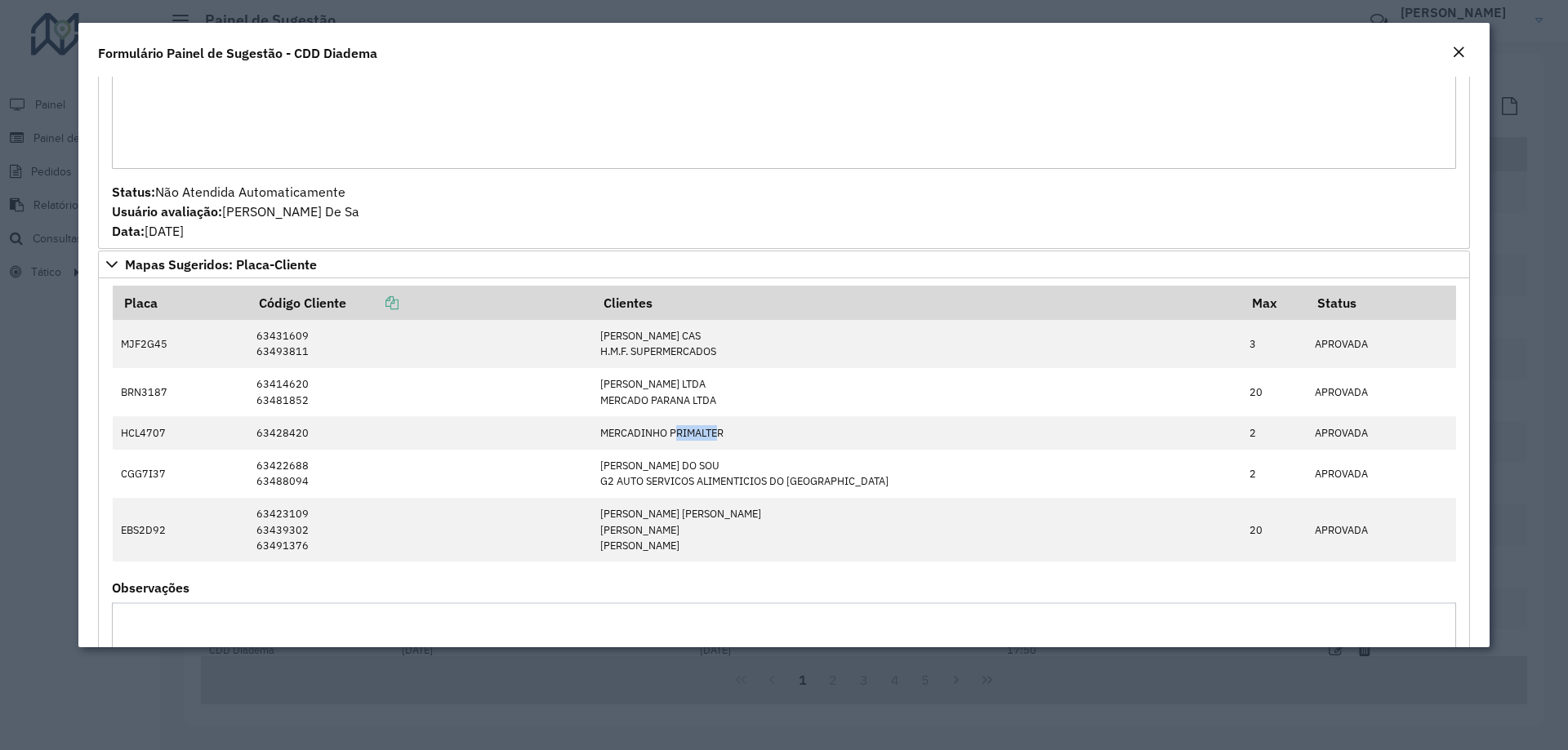
scroll to position [1521, 0]
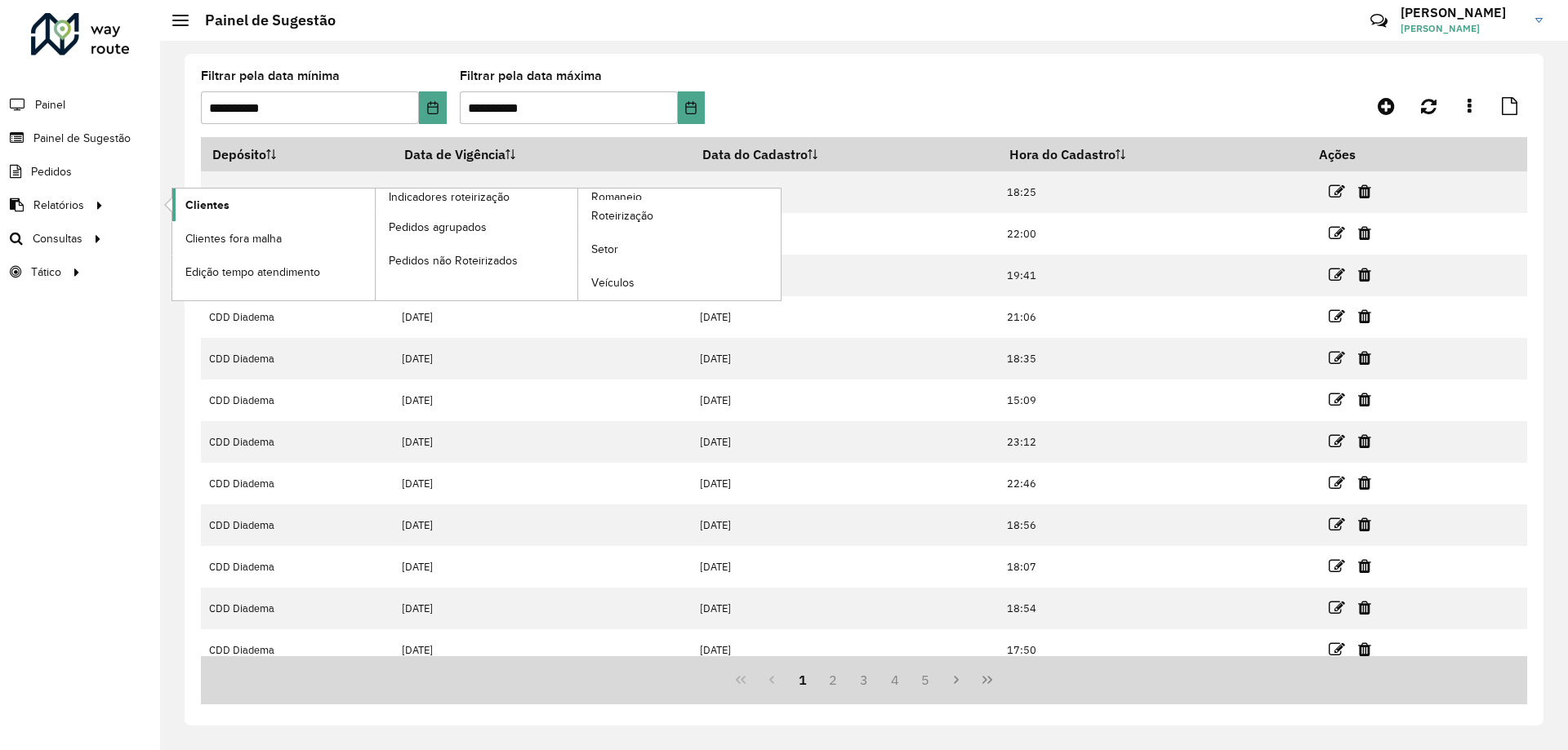
click at [213, 206] on span "Clientes" at bounding box center [208, 205] width 44 height 17
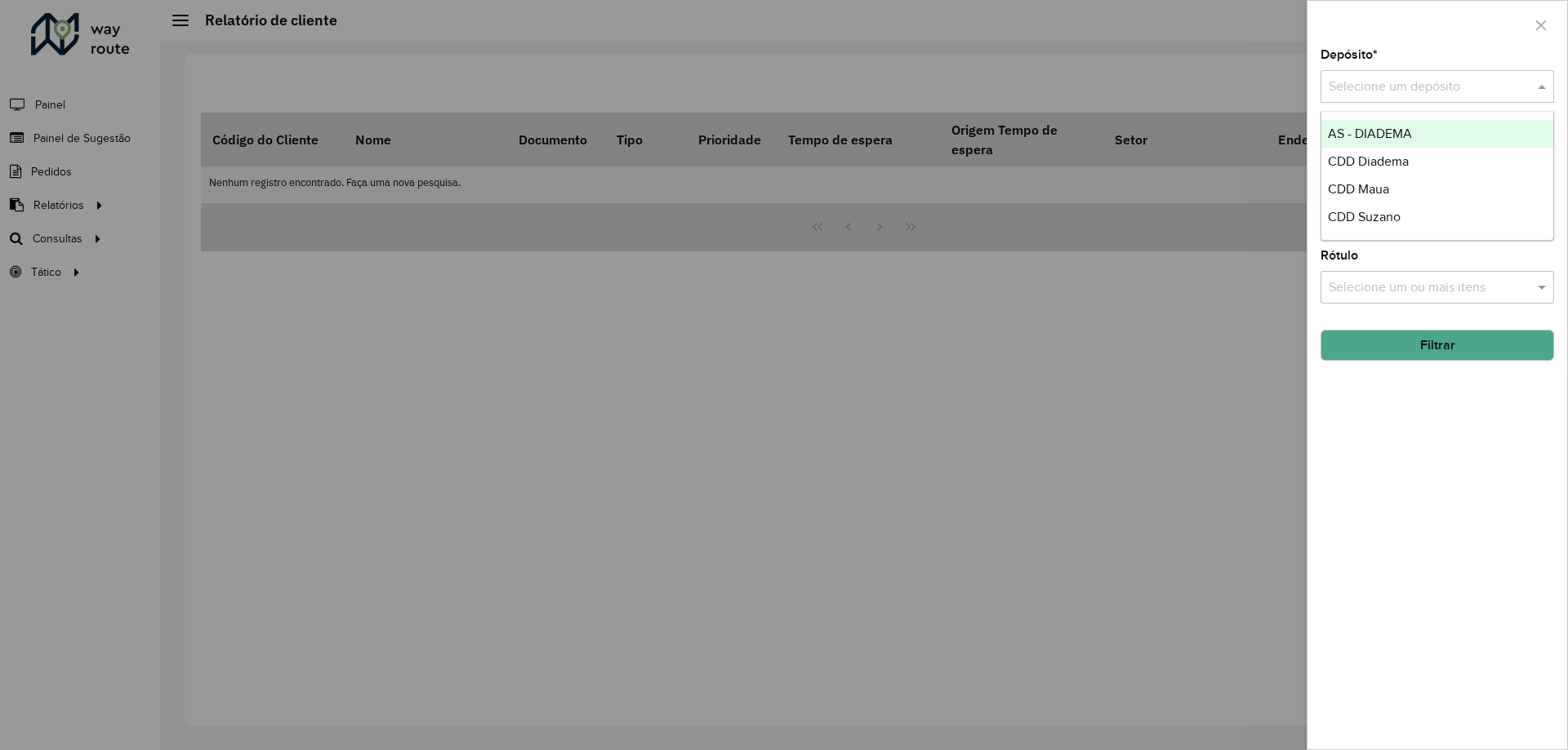
click at [1416, 88] on input "text" at bounding box center [1421, 87] width 185 height 20
click at [1401, 172] on div "CDD Diadema" at bounding box center [1437, 161] width 232 height 27
click at [1429, 166] on div "Selecione um ou mais itens" at bounding box center [1437, 154] width 233 height 32
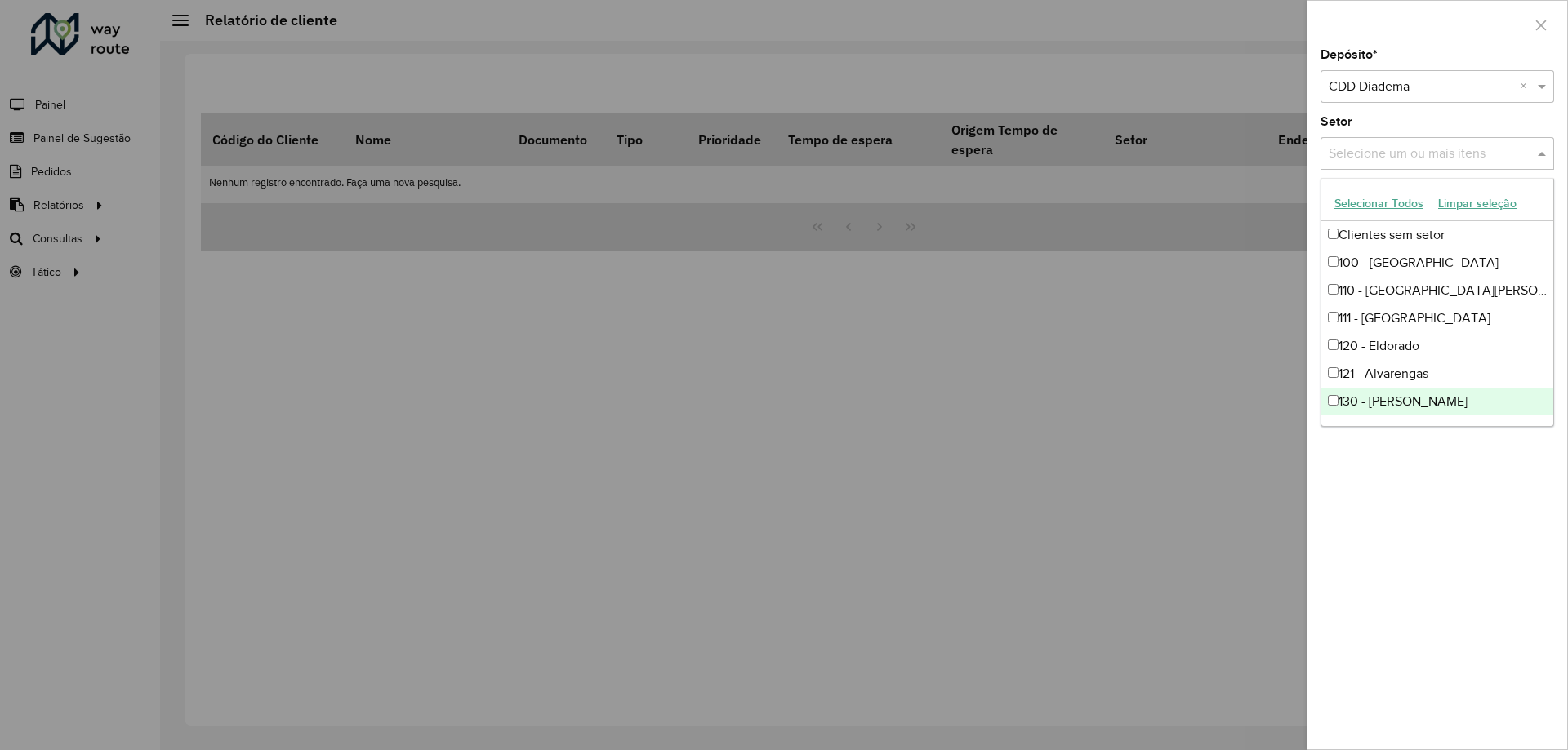
scroll to position [82, 0]
click at [1438, 572] on div "Depósito * Selecione um depósito × CDD Diadema × Setor Selecione um ou mais ite…" at bounding box center [1437, 399] width 260 height 700
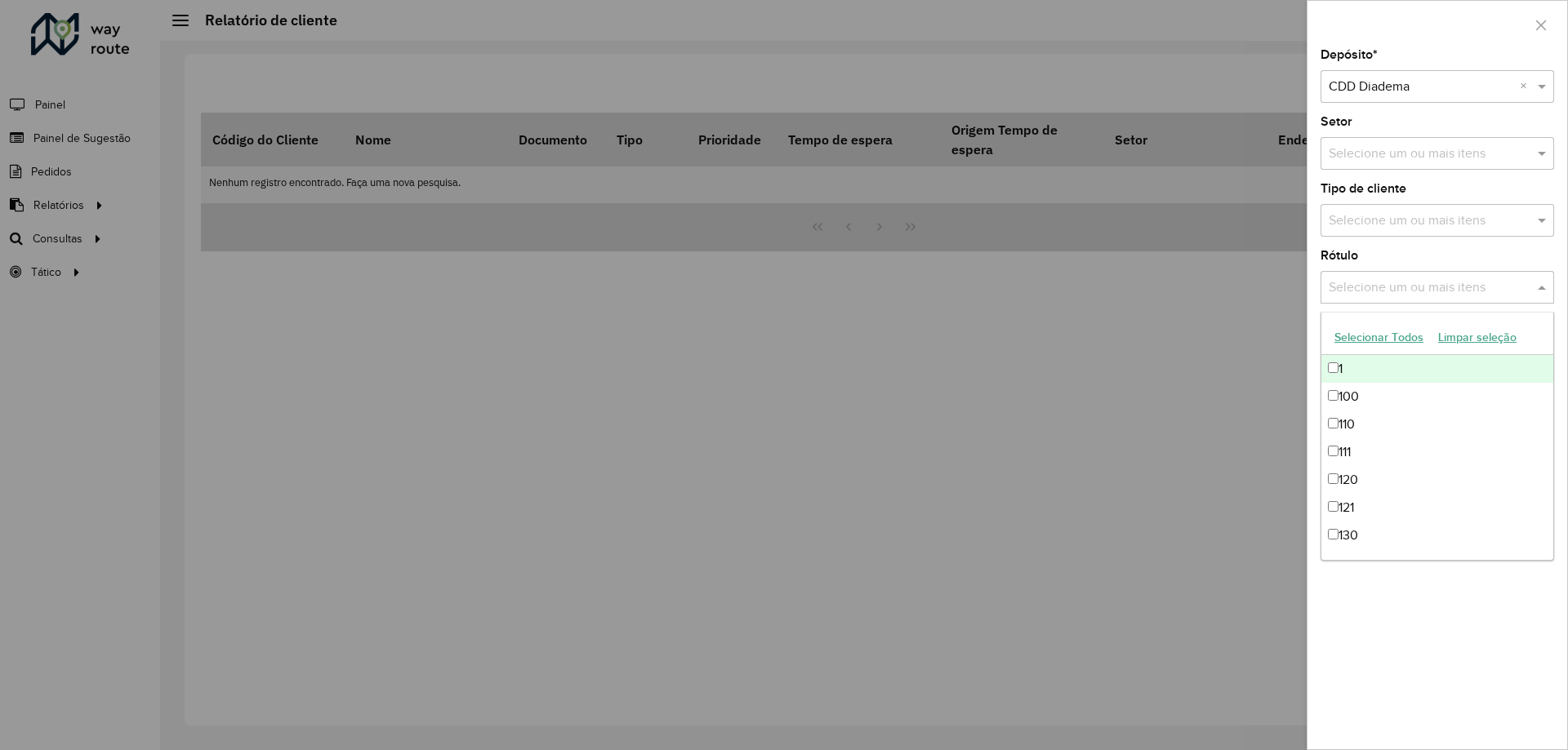
click at [1374, 284] on input "text" at bounding box center [1429, 288] width 209 height 20
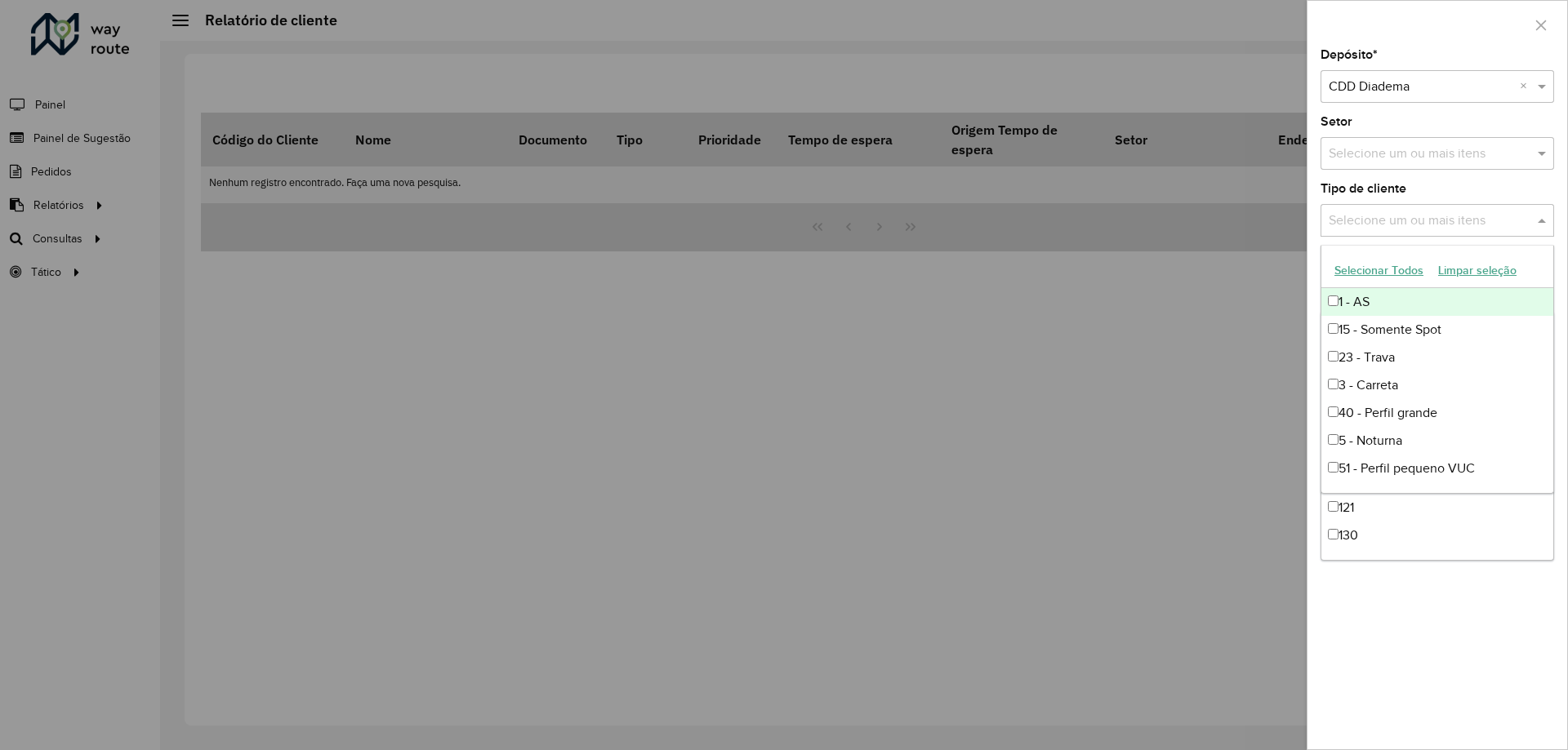
click at [1370, 222] on input "text" at bounding box center [1429, 221] width 209 height 20
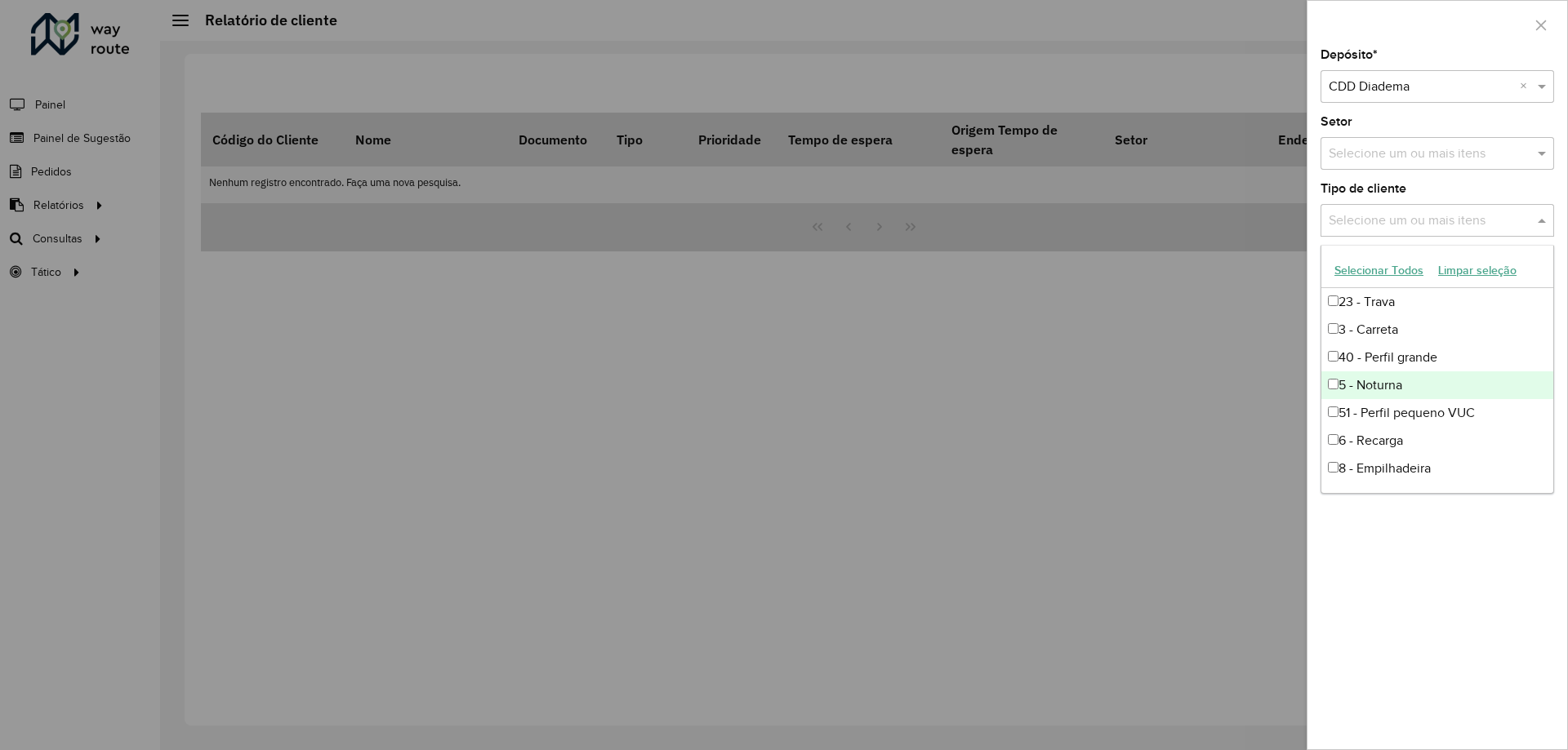
scroll to position [0, 0]
click at [1403, 363] on div "23 - Trava" at bounding box center [1437, 357] width 232 height 27
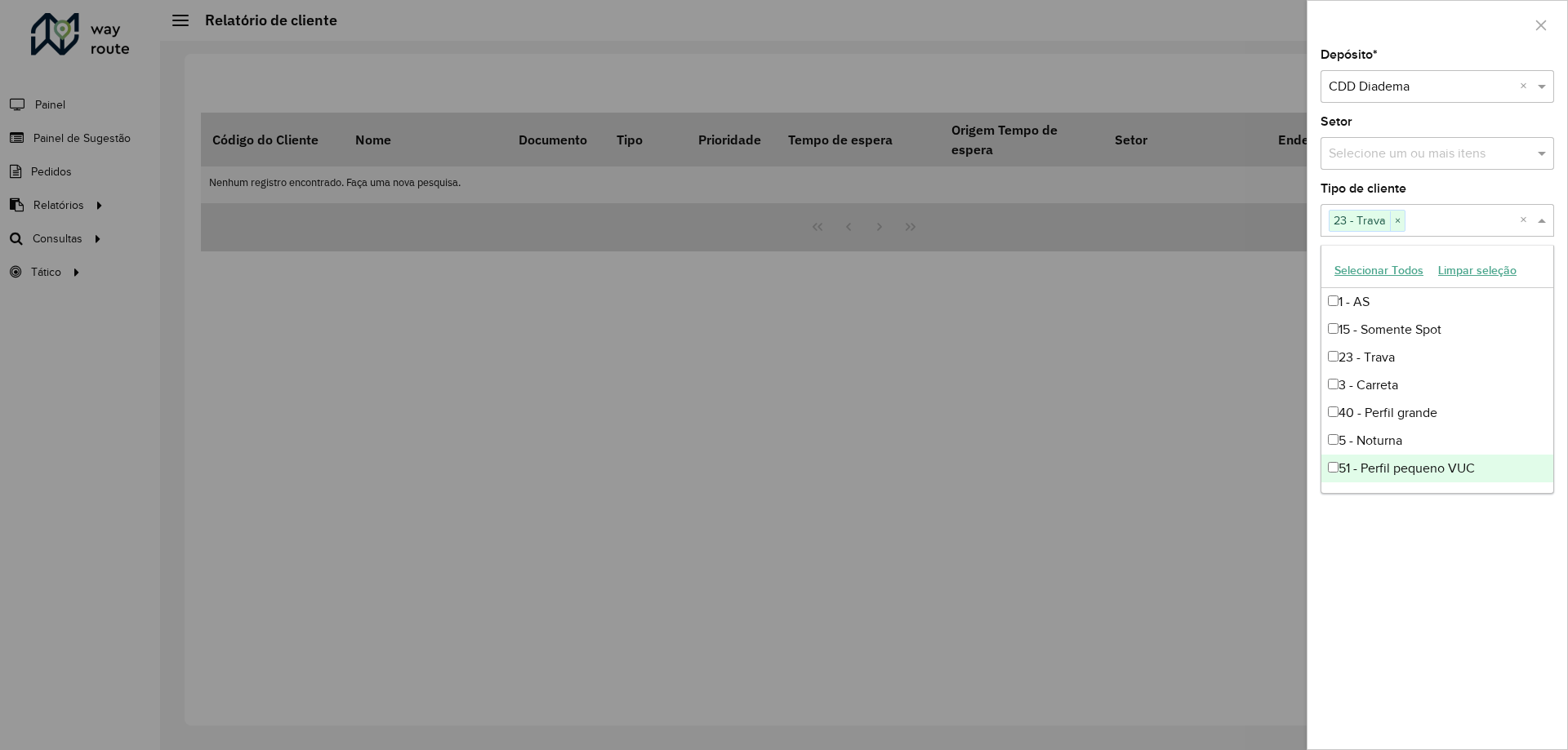
click at [1386, 667] on div "Depósito * Selecione um depósito × CDD Diadema × Setor Selecione um ou mais ite…" at bounding box center [1437, 399] width 260 height 700
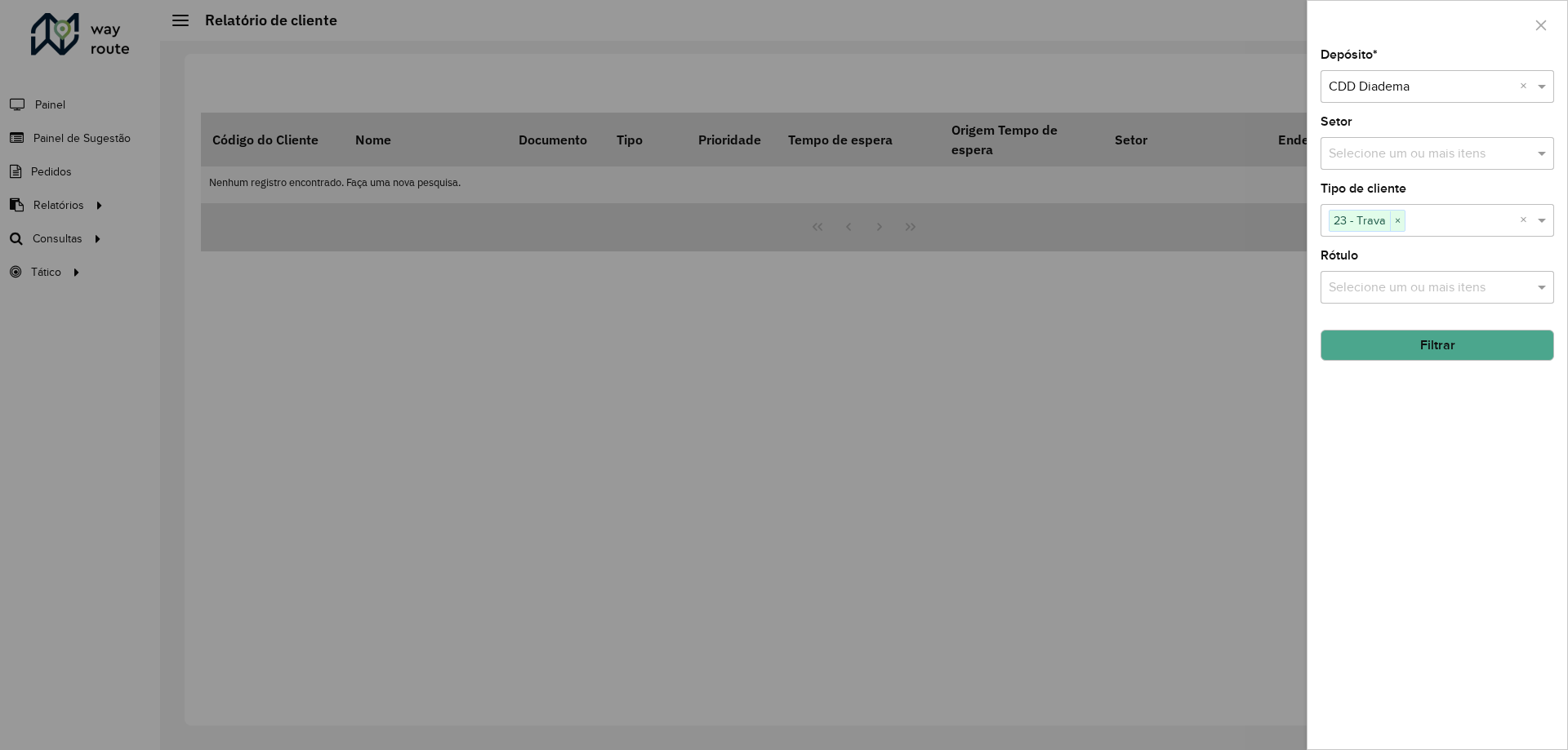
click at [1418, 354] on button "Filtrar" at bounding box center [1437, 345] width 233 height 31
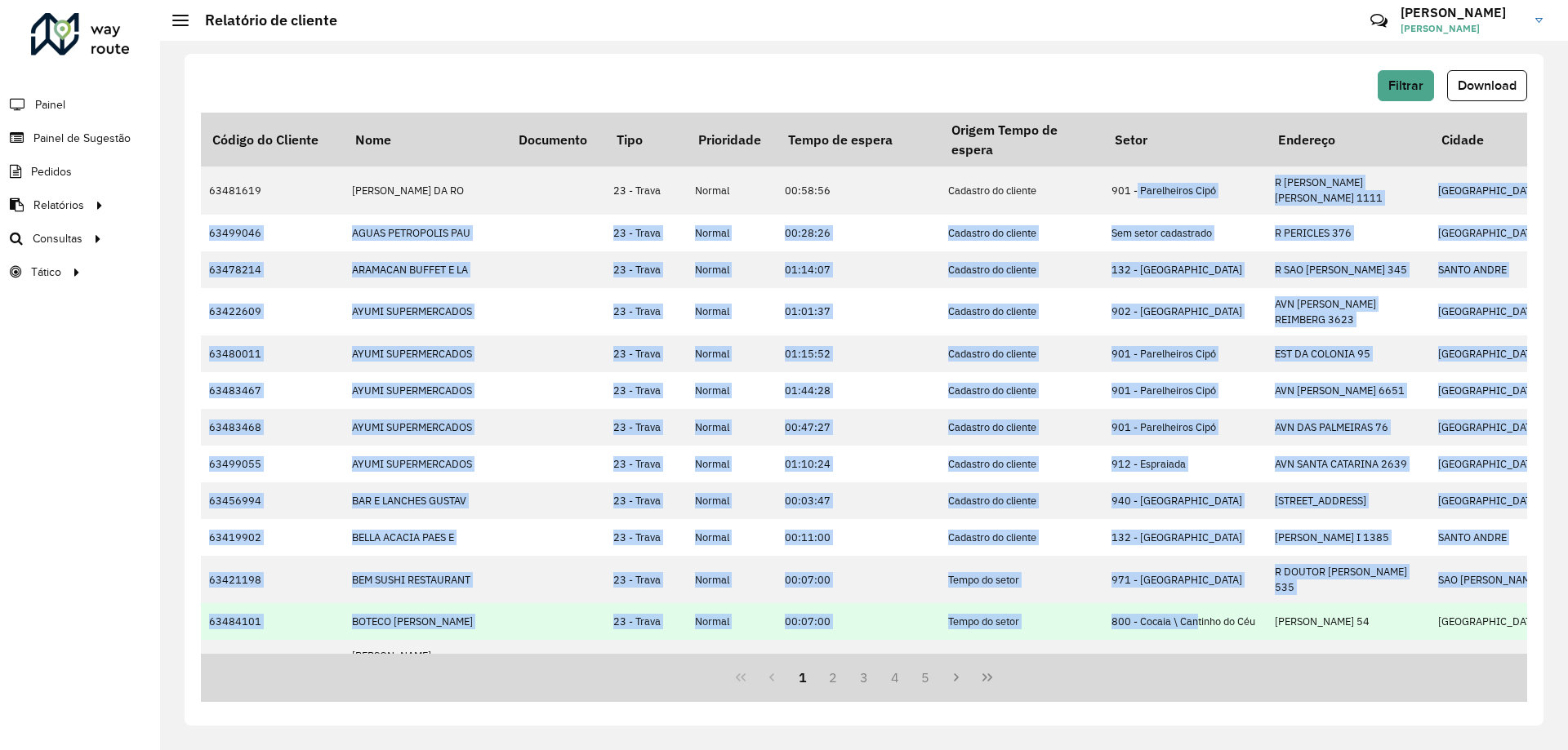
drag, startPoint x: 1136, startPoint y: 190, endPoint x: 1196, endPoint y: 618, distance: 432.2
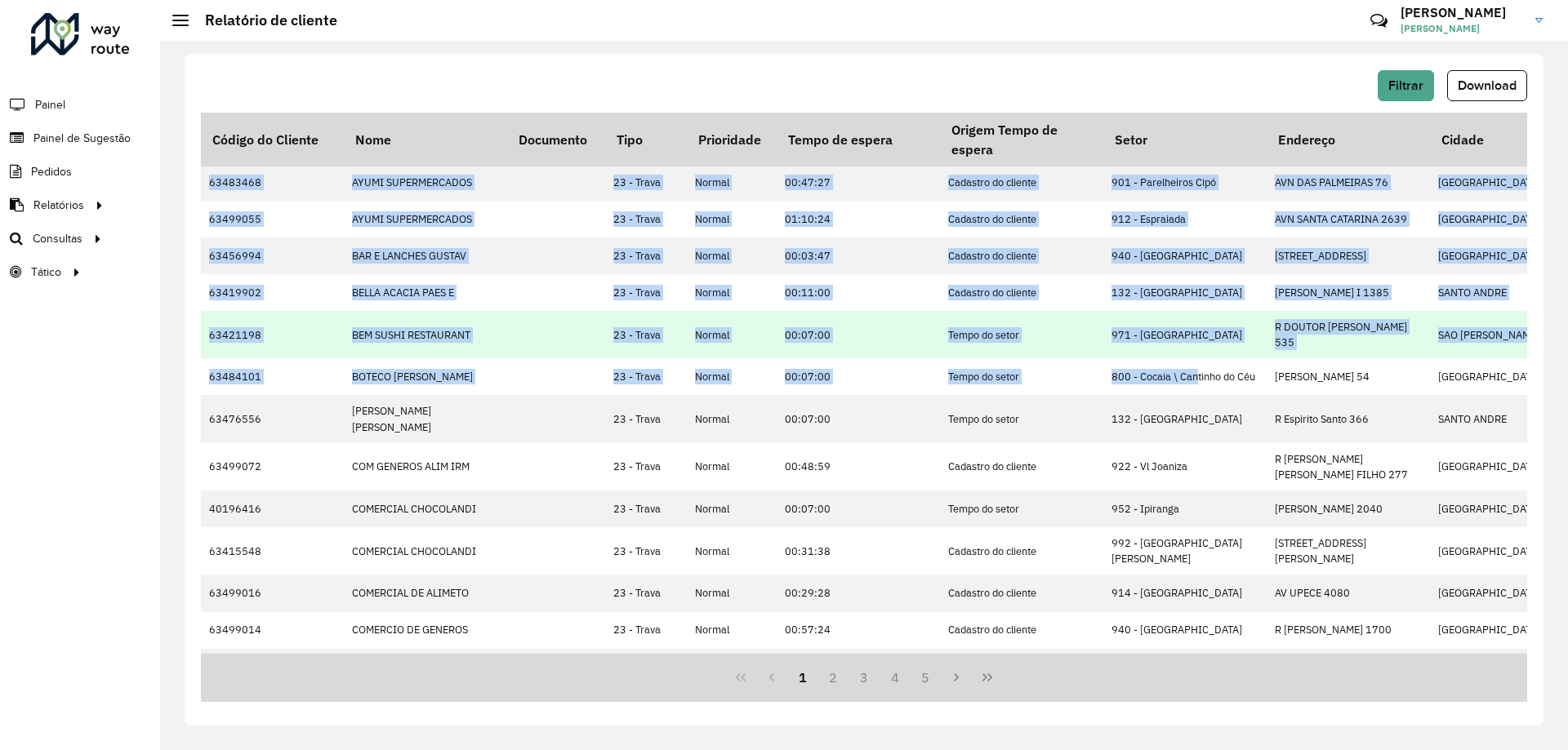
scroll to position [319, 0]
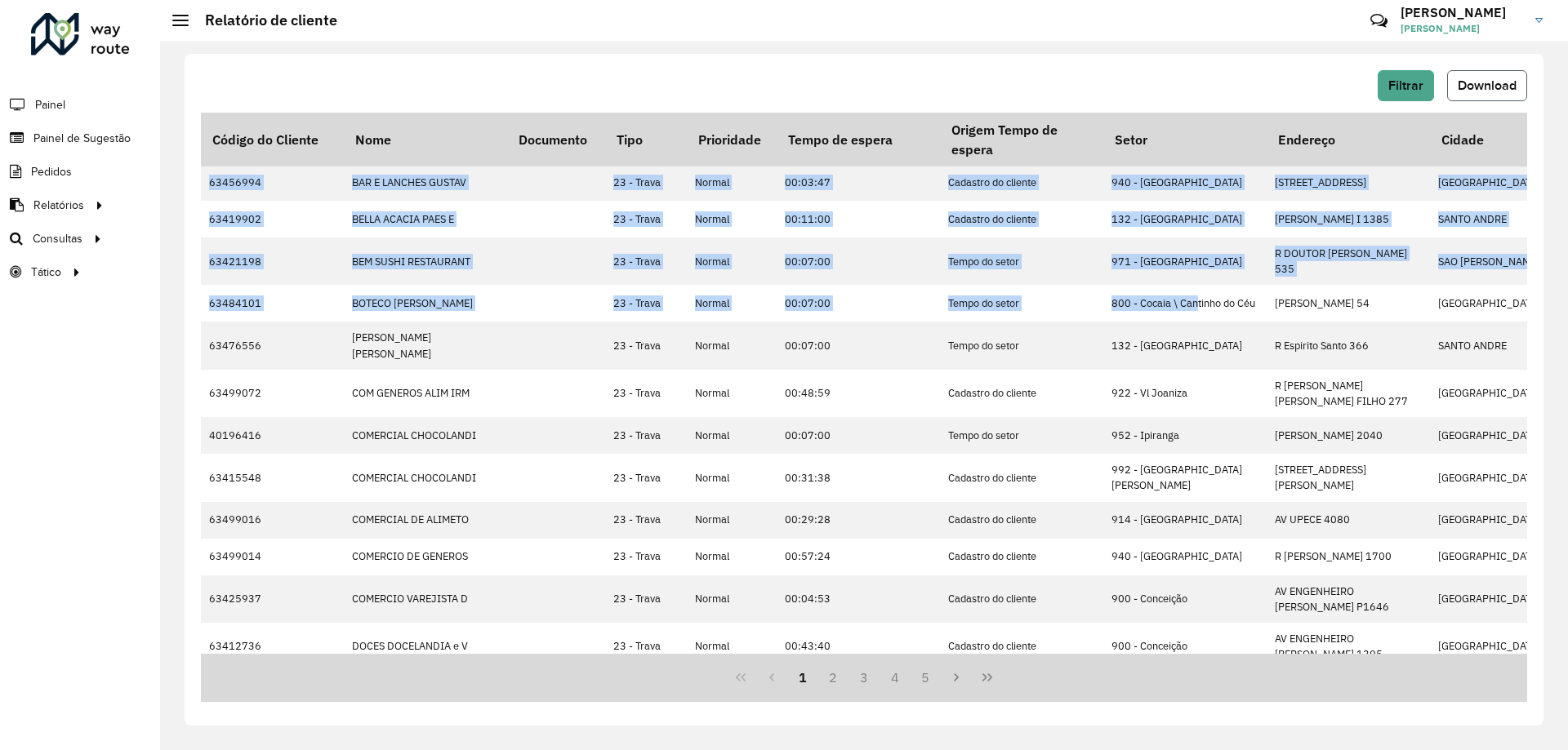
click at [1475, 88] on span "Download" at bounding box center [1487, 85] width 59 height 14
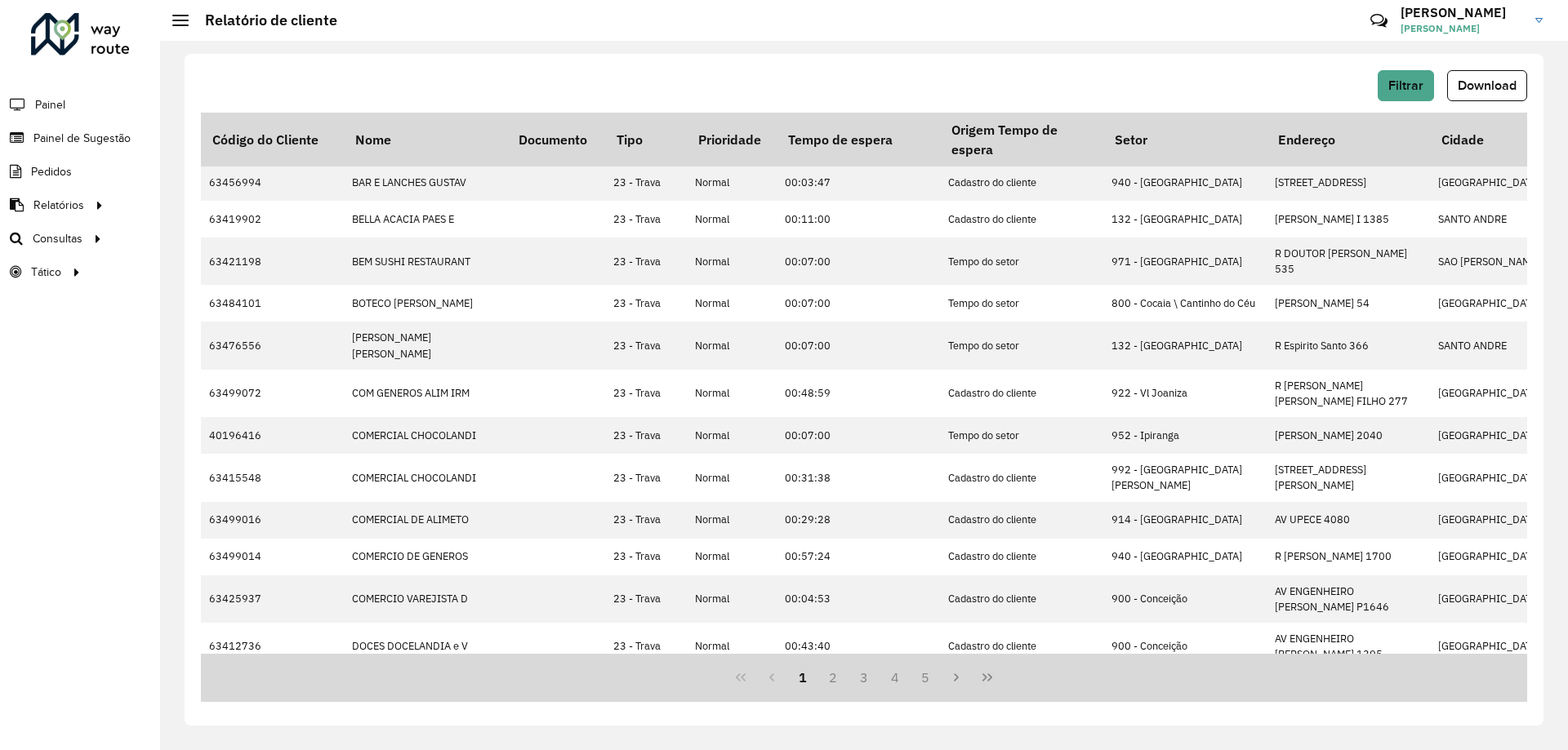
drag, startPoint x: 117, startPoint y: 394, endPoint x: 61, endPoint y: 313, distance: 98.5
click at [113, 394] on div "Roteirizador AmbevTech Painel Painel de Sugestão Pedidos Relatórios Clientes Cl…" at bounding box center [79, 375] width 160 height 750
click at [61, 138] on span "Painel de Sugestão" at bounding box center [84, 138] width 102 height 17
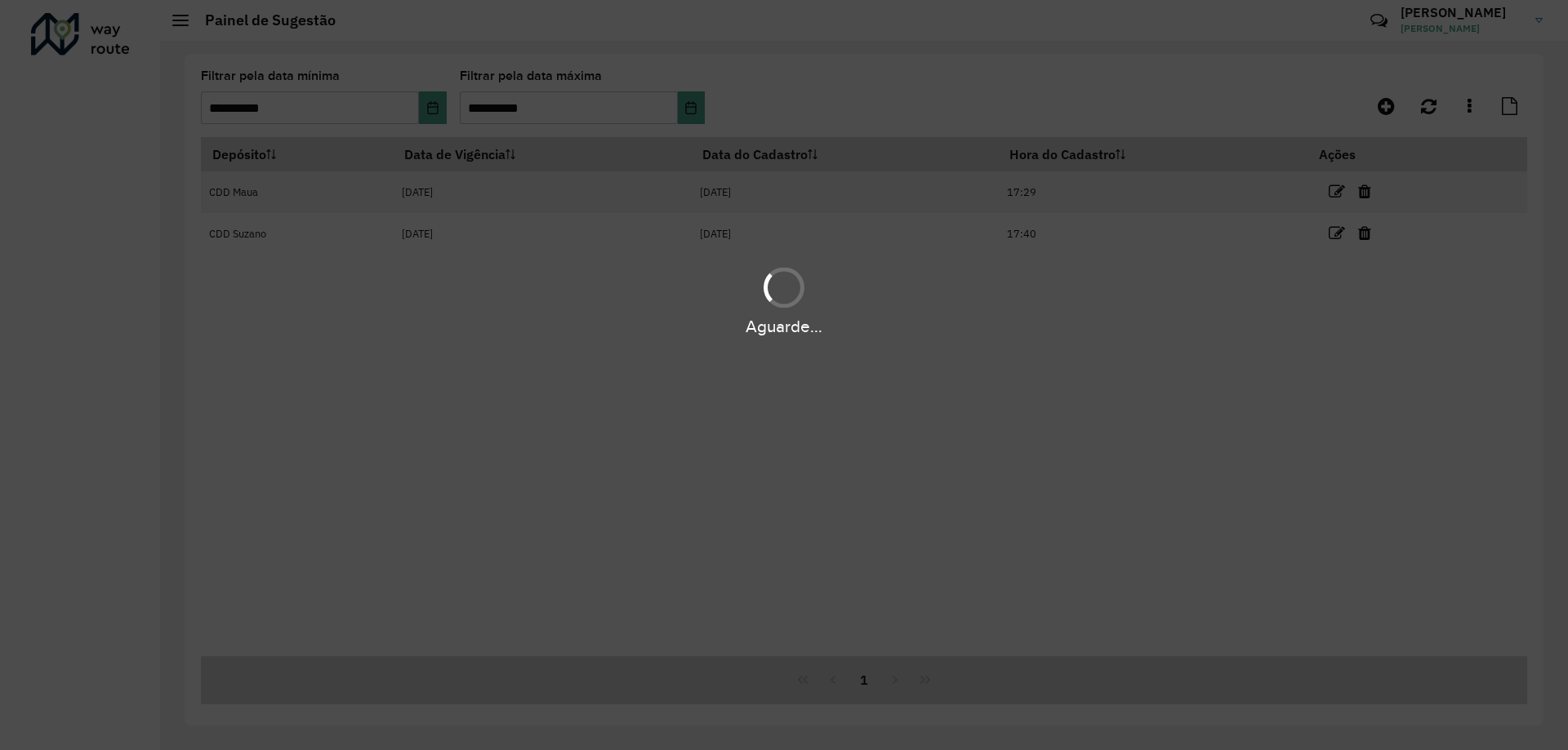
click at [377, 116] on div "Aguarde..." at bounding box center [784, 375] width 1568 height 750
click at [404, 112] on div "Aguarde..." at bounding box center [784, 375] width 1568 height 750
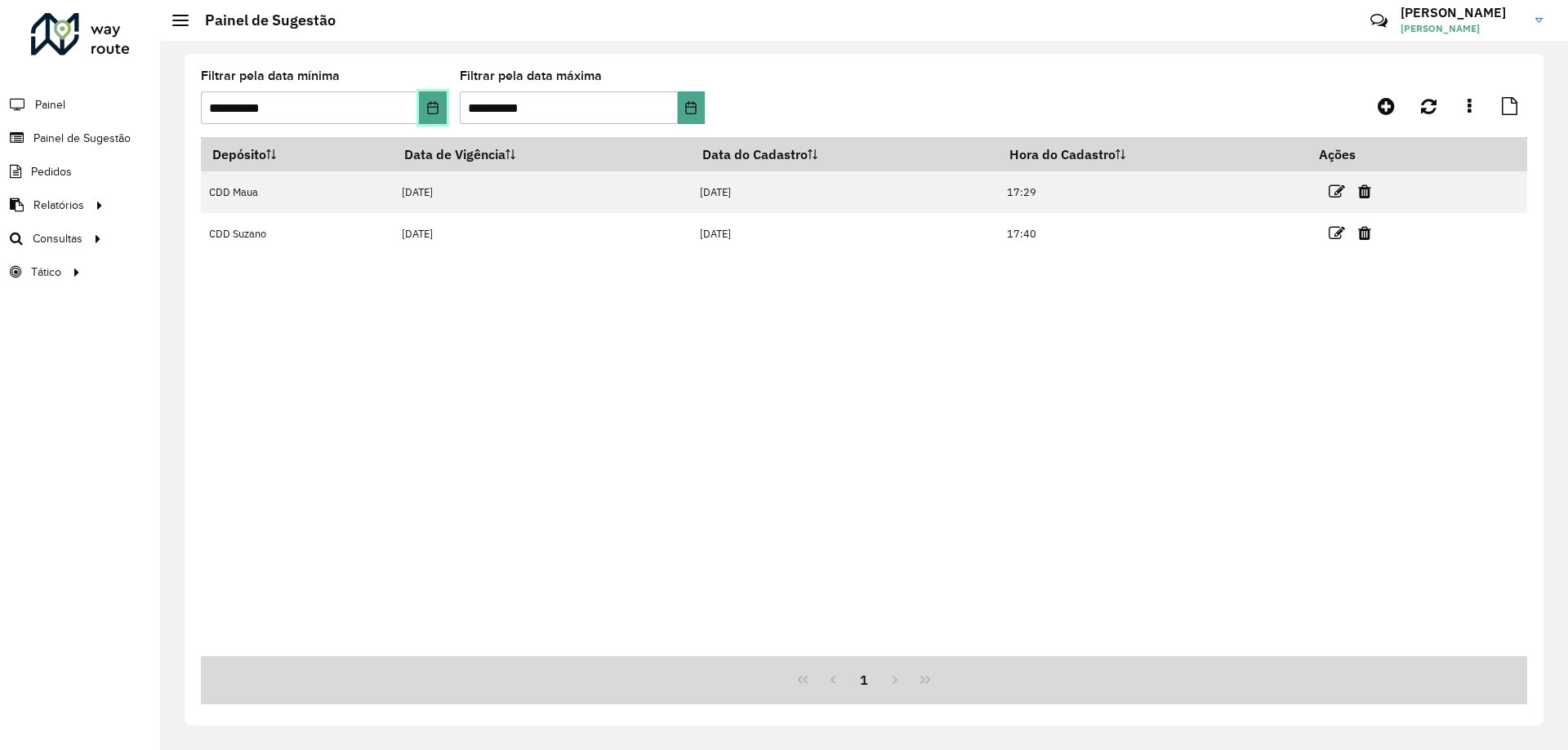
click at [421, 113] on button "Choose Date" at bounding box center [432, 108] width 27 height 32
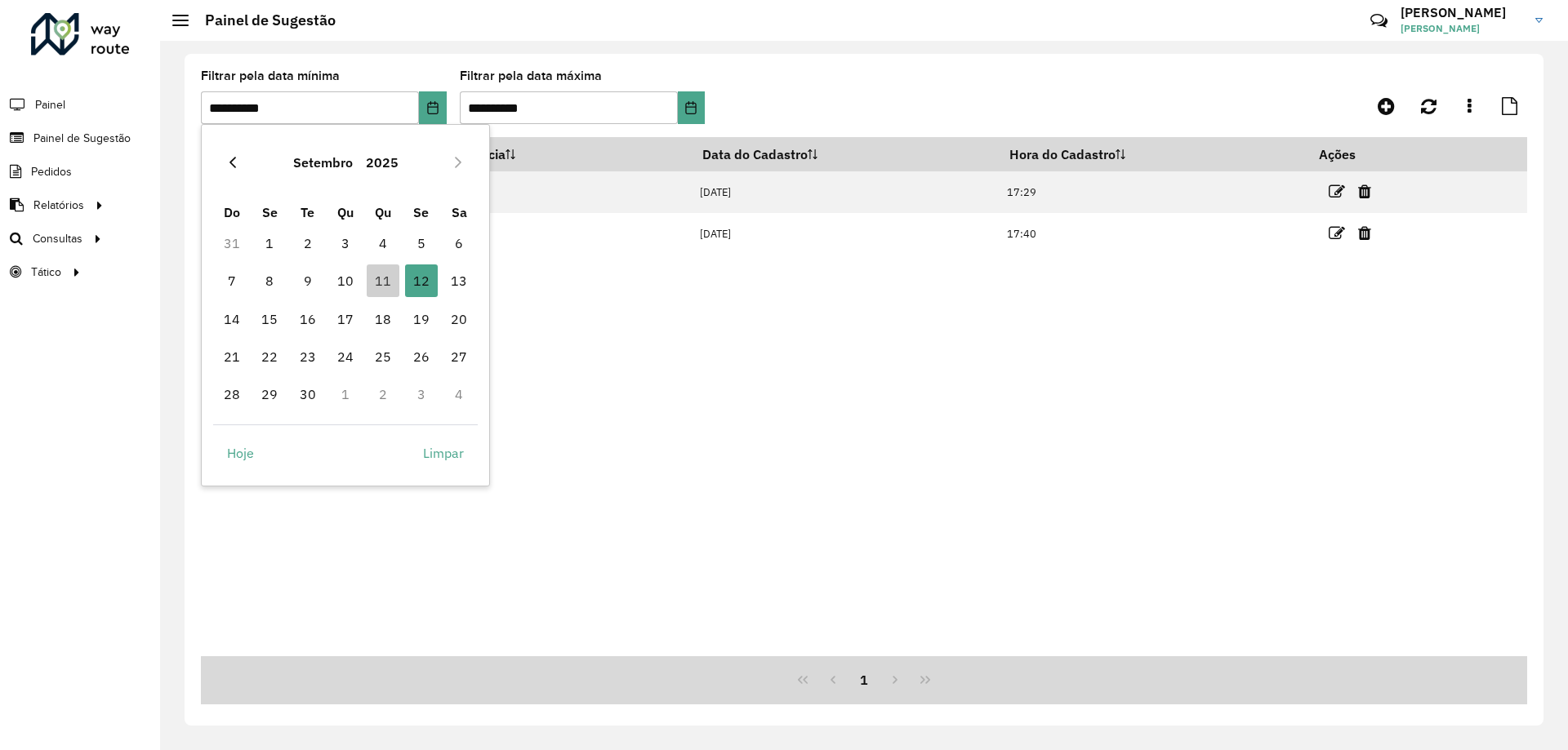
click at [234, 157] on icon "Previous Month" at bounding box center [232, 162] width 13 height 13
click at [315, 296] on span "10" at bounding box center [308, 281] width 32 height 32
type input "**********"
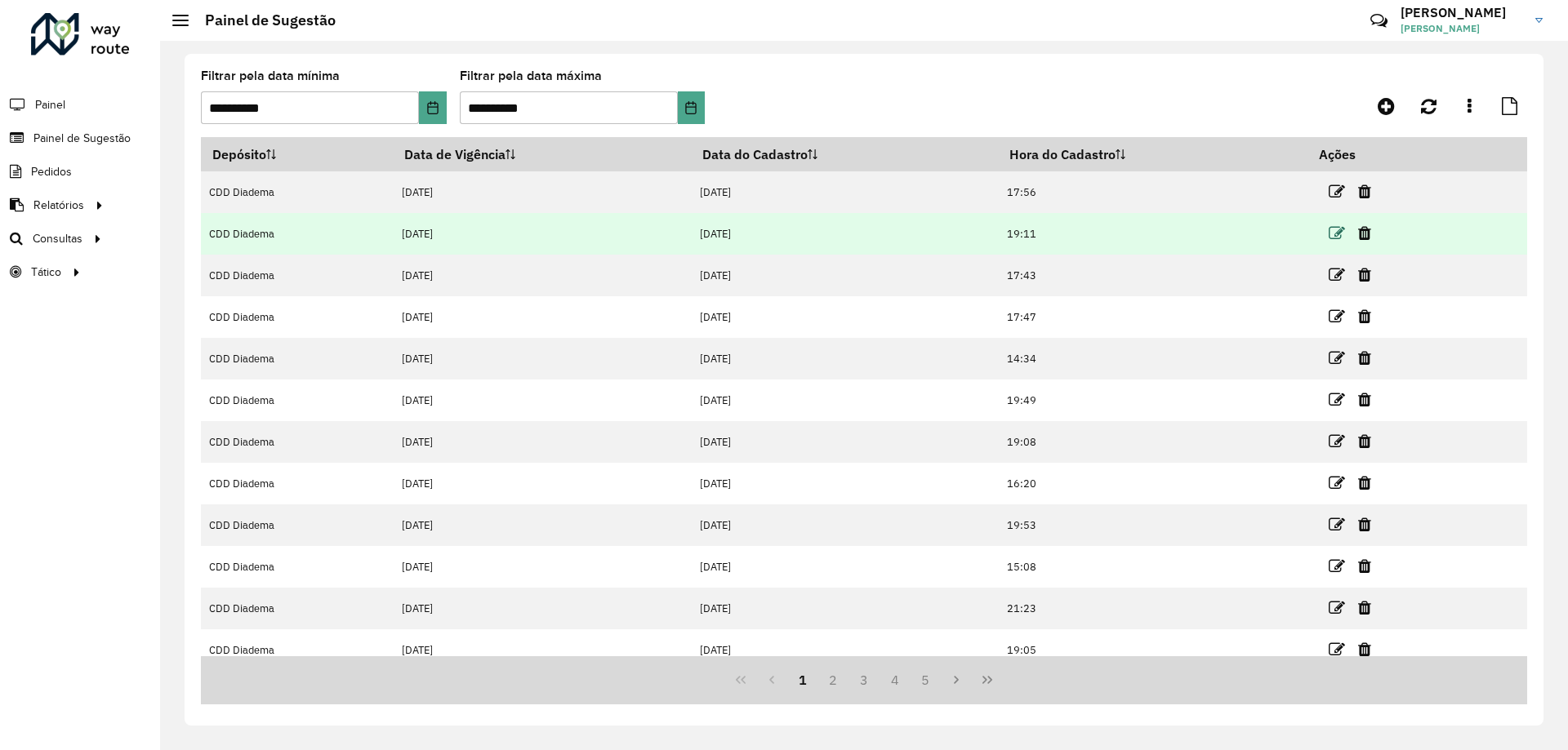
click at [1339, 231] on icon at bounding box center [1336, 233] width 16 height 16
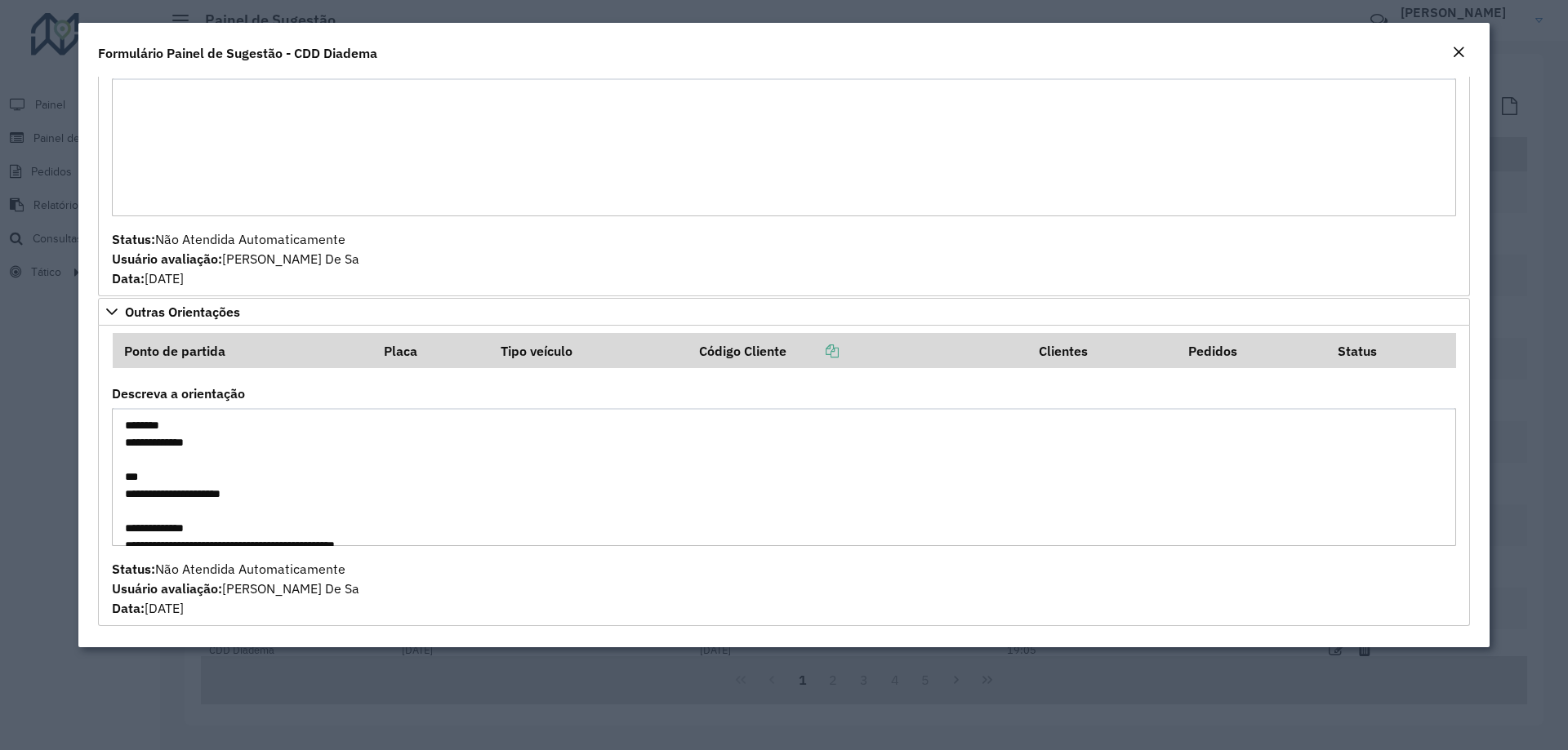
scroll to position [82, 0]
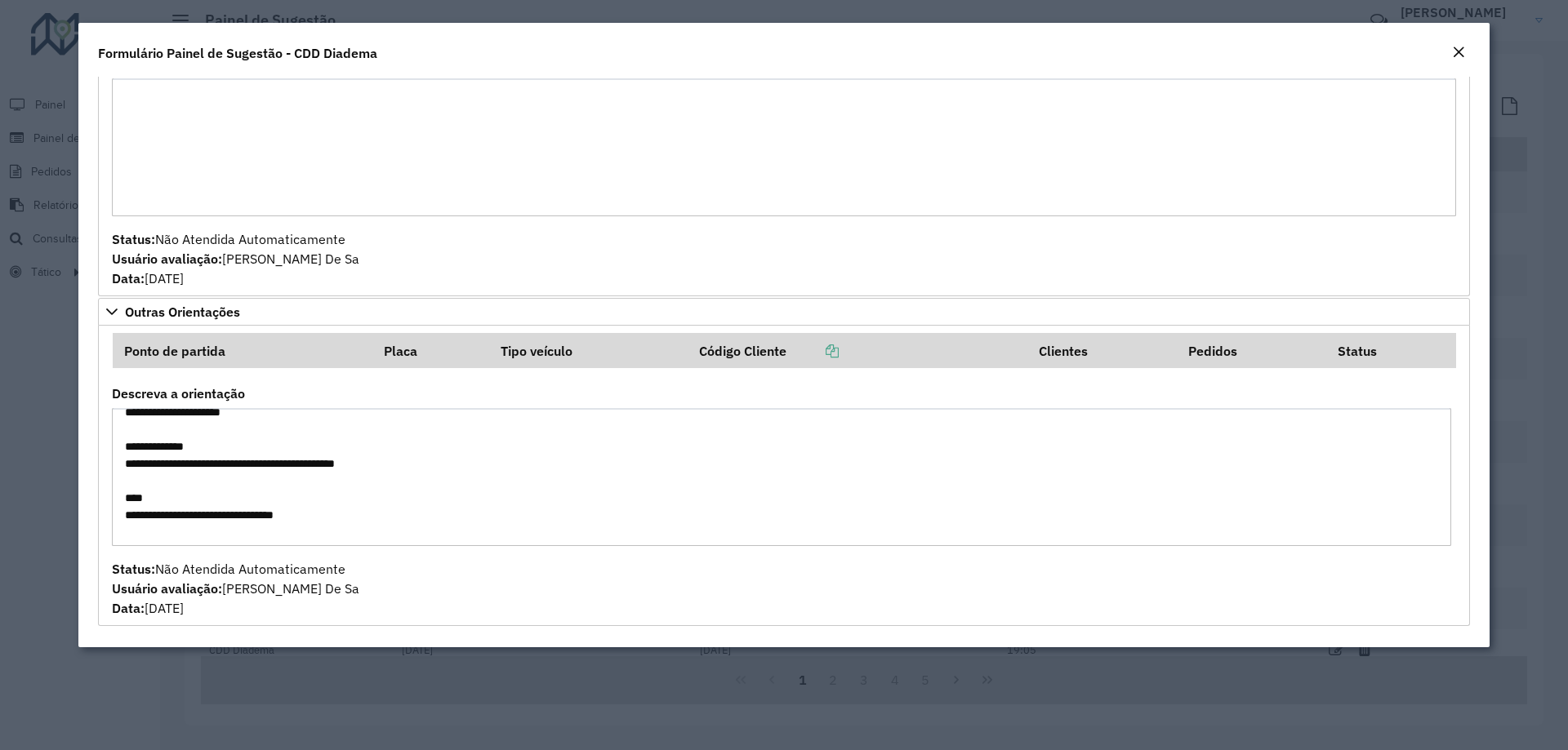
drag, startPoint x: 285, startPoint y: 470, endPoint x: 103, endPoint y: 470, distance: 182.0
click at [103, 470] on formly-field "**********" at bounding box center [784, 473] width 1364 height 172
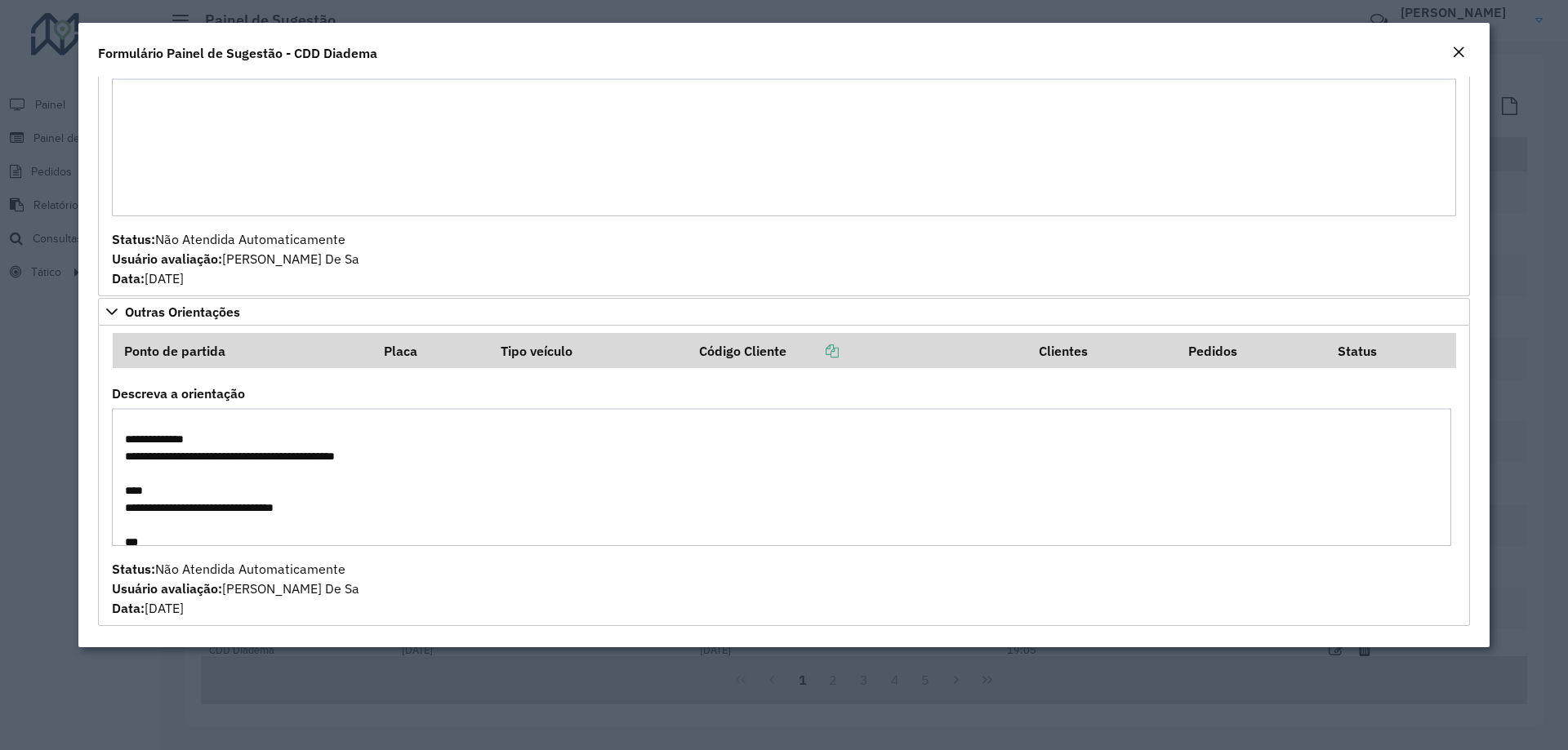
scroll to position [240, 0]
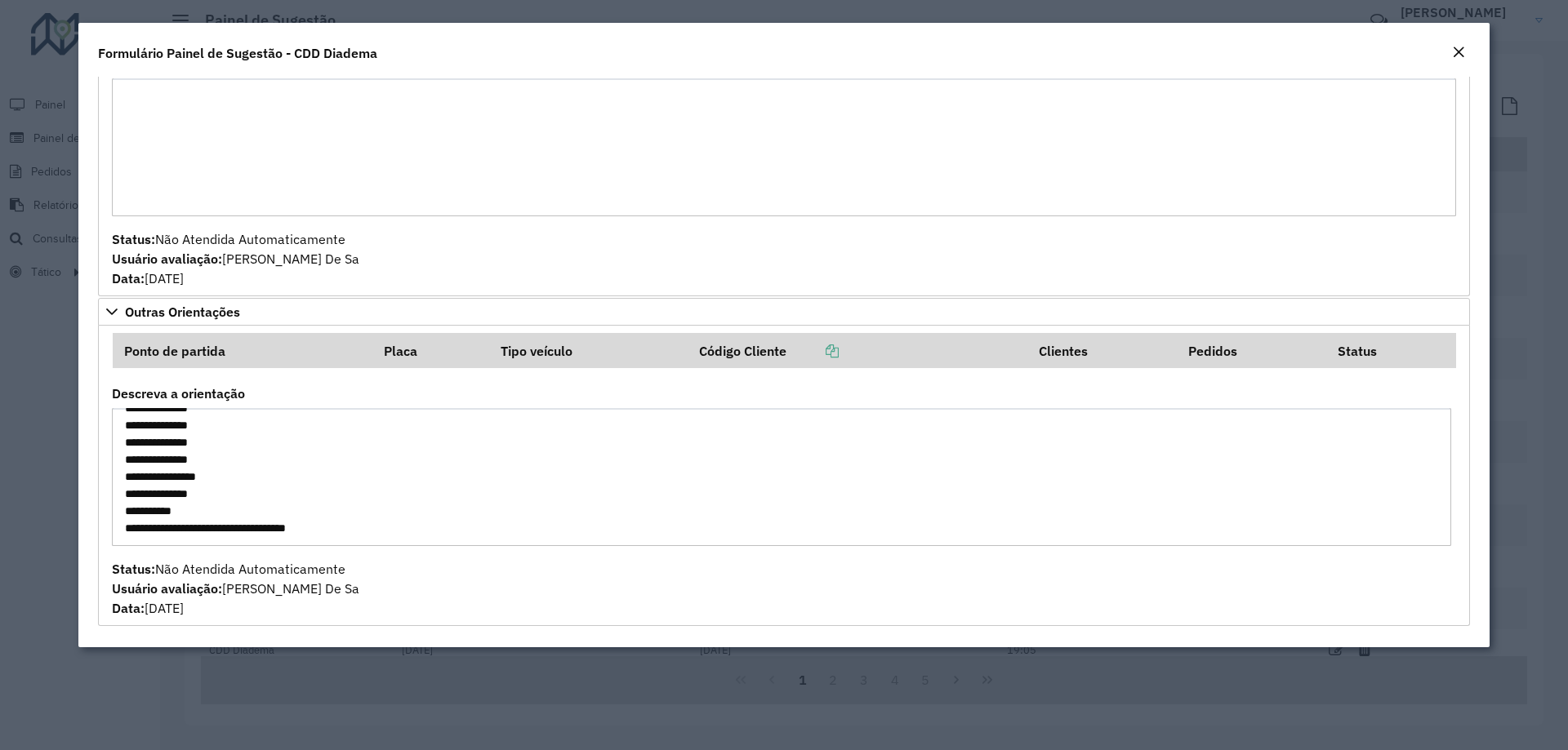
drag, startPoint x: 124, startPoint y: 419, endPoint x: 383, endPoint y: 587, distance: 308.7
click at [383, 587] on formly-group "**********" at bounding box center [784, 475] width 1364 height 284
